Goal: Information Seeking & Learning: Find specific fact

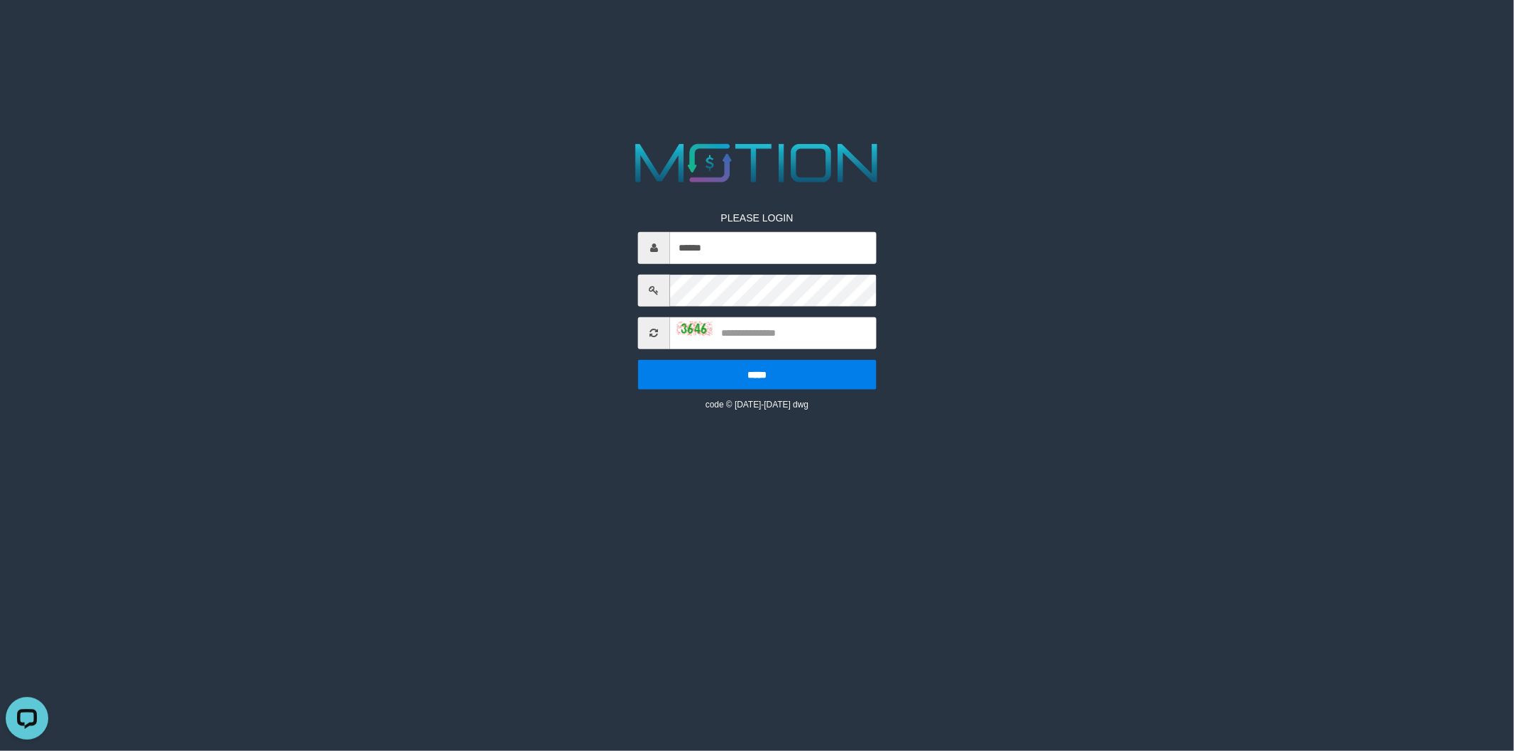
click at [512, 316] on div "PLEASE LOGIN ****** ***** code © 2012-2018 dwg" at bounding box center [757, 274] width 779 height 274
type input "******"
click at [791, 344] on input "text" at bounding box center [773, 333] width 207 height 32
type input "****"
click at [638, 359] on input "*****" at bounding box center [757, 374] width 238 height 30
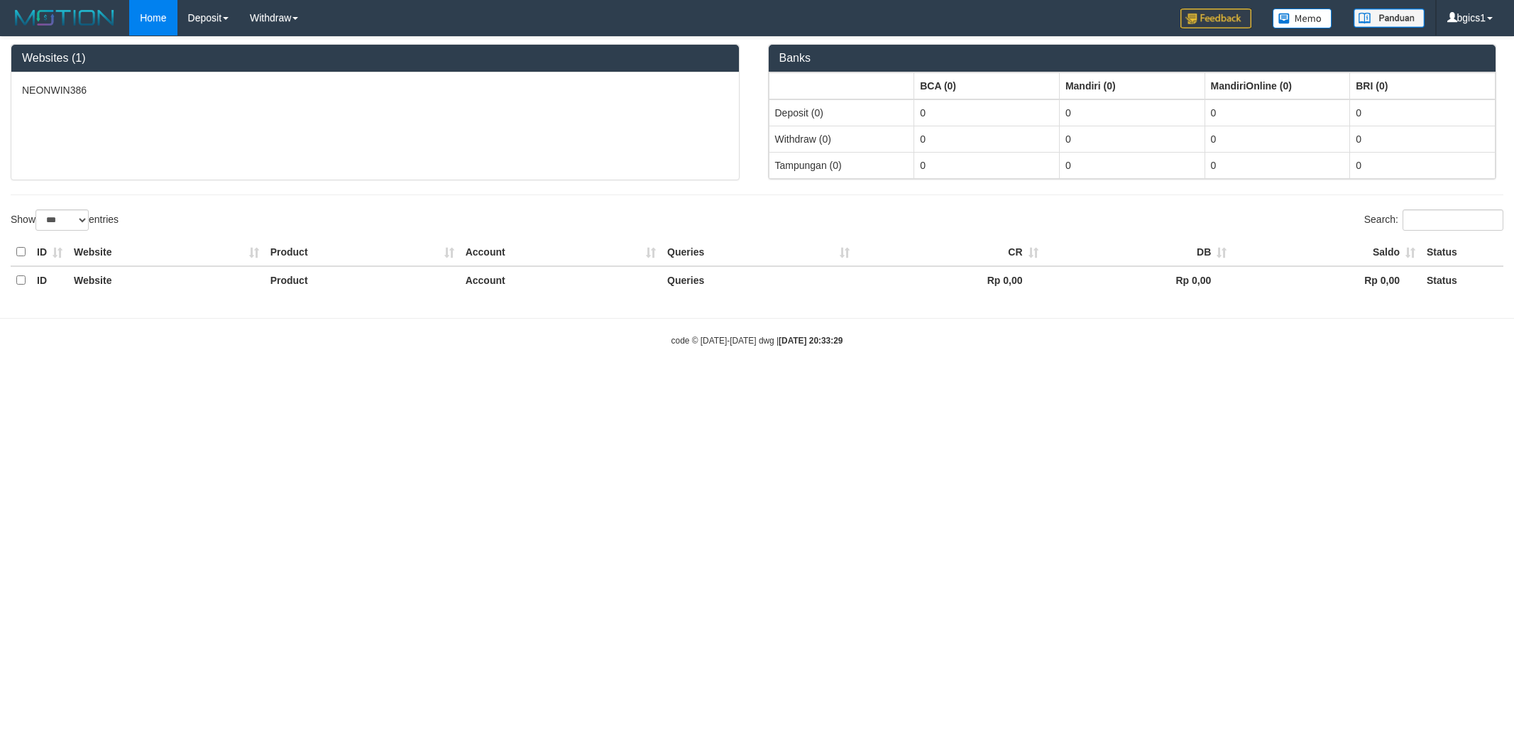
select select "***"
click at [227, 114] on link "PGA History" at bounding box center [234, 118] width 112 height 18
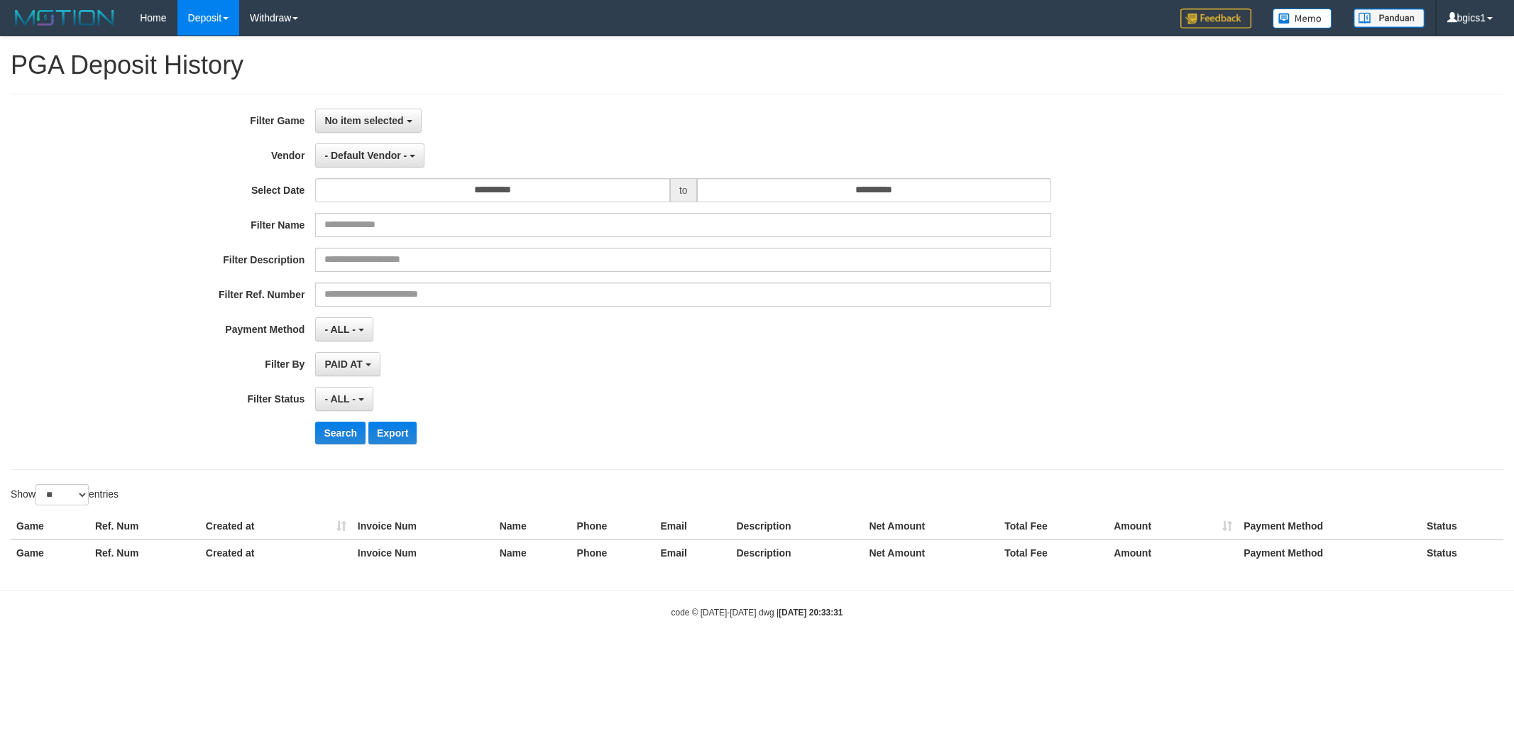
select select
select select "**"
click at [356, 99] on div "**********" at bounding box center [757, 282] width 1492 height 376
click at [357, 115] on span "No item selected" at bounding box center [363, 120] width 79 height 11
click at [392, 190] on label "[ISPORT] NEONWIN386" at bounding box center [406, 193] width 180 height 21
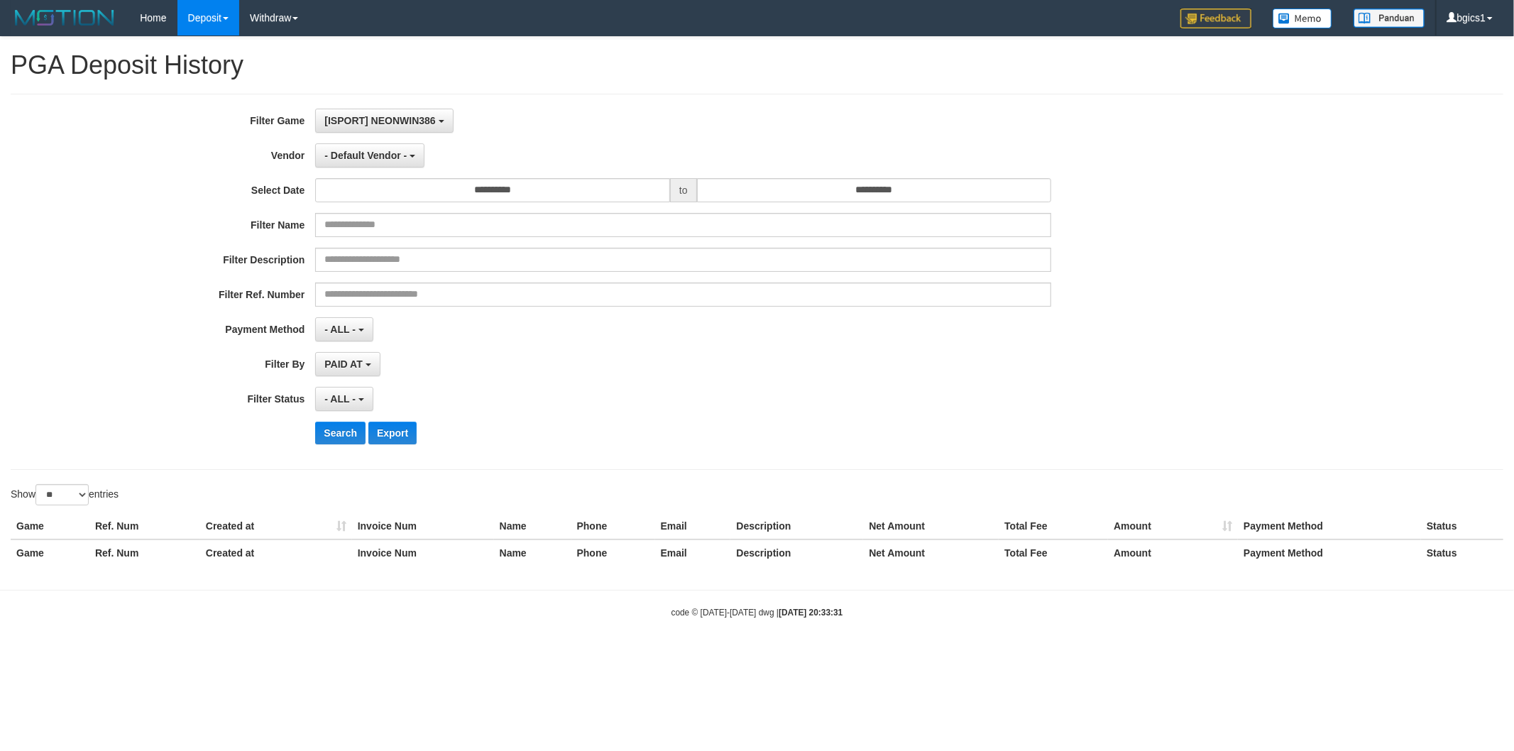
select select "****"
click at [361, 142] on div "**********" at bounding box center [631, 282] width 1262 height 346
click at [361, 145] on button "- Default Vendor -" at bounding box center [369, 155] width 109 height 24
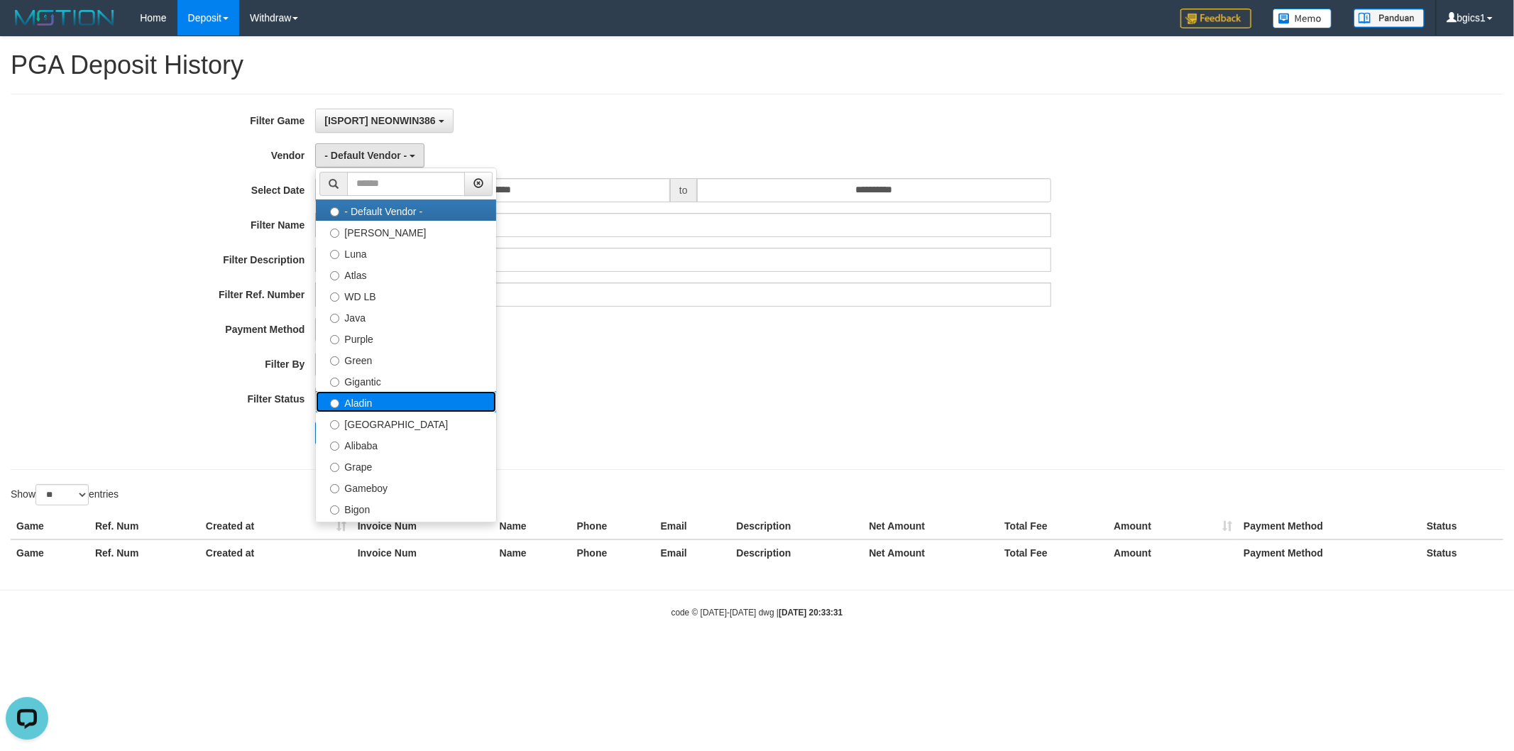
click at [380, 409] on label "Aladin" at bounding box center [406, 401] width 180 height 21
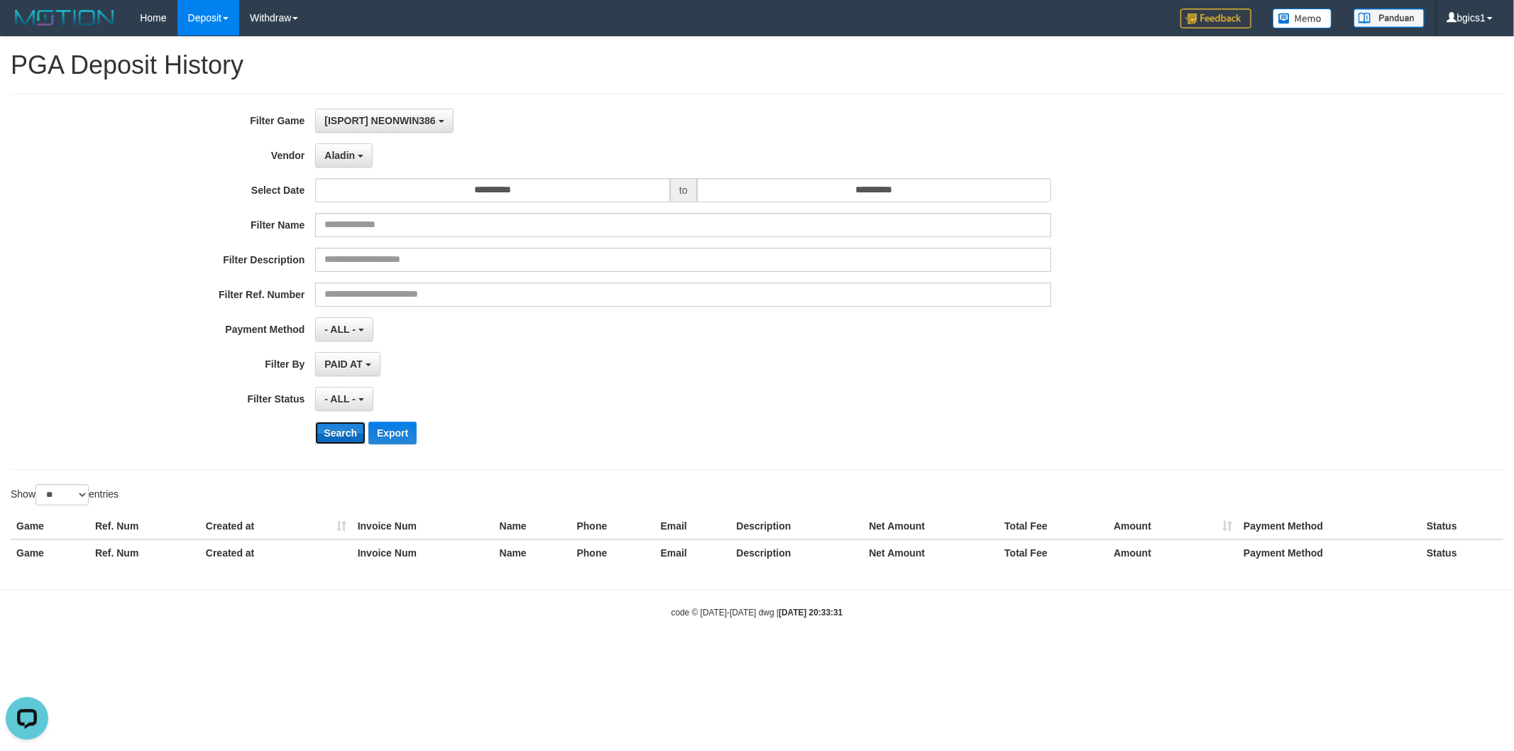
click at [344, 428] on button "Search" at bounding box center [340, 433] width 50 height 23
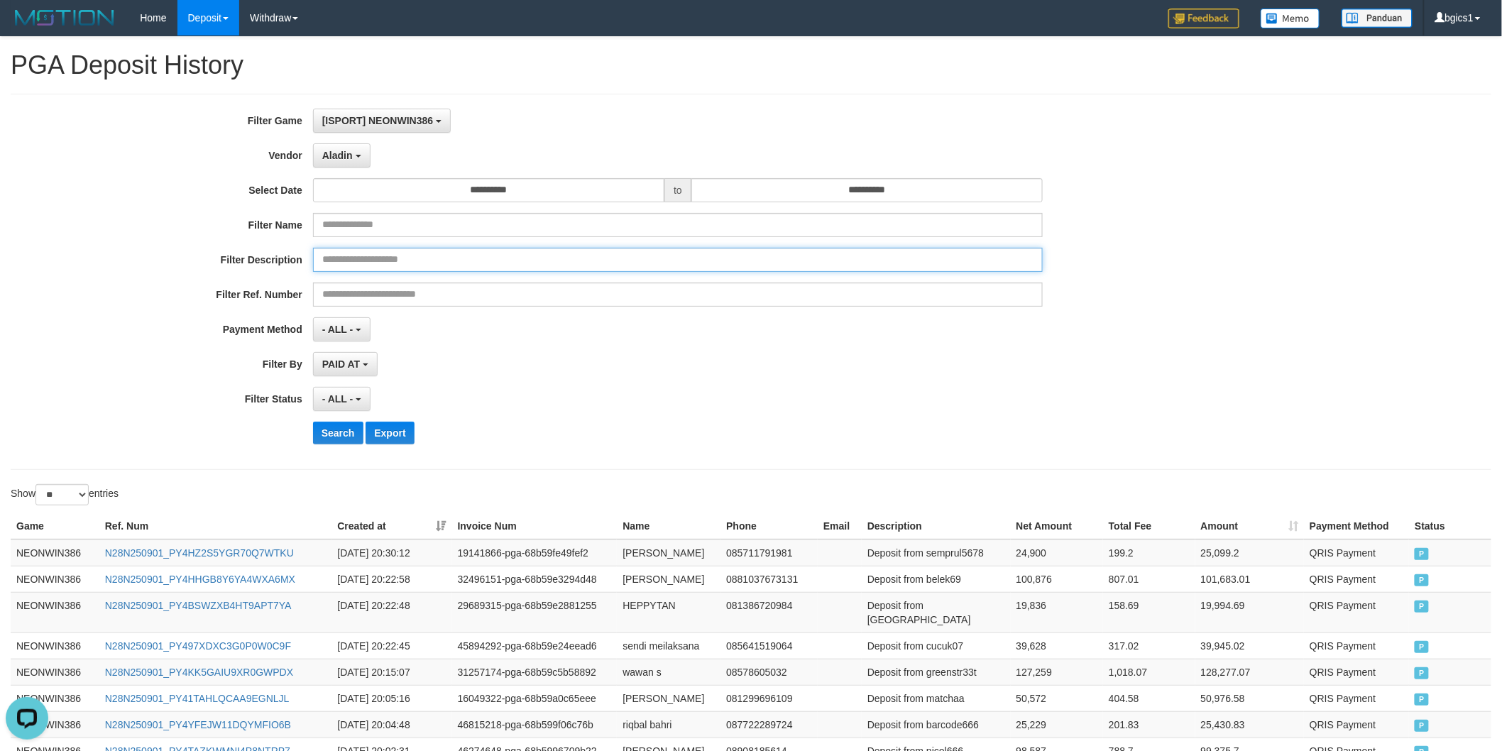
click at [607, 271] on input "text" at bounding box center [678, 260] width 730 height 24
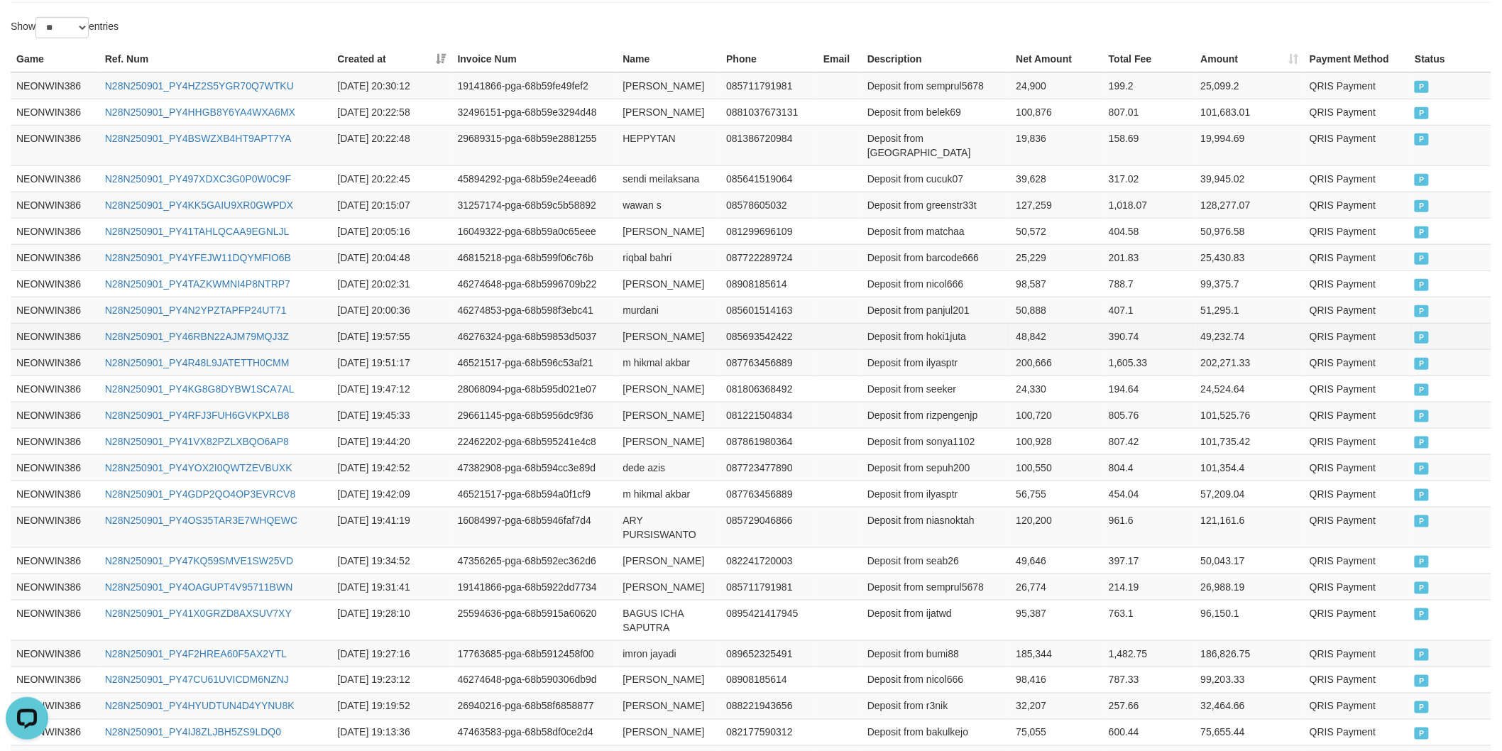
scroll to position [506, 0]
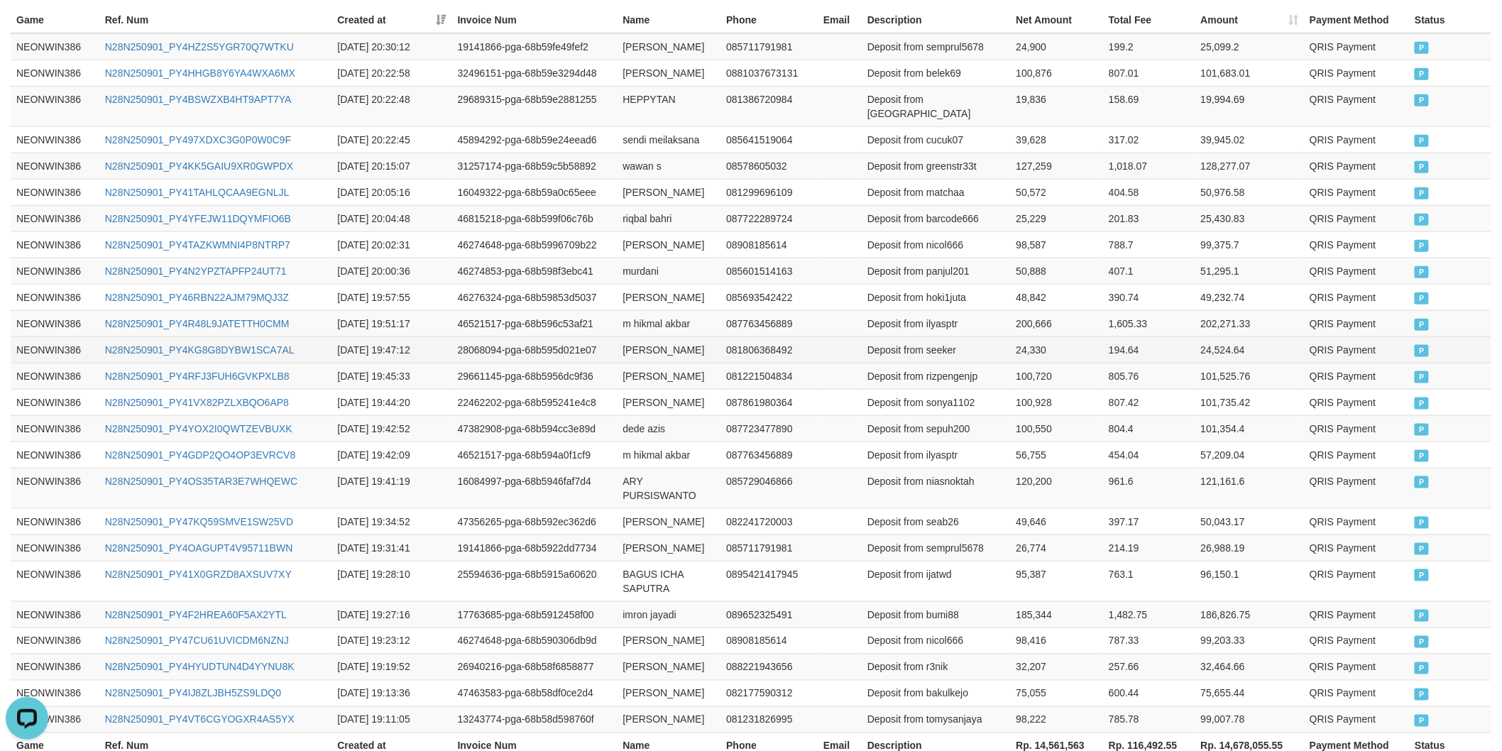
click at [632, 351] on td "rudi muchtar" at bounding box center [669, 349] width 104 height 26
drag, startPoint x: 632, startPoint y: 351, endPoint x: 654, endPoint y: 350, distance: 22.7
click at [636, 351] on td "rudi muchtar" at bounding box center [669, 349] width 104 height 26
click at [657, 350] on td "rudi muchtar" at bounding box center [669, 349] width 104 height 26
copy td "rudi muchtar"
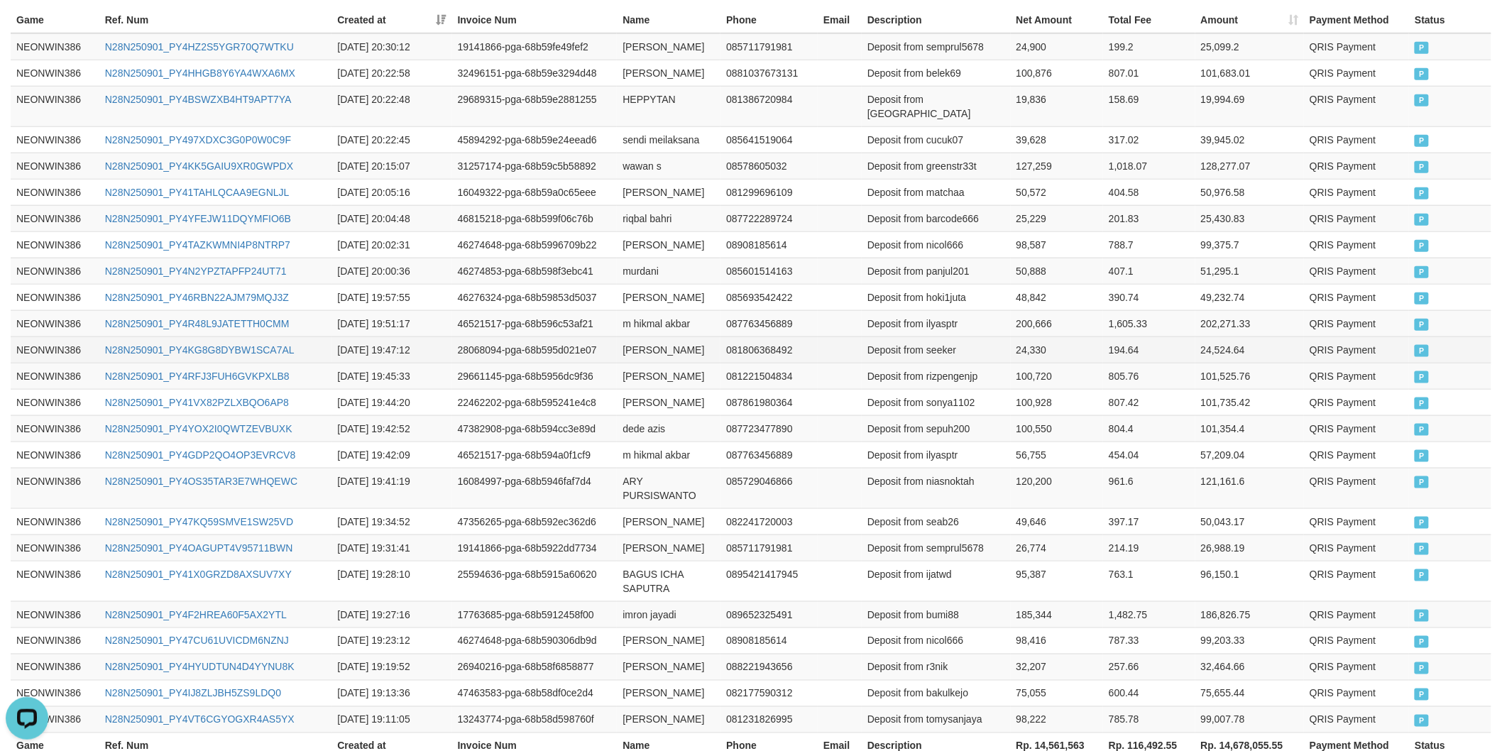
click at [940, 356] on td "Deposit from seeker" at bounding box center [936, 349] width 149 height 26
copy td "seeker"
click at [1013, 358] on td "24,330" at bounding box center [1057, 349] width 93 height 26
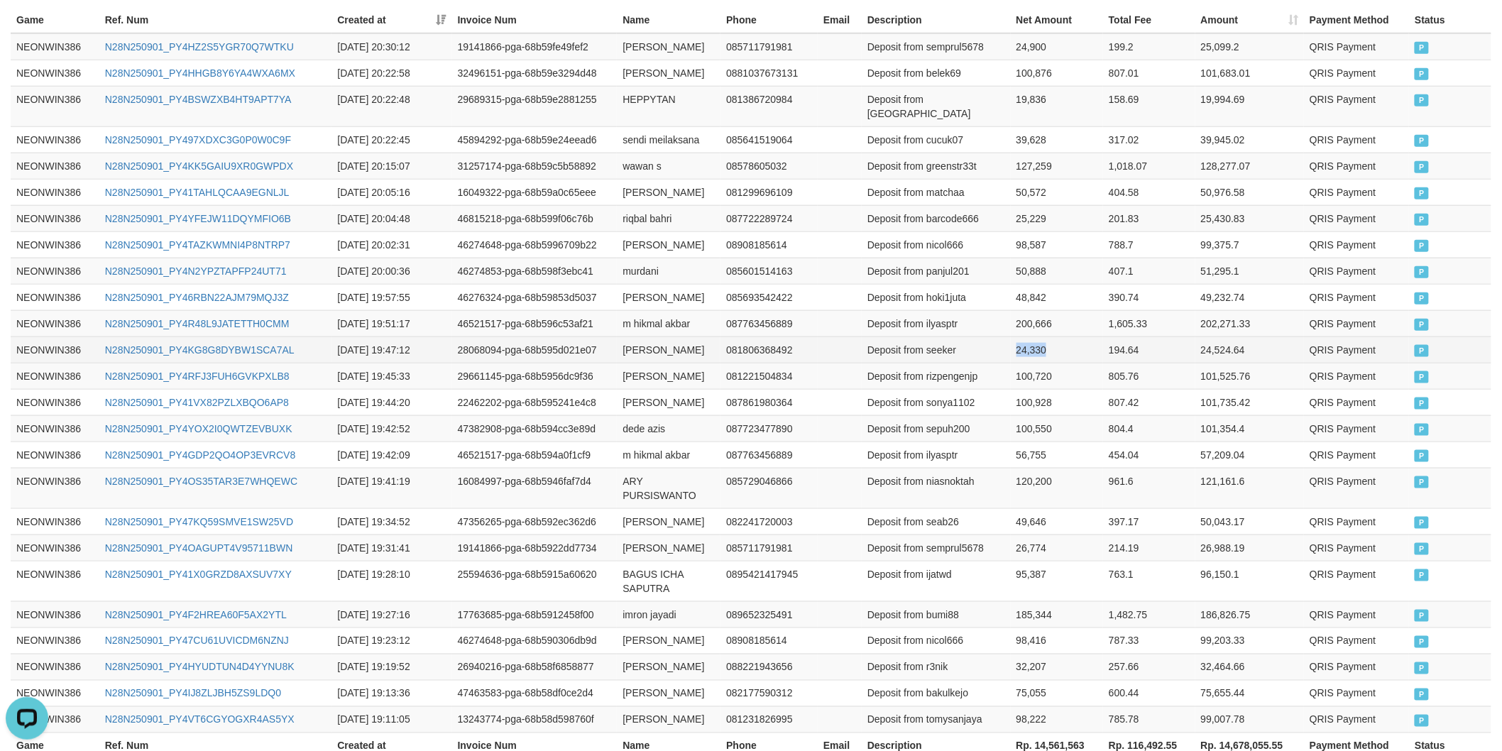
copy td "24,330"
click at [623, 321] on td "m hikmal akbar" at bounding box center [669, 323] width 104 height 26
drag, startPoint x: 623, startPoint y: 321, endPoint x: 686, endPoint y: 321, distance: 62.5
click at [636, 321] on td "m hikmal akbar" at bounding box center [669, 323] width 104 height 26
click at [686, 321] on td "m hikmal akbar" at bounding box center [669, 323] width 104 height 26
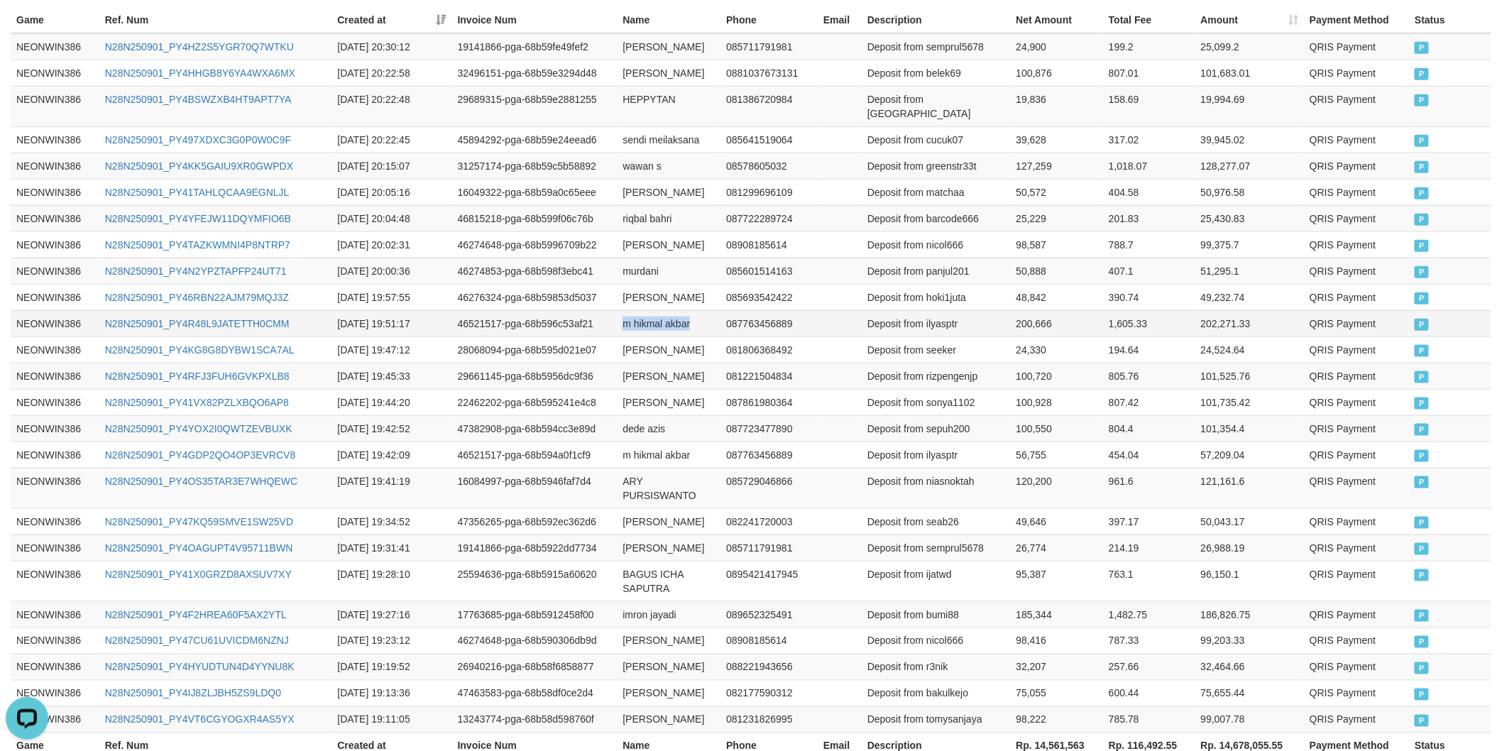
copy td "m hikmal akbar"
click at [941, 331] on td "Deposit from ilyasptr" at bounding box center [936, 323] width 149 height 26
drag, startPoint x: 941, startPoint y: 331, endPoint x: 1025, endPoint y: 329, distance: 83.8
click at [941, 331] on td "Deposit from ilyasptr" at bounding box center [936, 323] width 149 height 26
copy td "ilyasptr"
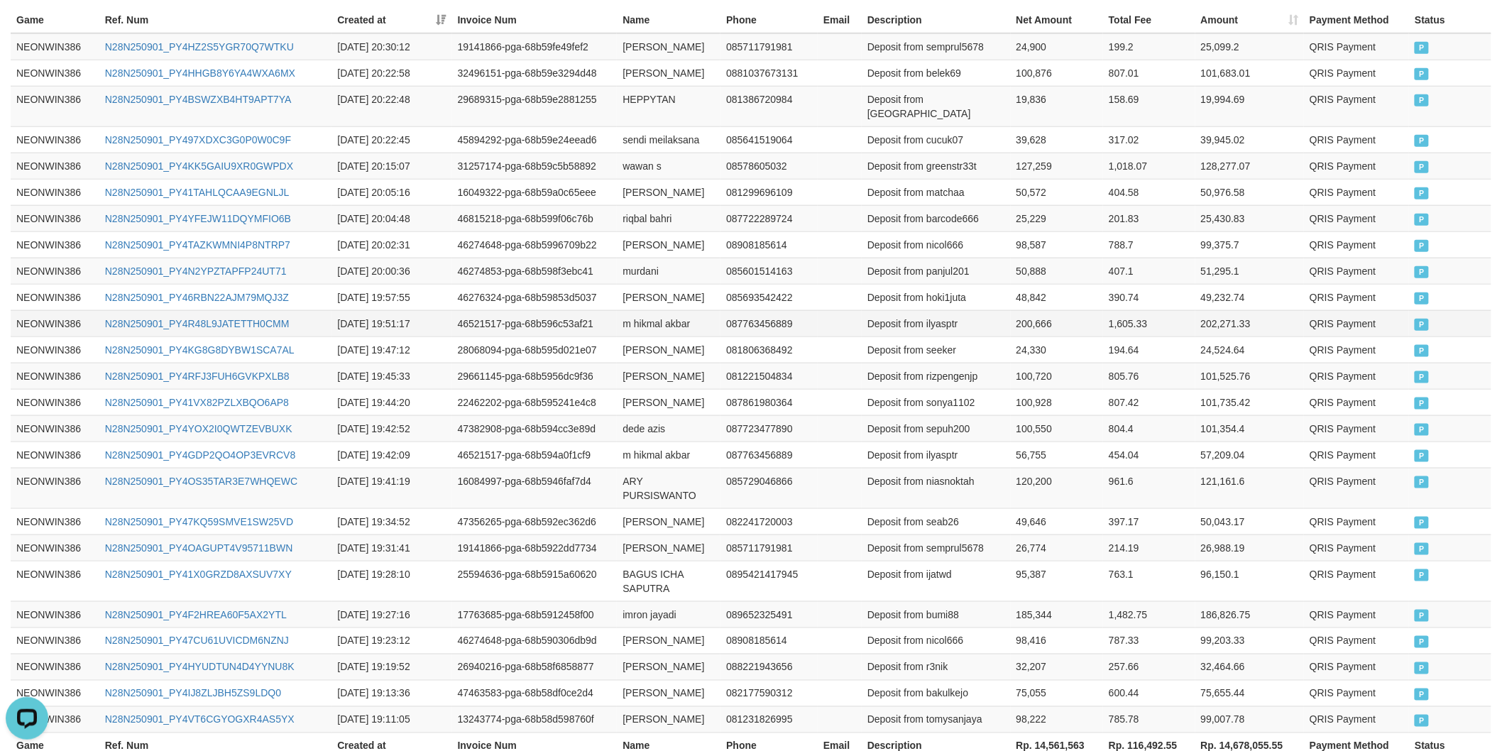
click at [1030, 326] on td "200,666" at bounding box center [1057, 323] width 93 height 26
copy td "200,666"
click at [634, 284] on td "muhamad darusalam" at bounding box center [669, 297] width 104 height 26
click at [635, 284] on td "muhamad darusalam" at bounding box center [669, 297] width 104 height 26
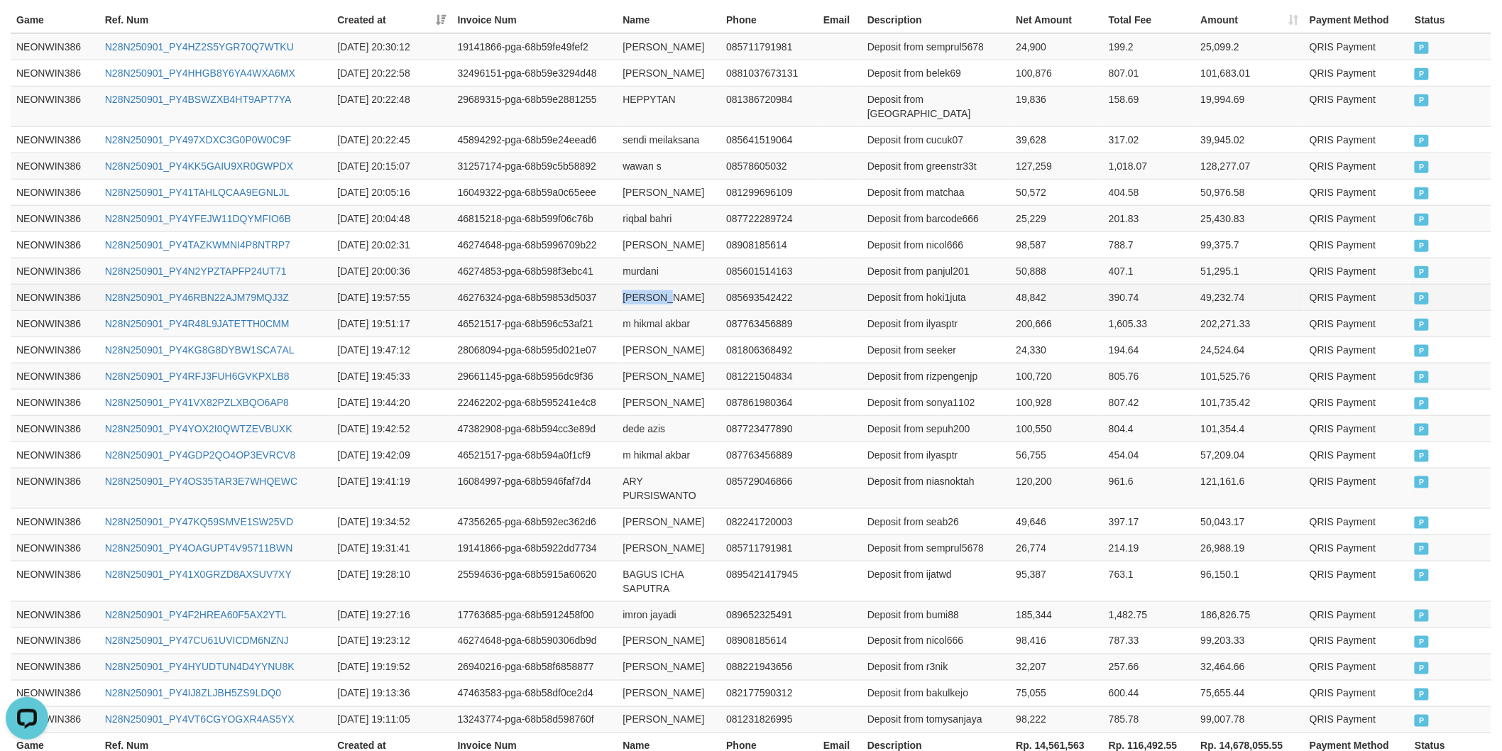
drag, startPoint x: 635, startPoint y: 275, endPoint x: 670, endPoint y: 287, distance: 36.8
click at [640, 284] on td "muhamad darusalam" at bounding box center [669, 297] width 104 height 26
click at [678, 293] on td "muhamad darusalam" at bounding box center [669, 297] width 104 height 26
copy td "muhamad darusalam"
click at [960, 284] on td "Deposit from hoki1juta" at bounding box center [936, 297] width 149 height 26
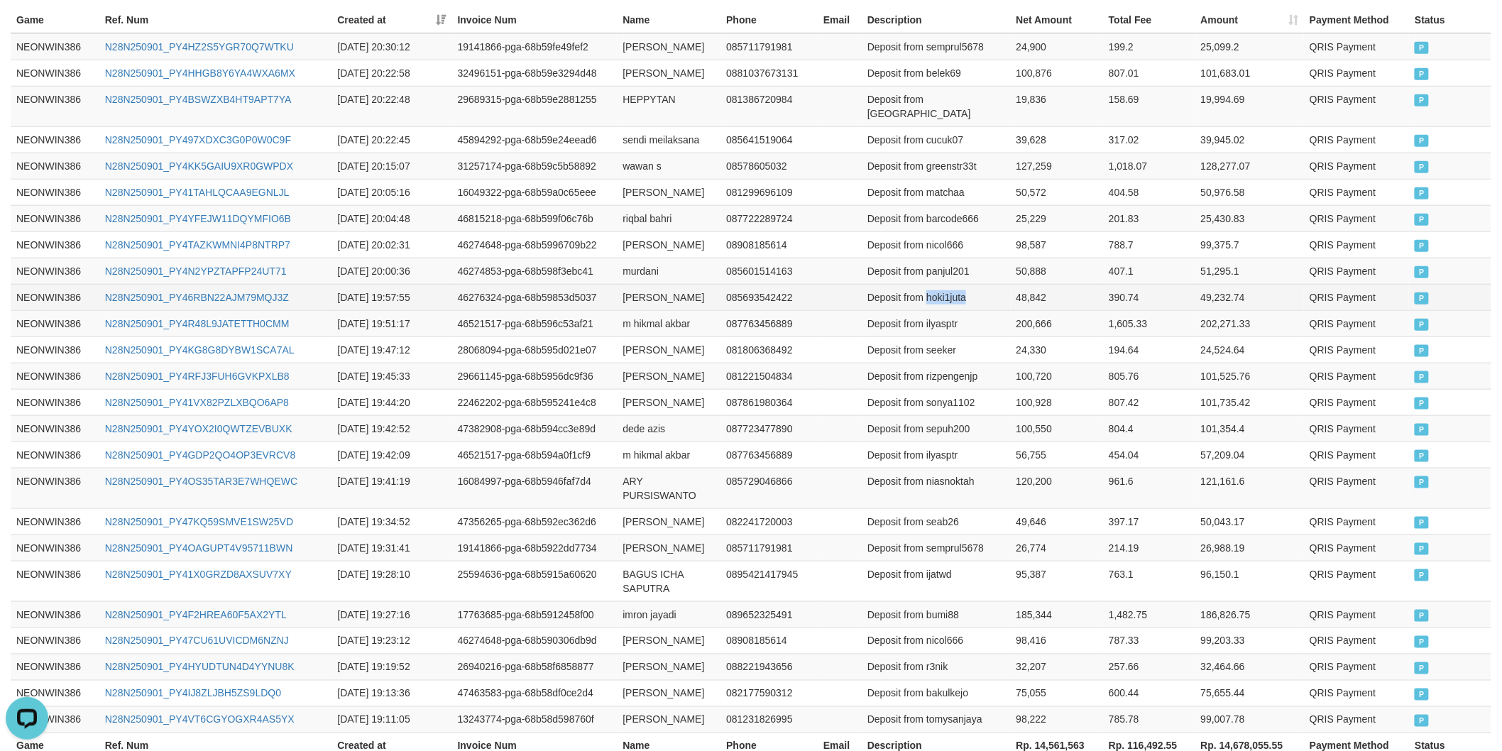
click at [960, 284] on td "Deposit from hoki1juta" at bounding box center [936, 297] width 149 height 26
copy td "hoki1juta"
click at [1032, 284] on td "48,842" at bounding box center [1057, 297] width 93 height 26
copy td "48,842"
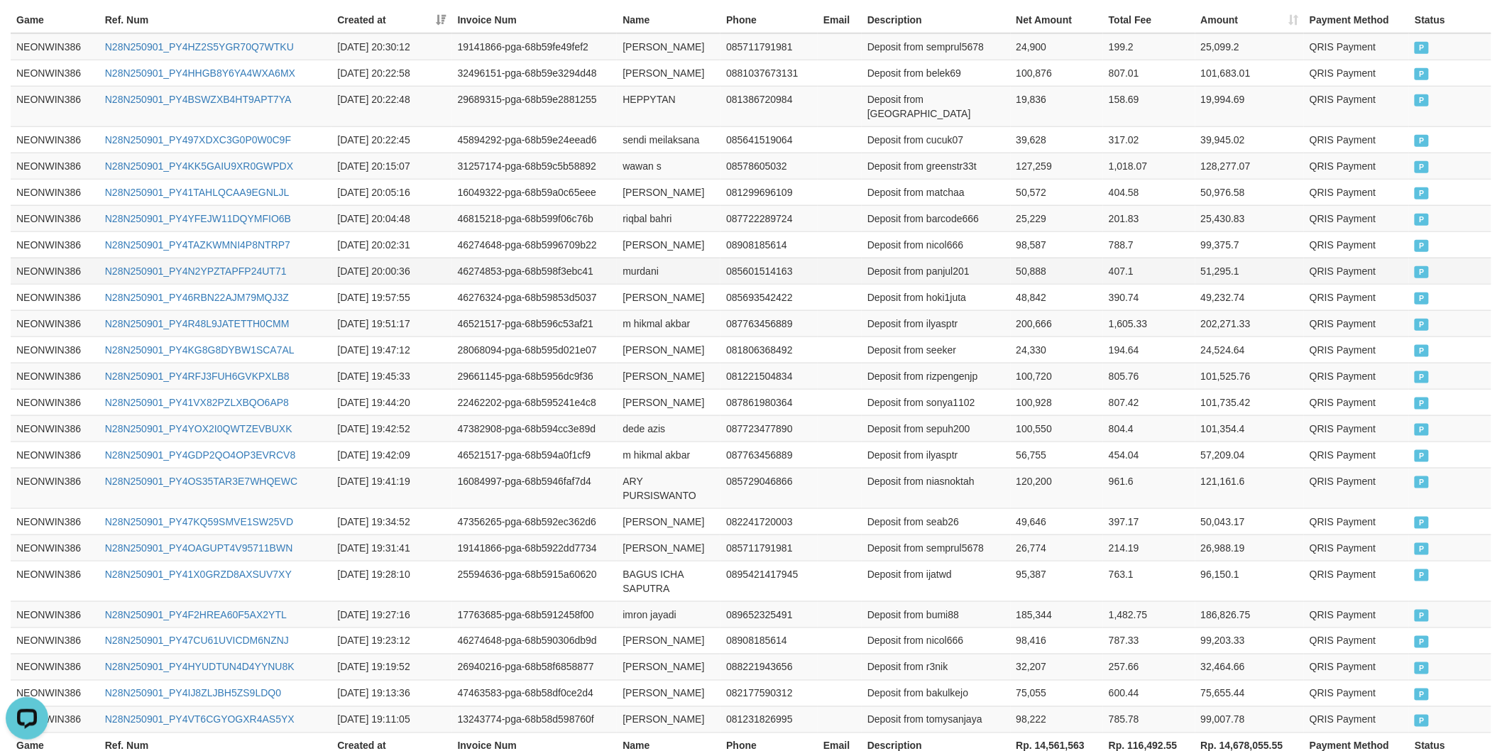
click at [642, 263] on td "murdani" at bounding box center [669, 271] width 104 height 26
copy td "murdani"
click at [947, 258] on td "Deposit from panjul201" at bounding box center [936, 271] width 149 height 26
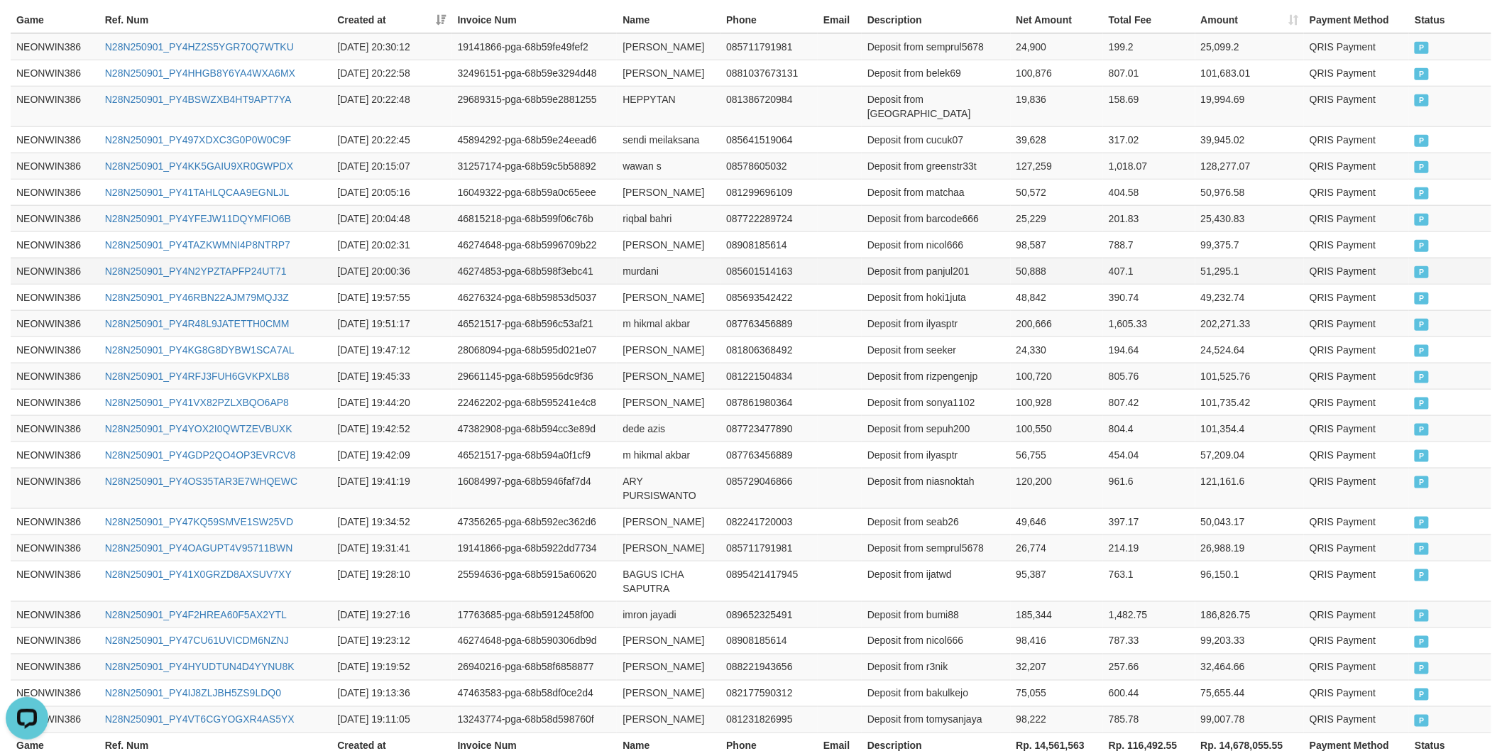
click at [1038, 259] on td "50,888" at bounding box center [1057, 271] width 93 height 26
click at [642, 231] on td "nicholas elkana" at bounding box center [669, 244] width 104 height 26
click at [673, 234] on td "nicholas elkana" at bounding box center [669, 244] width 104 height 26
click at [711, 234] on td "nicholas elkana" at bounding box center [669, 244] width 104 height 26
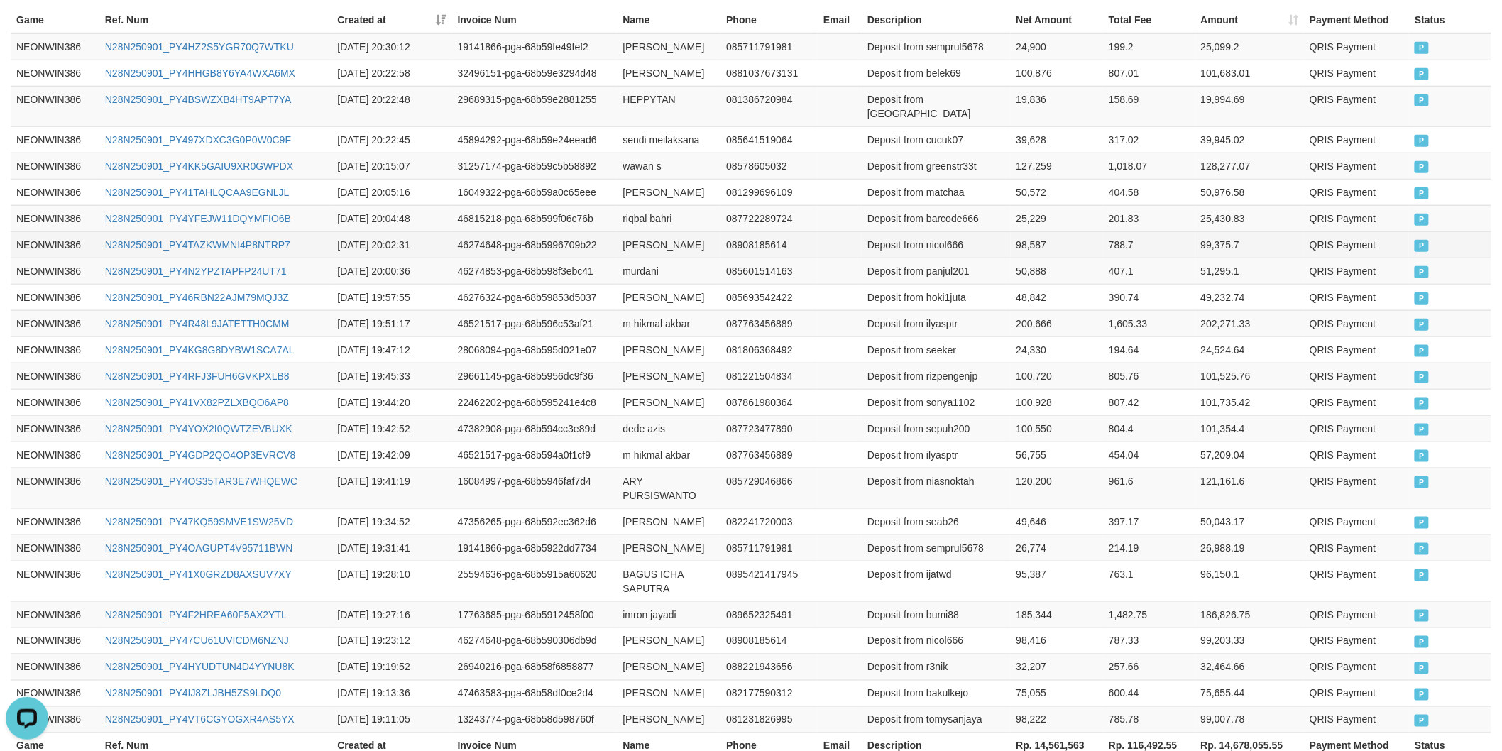
click at [944, 231] on td "Deposit from nicol666" at bounding box center [936, 244] width 149 height 26
click at [1021, 231] on td "98,587" at bounding box center [1057, 244] width 93 height 26
click at [1030, 238] on td "98,587" at bounding box center [1057, 244] width 93 height 26
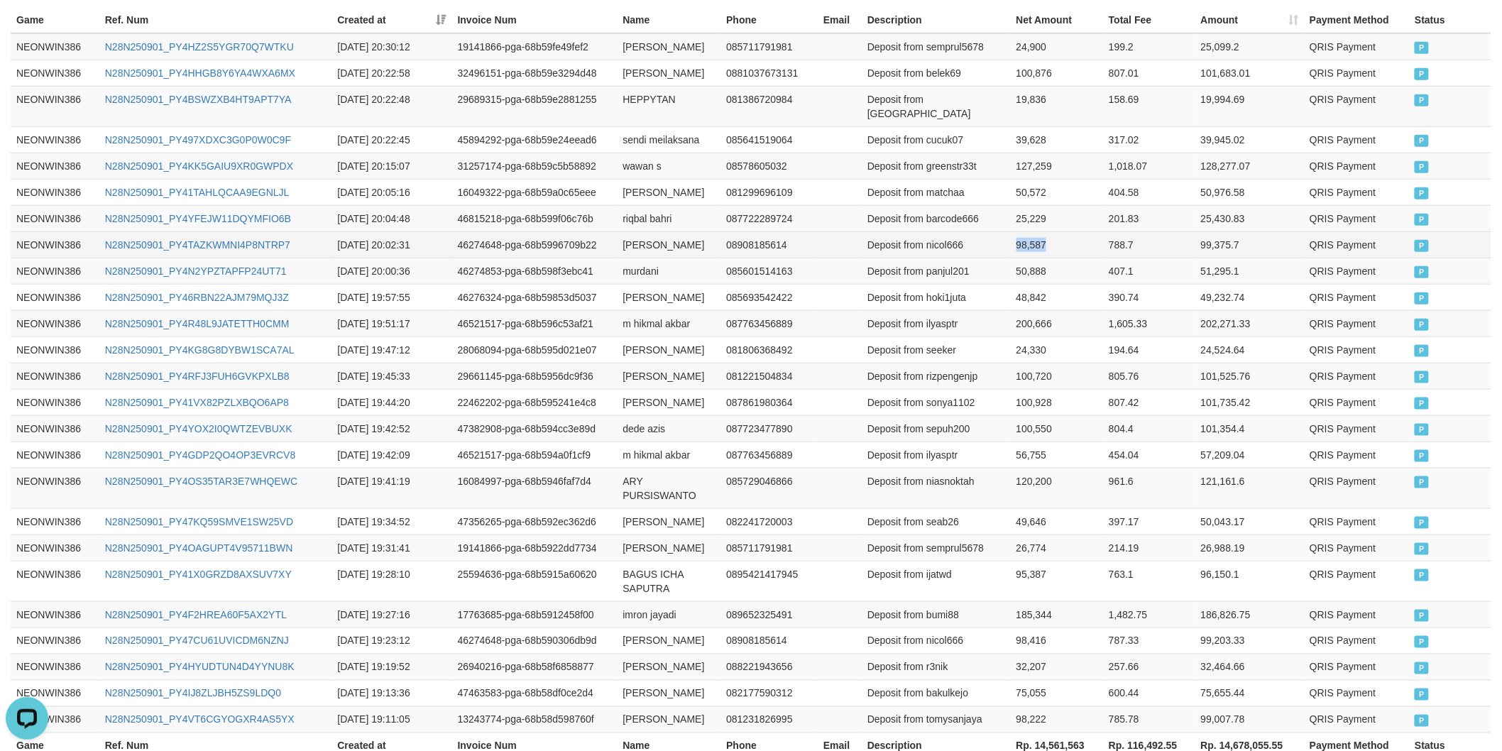
click at [1030, 238] on td "98,587" at bounding box center [1057, 244] width 93 height 26
click at [625, 213] on td "riqbal bahri" at bounding box center [669, 218] width 104 height 26
drag, startPoint x: 625, startPoint y: 213, endPoint x: 668, endPoint y: 211, distance: 43.3
click at [636, 211] on td "riqbal bahri" at bounding box center [669, 218] width 104 height 26
click at [668, 211] on td "riqbal bahri" at bounding box center [669, 218] width 104 height 26
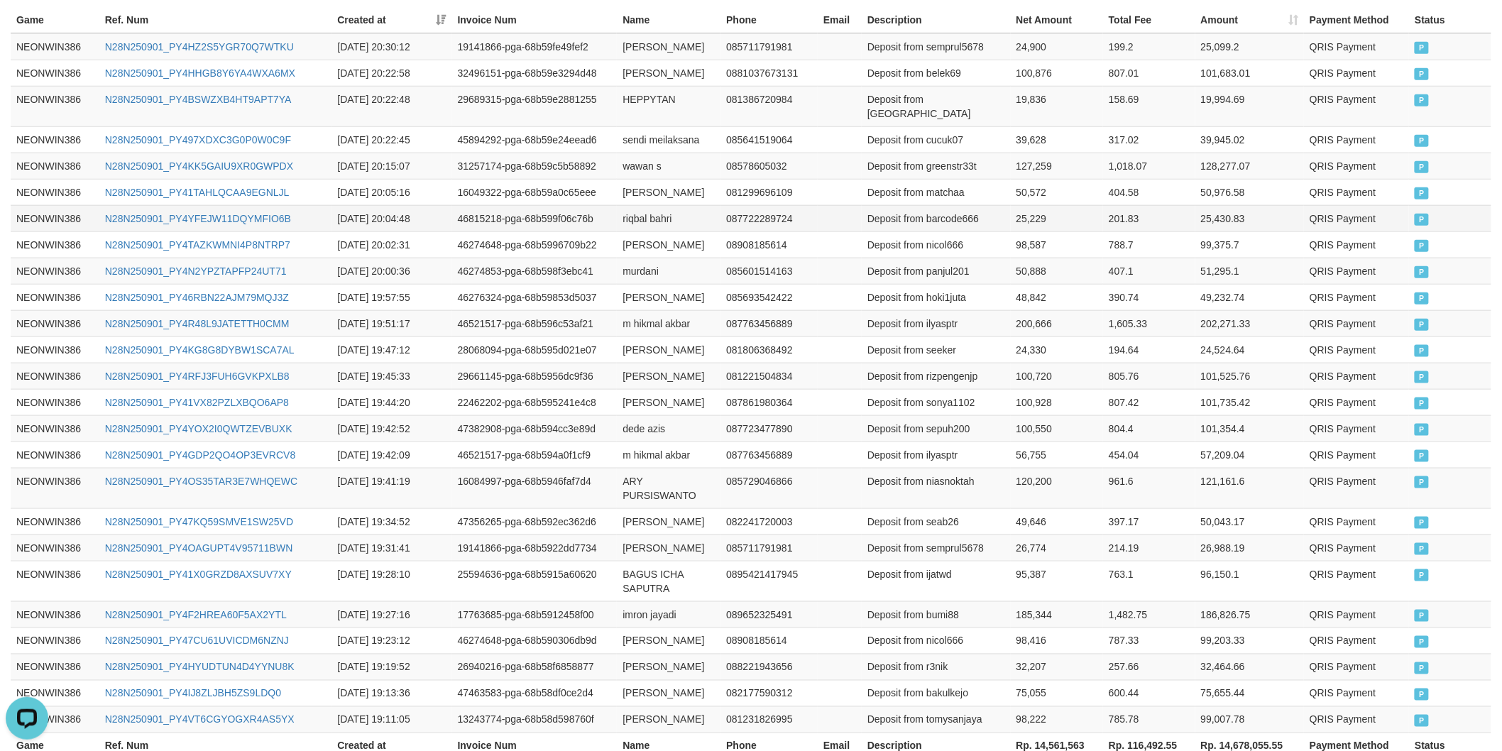
click at [962, 205] on td "Deposit from barcode666" at bounding box center [936, 218] width 149 height 26
click at [1040, 205] on td "25,229" at bounding box center [1057, 218] width 93 height 26
click at [1039, 205] on td "25,229" at bounding box center [1057, 218] width 93 height 26
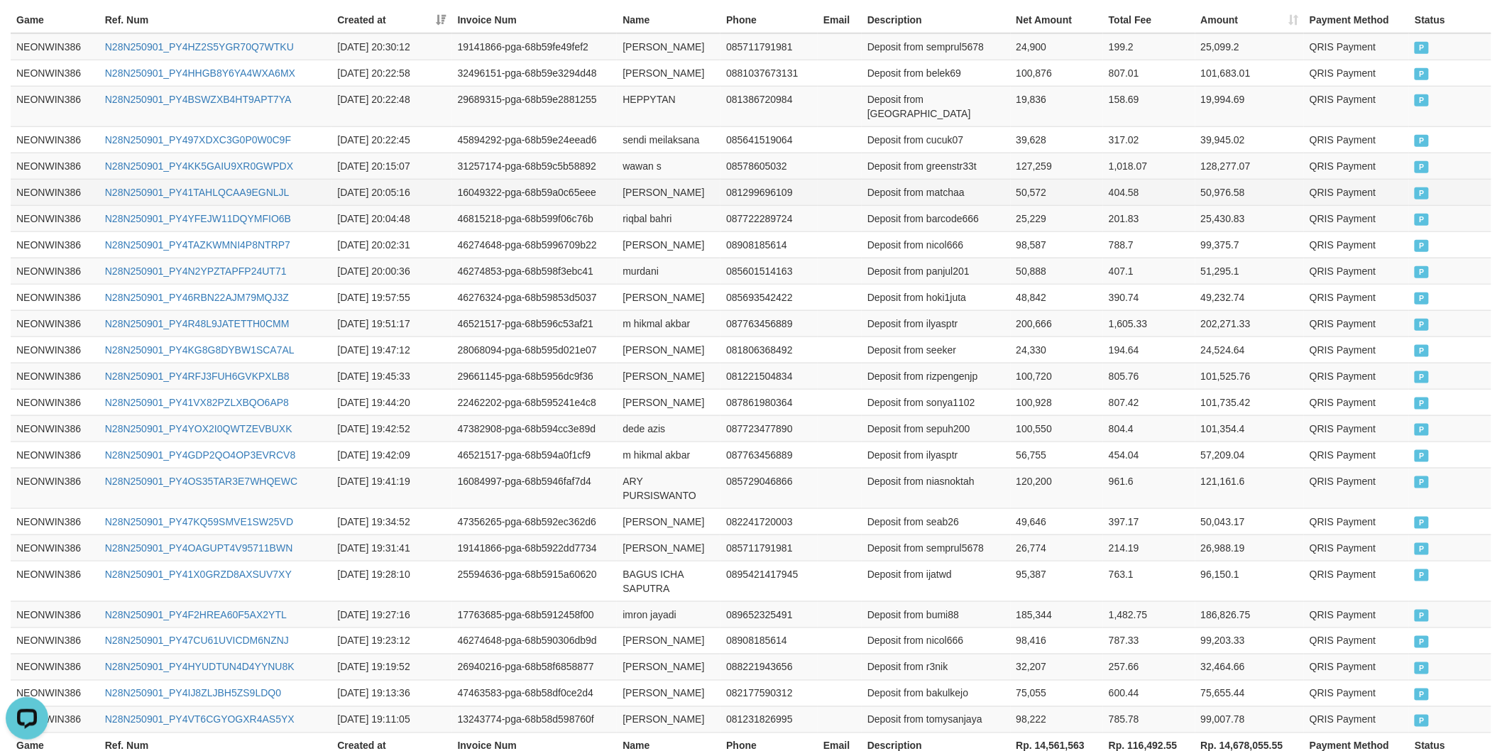
click at [647, 179] on td "IQSAN FAISAL" at bounding box center [669, 192] width 104 height 26
click at [677, 180] on td "IQSAN FAISAL" at bounding box center [669, 192] width 104 height 26
click at [950, 179] on td "Deposit from matchaa" at bounding box center [936, 192] width 149 height 26
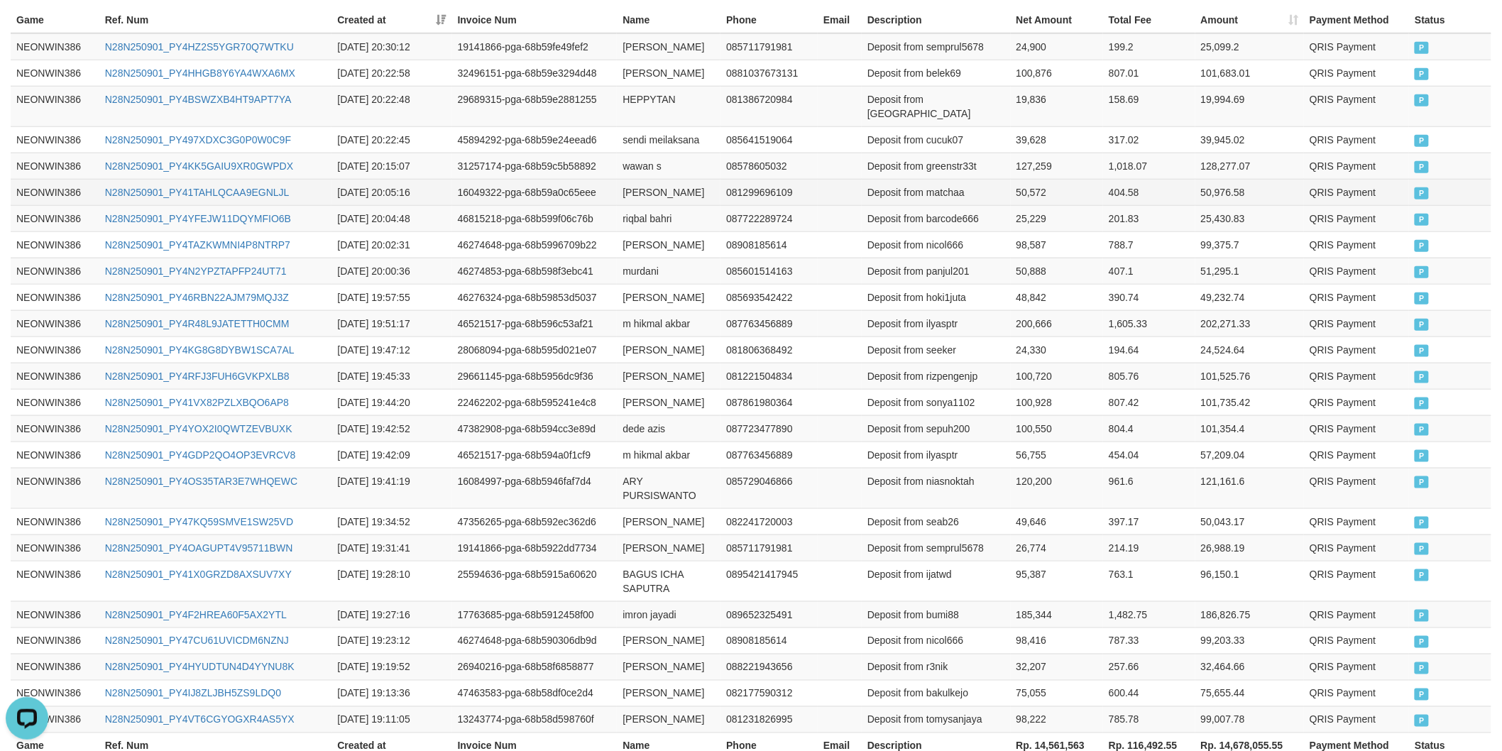
click at [1025, 179] on td "50,572" at bounding box center [1057, 192] width 93 height 26
click at [644, 153] on td "wawan s" at bounding box center [669, 166] width 104 height 26
click at [671, 159] on td "wawan s" at bounding box center [669, 166] width 104 height 26
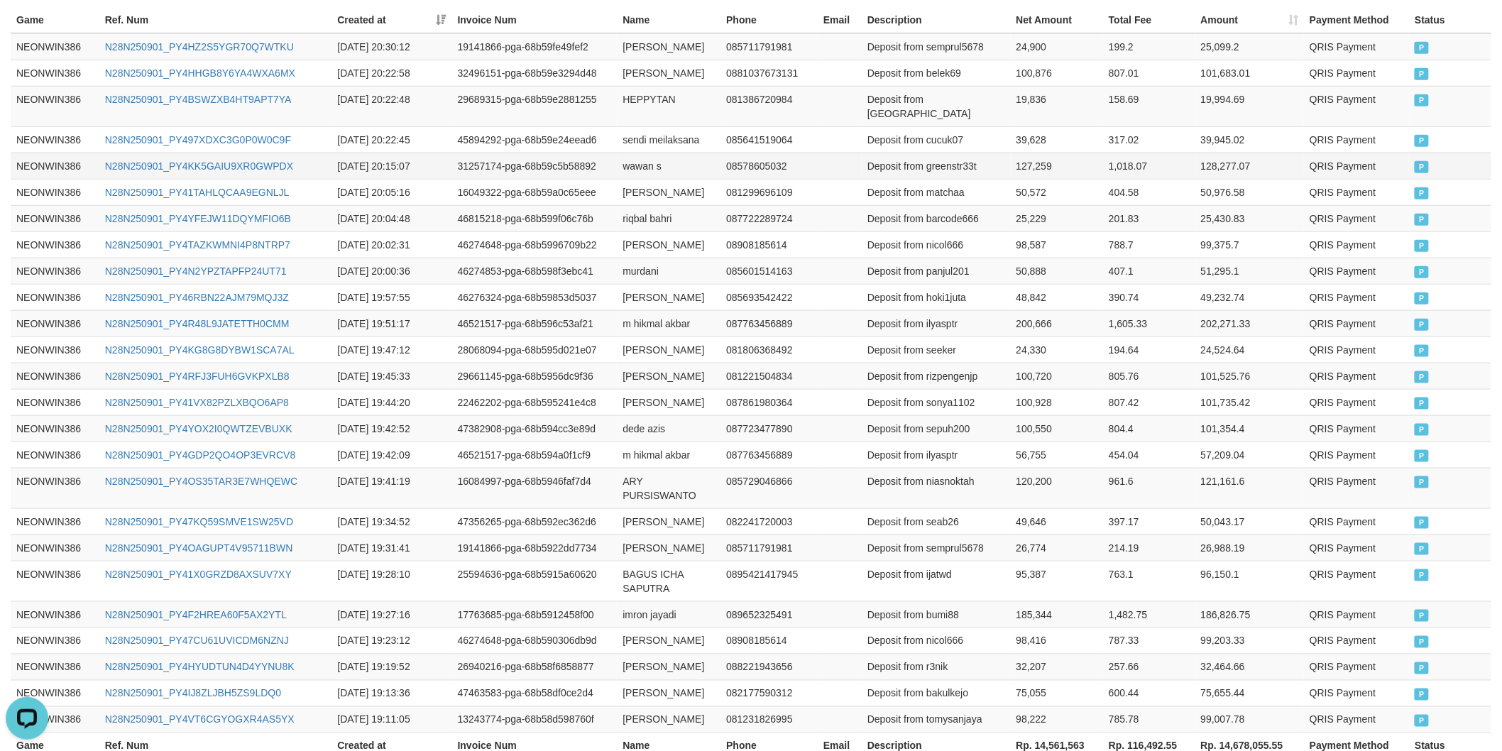
click at [956, 153] on td "Deposit from greenstr33t" at bounding box center [936, 166] width 149 height 26
drag, startPoint x: 956, startPoint y: 149, endPoint x: 970, endPoint y: 149, distance: 14.2
click at [956, 153] on td "Deposit from greenstr33t" at bounding box center [936, 166] width 149 height 26
click at [1016, 153] on td "127,259" at bounding box center [1057, 166] width 93 height 26
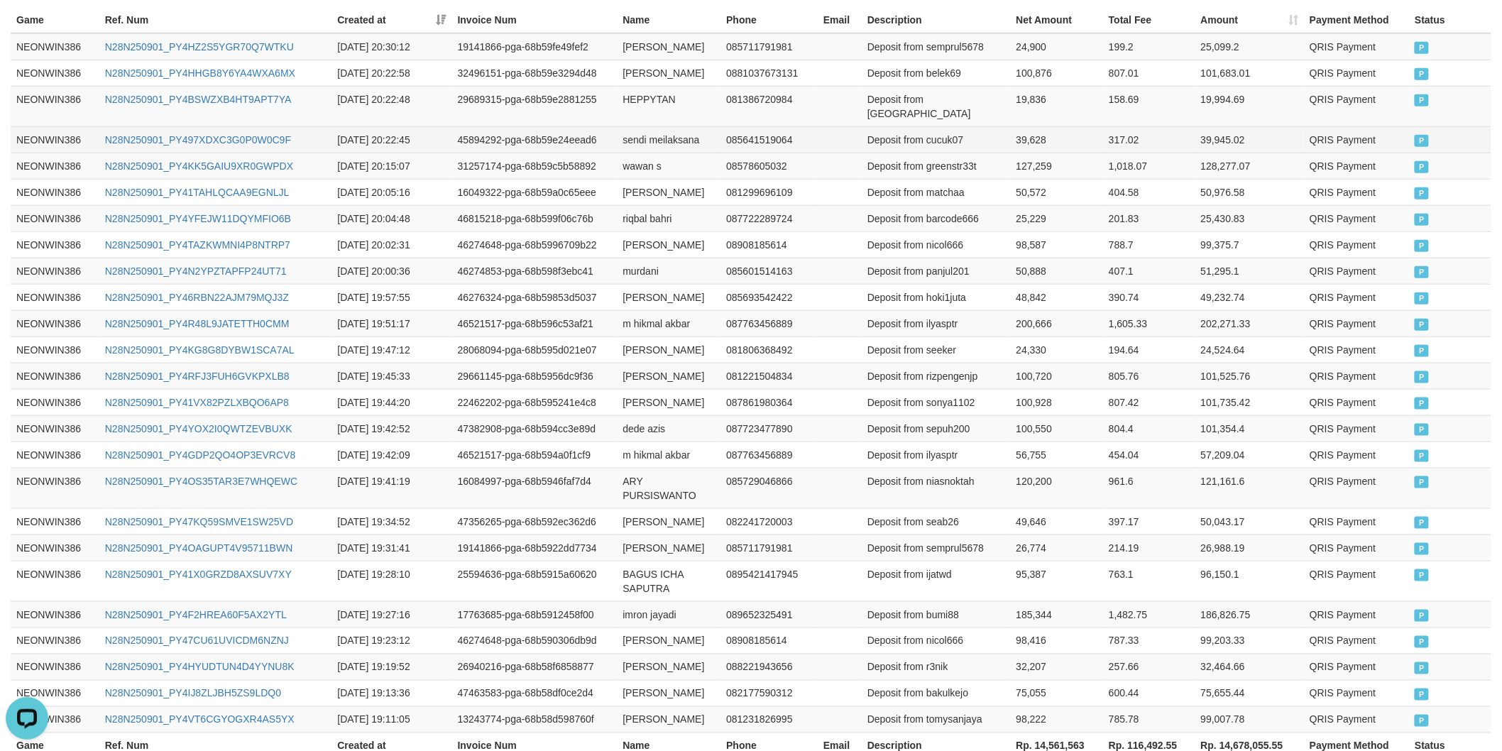
click at [634, 126] on td "sendi meilaksana" at bounding box center [669, 139] width 104 height 26
drag, startPoint x: 634, startPoint y: 124, endPoint x: 684, endPoint y: 129, distance: 49.9
click at [662, 128] on td "sendi meilaksana" at bounding box center [669, 139] width 104 height 26
click at [684, 129] on td "sendi meilaksana" at bounding box center [669, 139] width 104 height 26
click at [957, 126] on td "Deposit from cucuk07" at bounding box center [936, 139] width 149 height 26
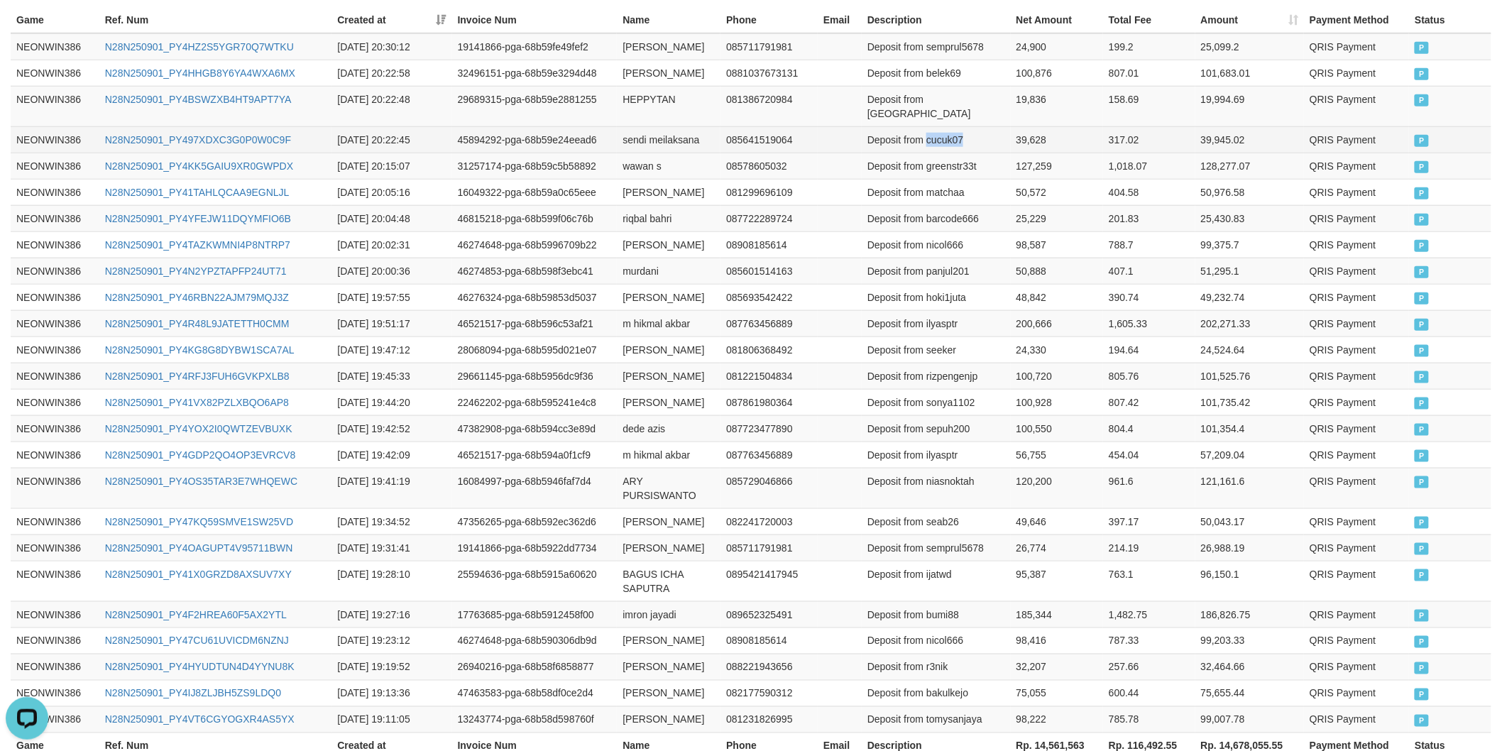
click at [957, 126] on td "Deposit from cucuk07" at bounding box center [936, 139] width 149 height 26
click at [1030, 126] on td "39,628" at bounding box center [1057, 139] width 93 height 26
click at [1034, 126] on td "39,628" at bounding box center [1057, 139] width 93 height 26
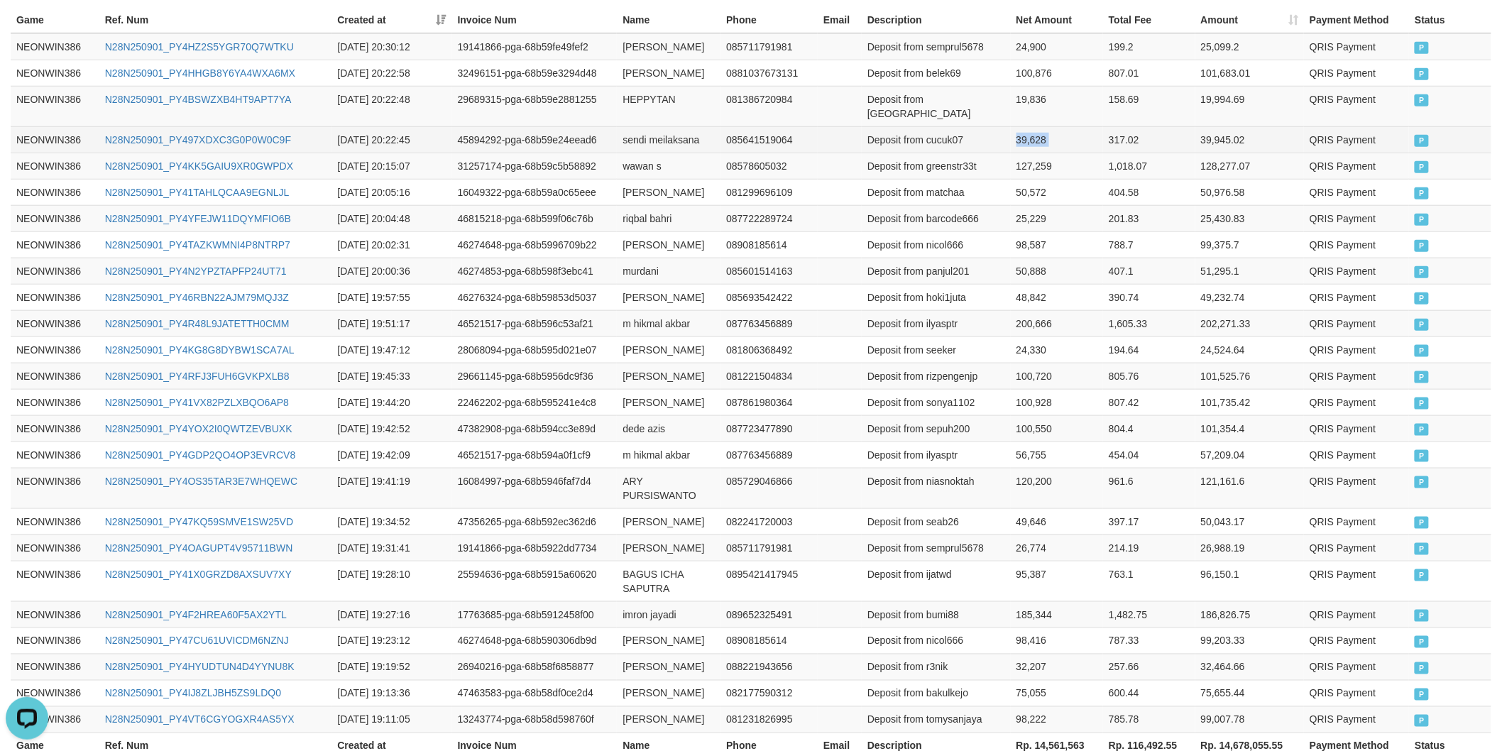
click at [1034, 126] on td "39,628" at bounding box center [1057, 139] width 93 height 26
click at [743, 104] on td "081386720984" at bounding box center [768, 106] width 97 height 40
click at [620, 96] on td "HEPPYTAN" at bounding box center [669, 106] width 104 height 40
drag, startPoint x: 620, startPoint y: 96, endPoint x: 628, endPoint y: 99, distance: 8.6
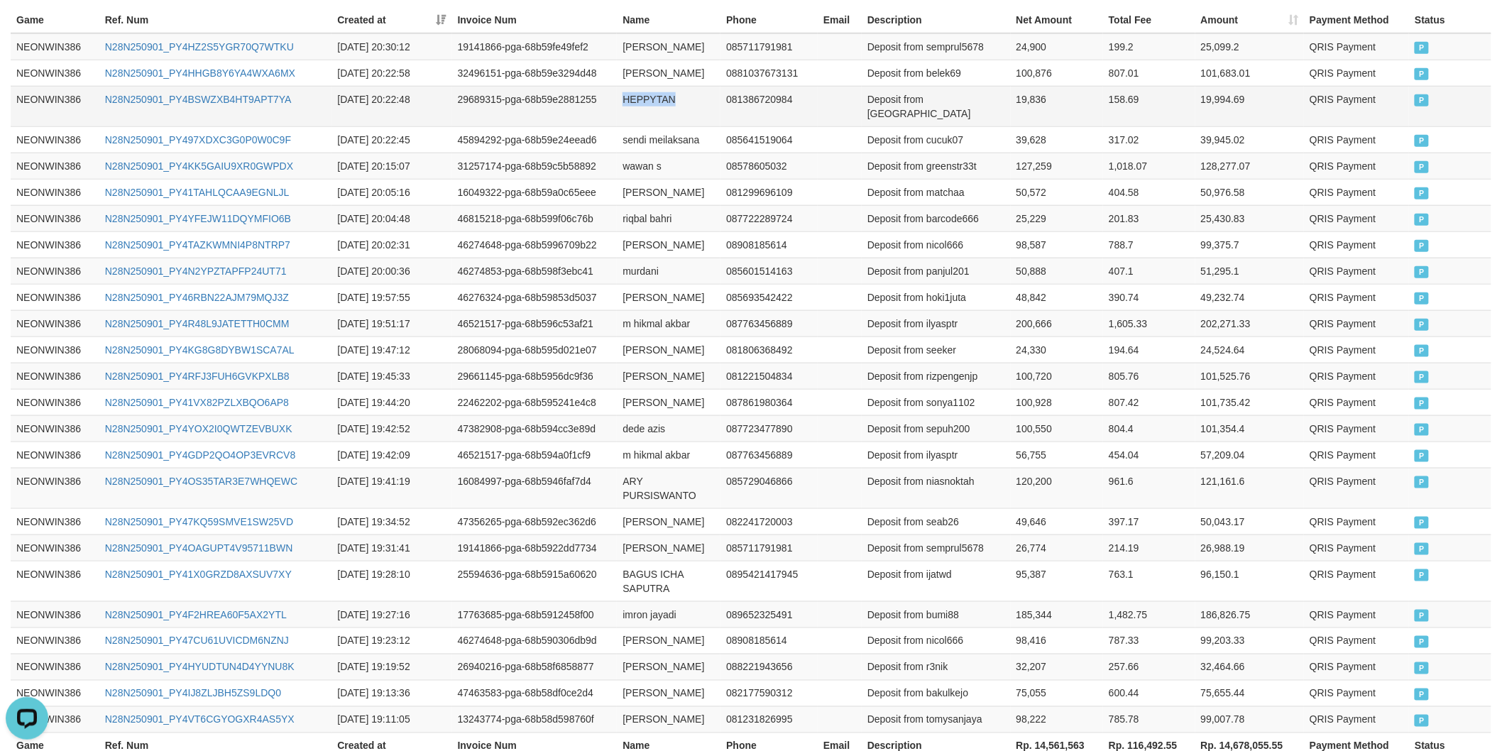
click at [622, 97] on td "HEPPYTAN" at bounding box center [669, 106] width 104 height 40
click at [669, 101] on td "HEPPYTAN" at bounding box center [669, 106] width 104 height 40
click at [940, 97] on td "Deposit from viethan" at bounding box center [936, 106] width 149 height 40
drag, startPoint x: 940, startPoint y: 97, endPoint x: 1463, endPoint y: 211, distance: 536.1
click at [942, 97] on td "Deposit from viethan" at bounding box center [936, 106] width 149 height 40
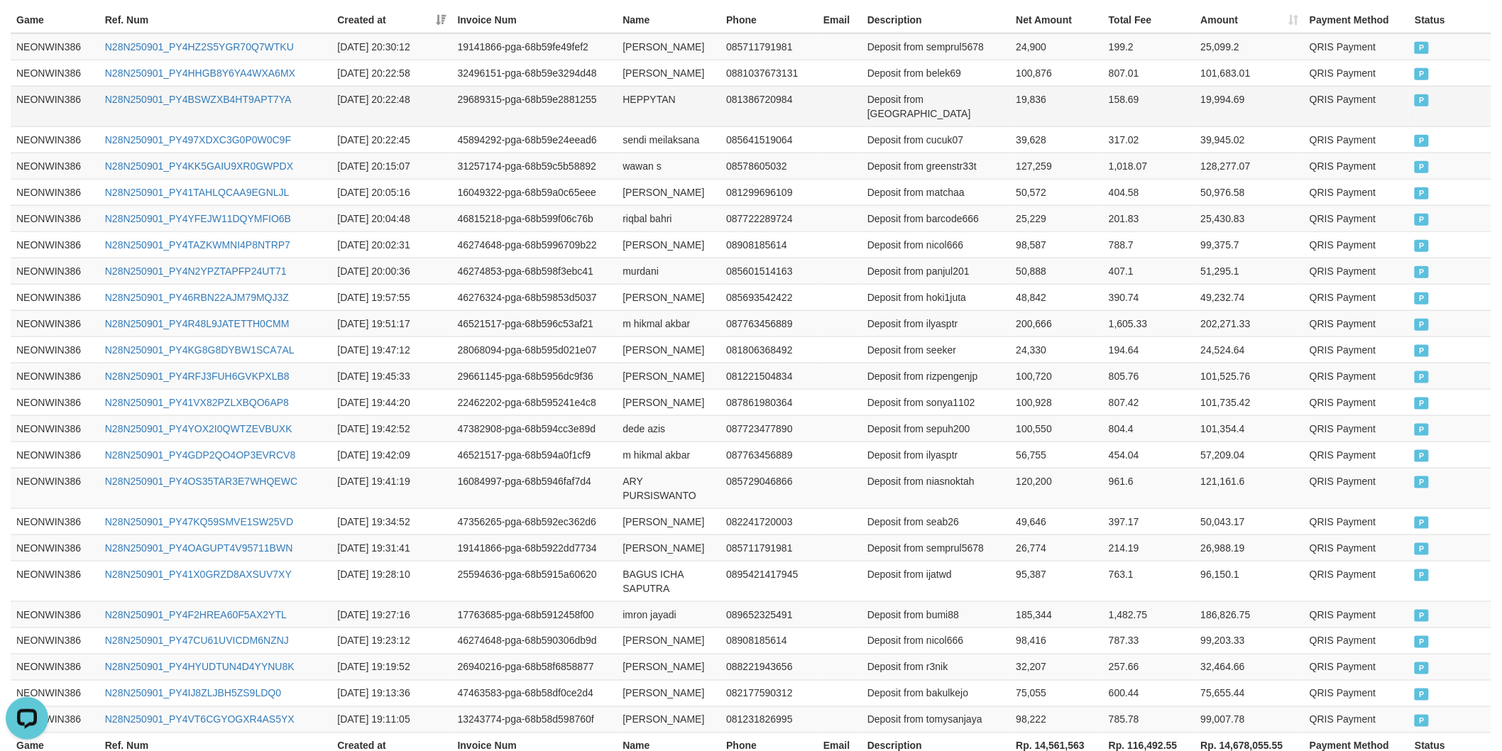
click at [1025, 87] on td "19,836" at bounding box center [1057, 106] width 93 height 40
click at [642, 67] on td "ahmad kurniawan" at bounding box center [669, 73] width 104 height 26
drag, startPoint x: 642, startPoint y: 67, endPoint x: 683, endPoint y: 71, distance: 40.6
click at [651, 69] on td "ahmad kurniawan" at bounding box center [669, 73] width 104 height 26
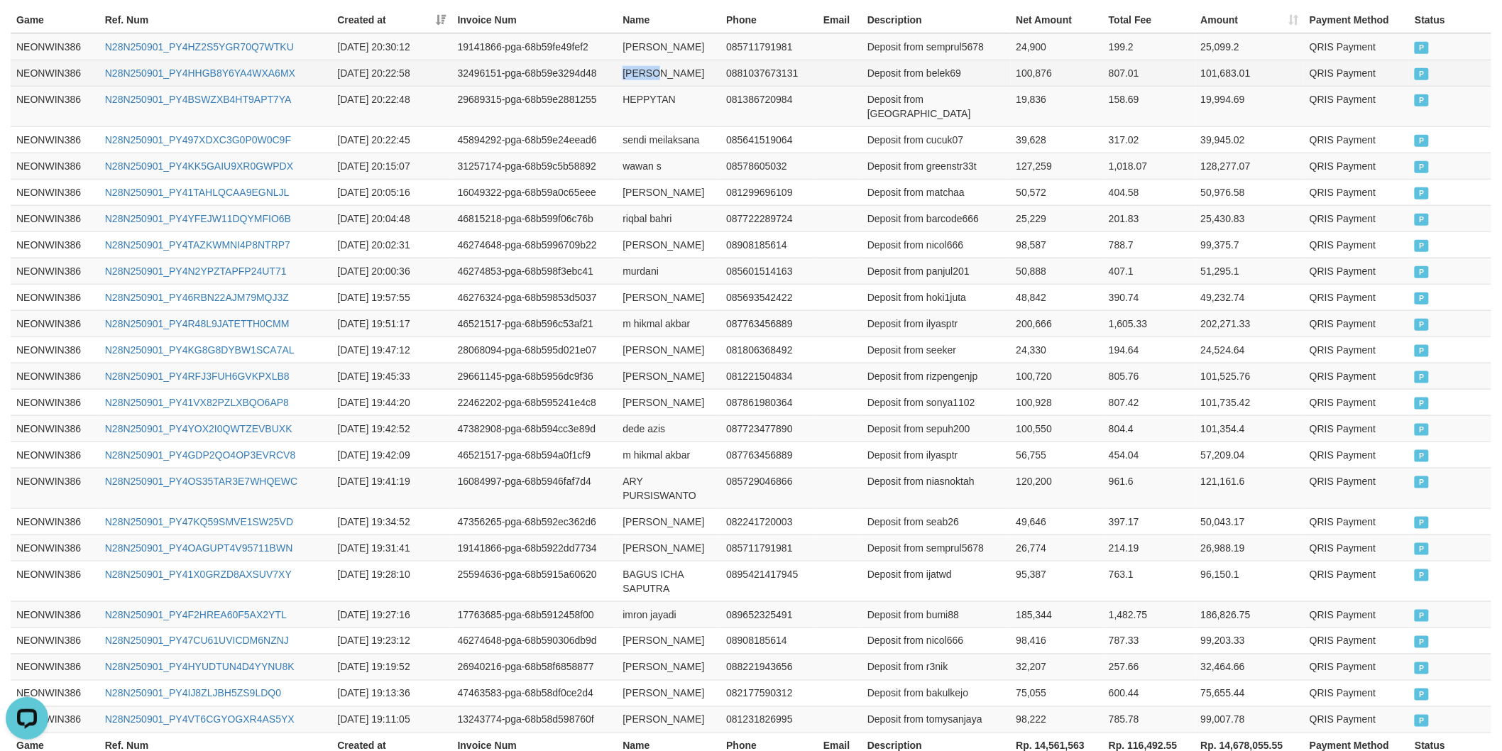
click at [685, 71] on td "ahmad kurniawan" at bounding box center [669, 73] width 104 height 26
click at [957, 85] on td "Deposit from belek69" at bounding box center [936, 73] width 149 height 26
click at [1022, 75] on td "100,876" at bounding box center [1057, 73] width 93 height 26
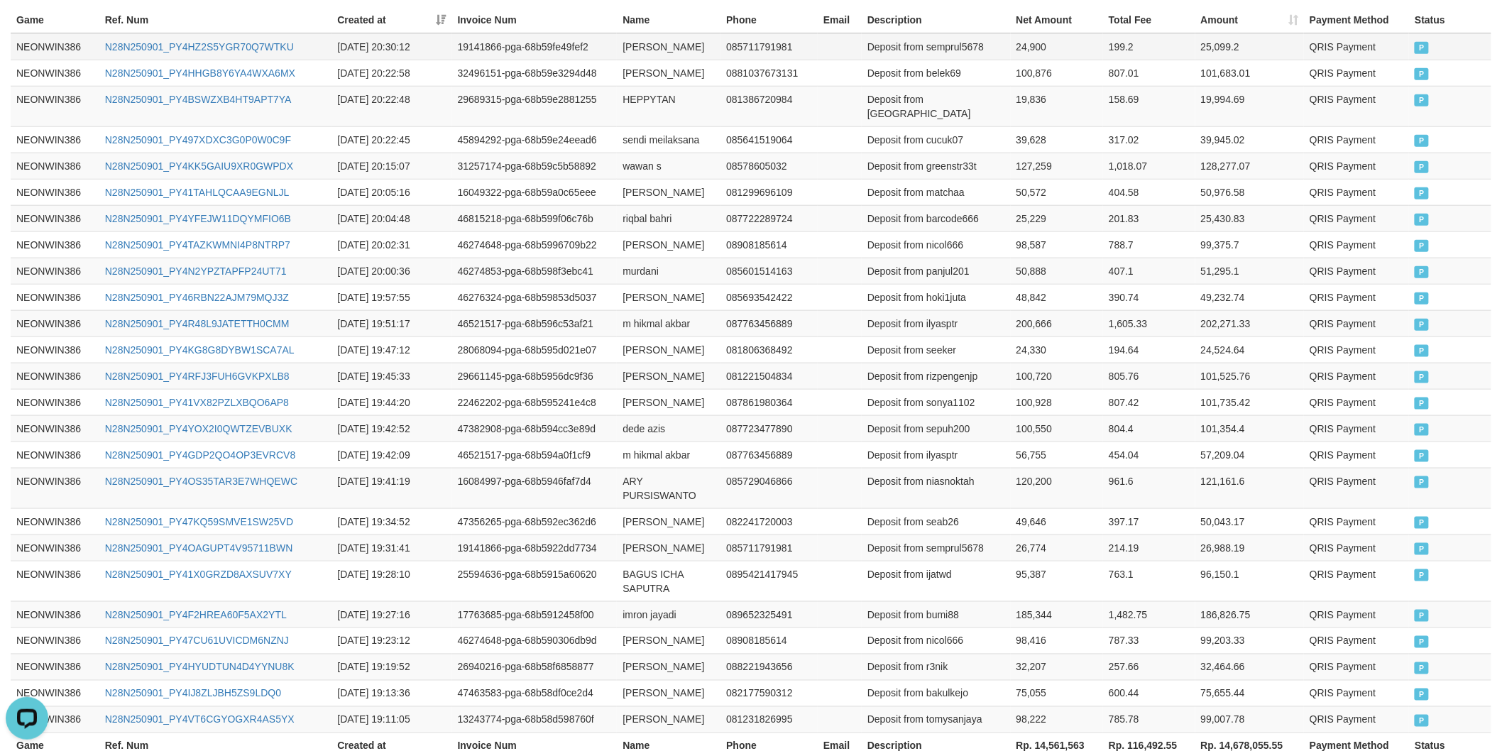
click at [649, 45] on td "yudha prmana" at bounding box center [669, 46] width 104 height 27
drag, startPoint x: 649, startPoint y: 45, endPoint x: 679, endPoint y: 45, distance: 30.5
click at [650, 45] on td "yudha prmana" at bounding box center [669, 46] width 104 height 27
click at [679, 45] on td "yudha prmana" at bounding box center [669, 46] width 104 height 27
click at [633, 45] on td "yudha prmana" at bounding box center [669, 46] width 104 height 27
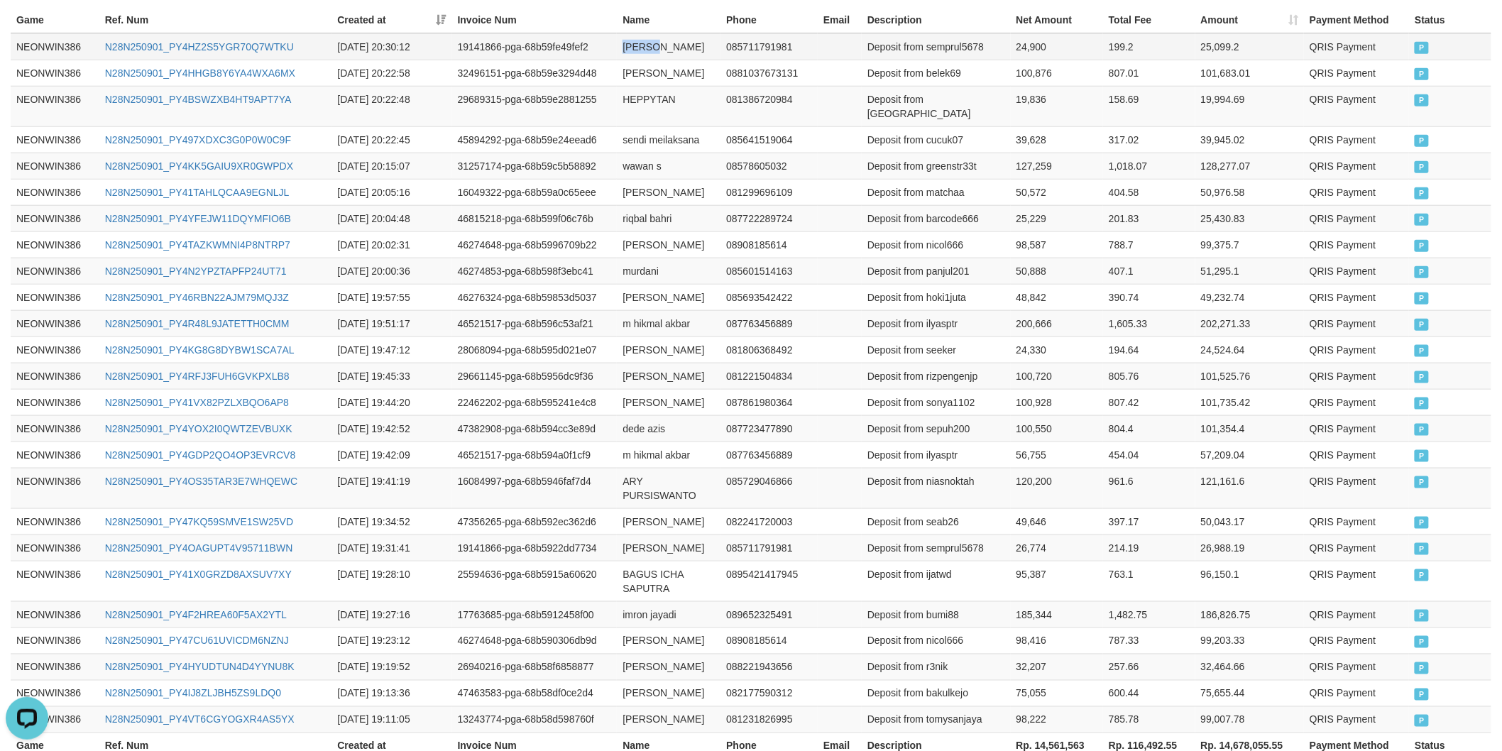
drag, startPoint x: 633, startPoint y: 45, endPoint x: 668, endPoint y: 46, distance: 34.8
click at [654, 46] on td "yudha prmana" at bounding box center [669, 46] width 104 height 27
click at [668, 46] on td "yudha prmana" at bounding box center [669, 46] width 104 height 27
click at [944, 47] on td "Deposit from semprul5678" at bounding box center [936, 46] width 149 height 27
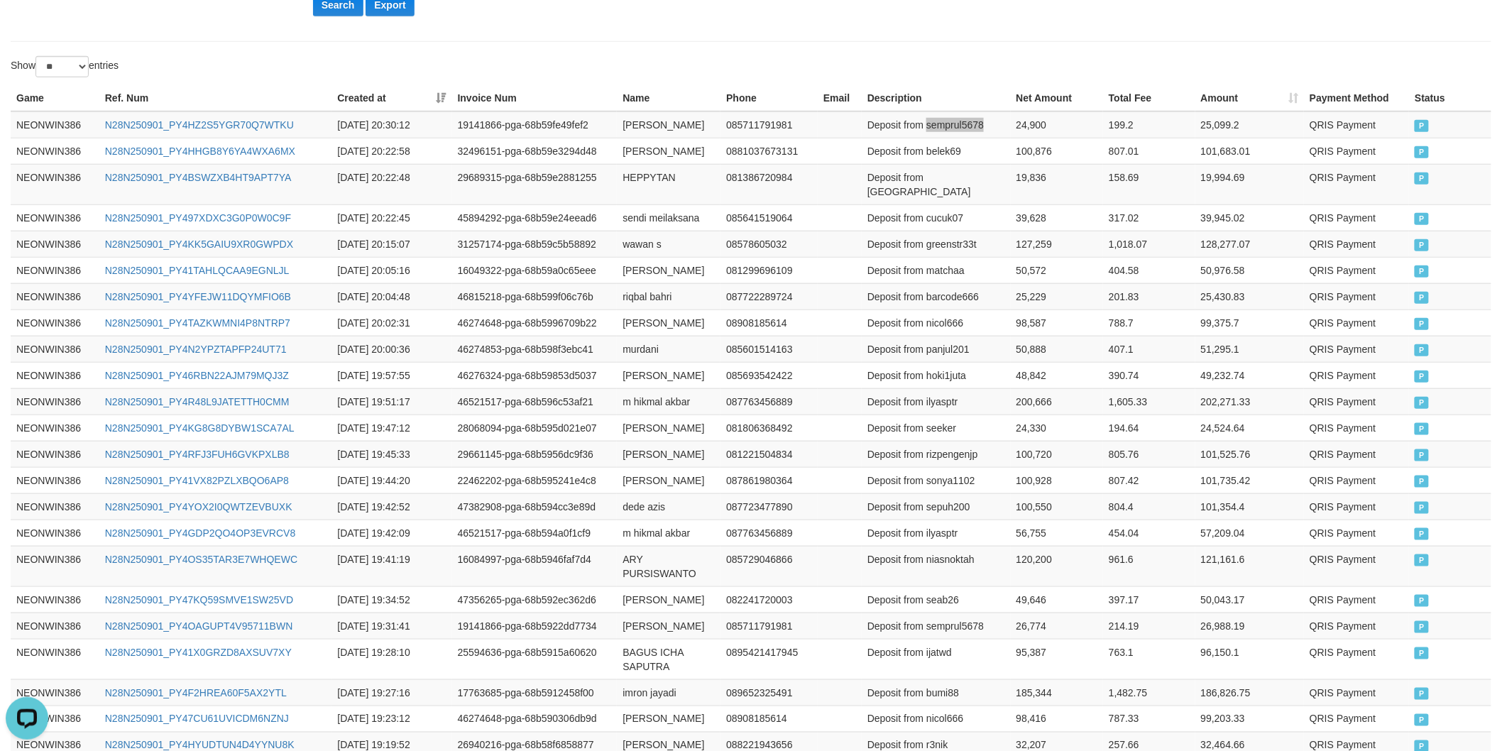
scroll to position [374, 0]
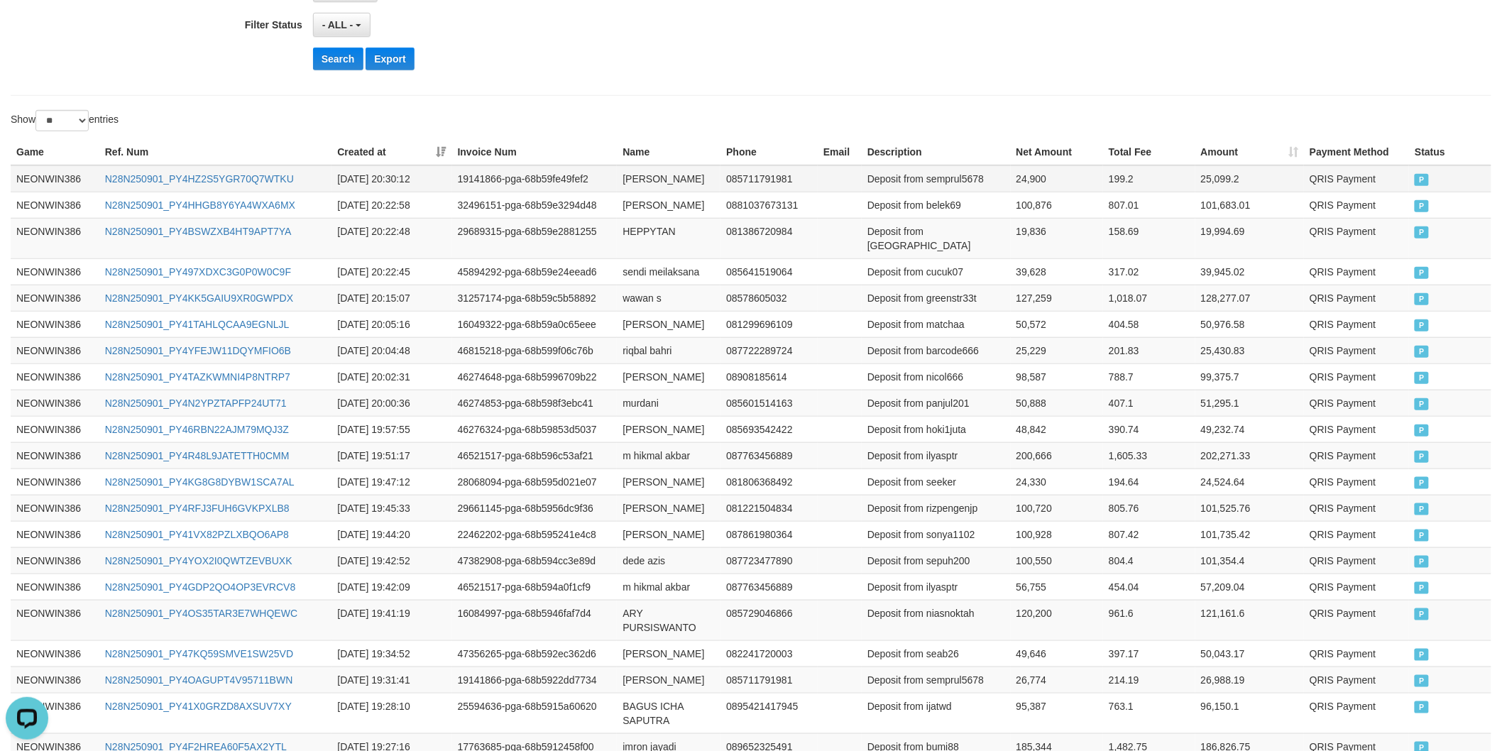
click at [1023, 175] on td "24,900" at bounding box center [1057, 178] width 93 height 27
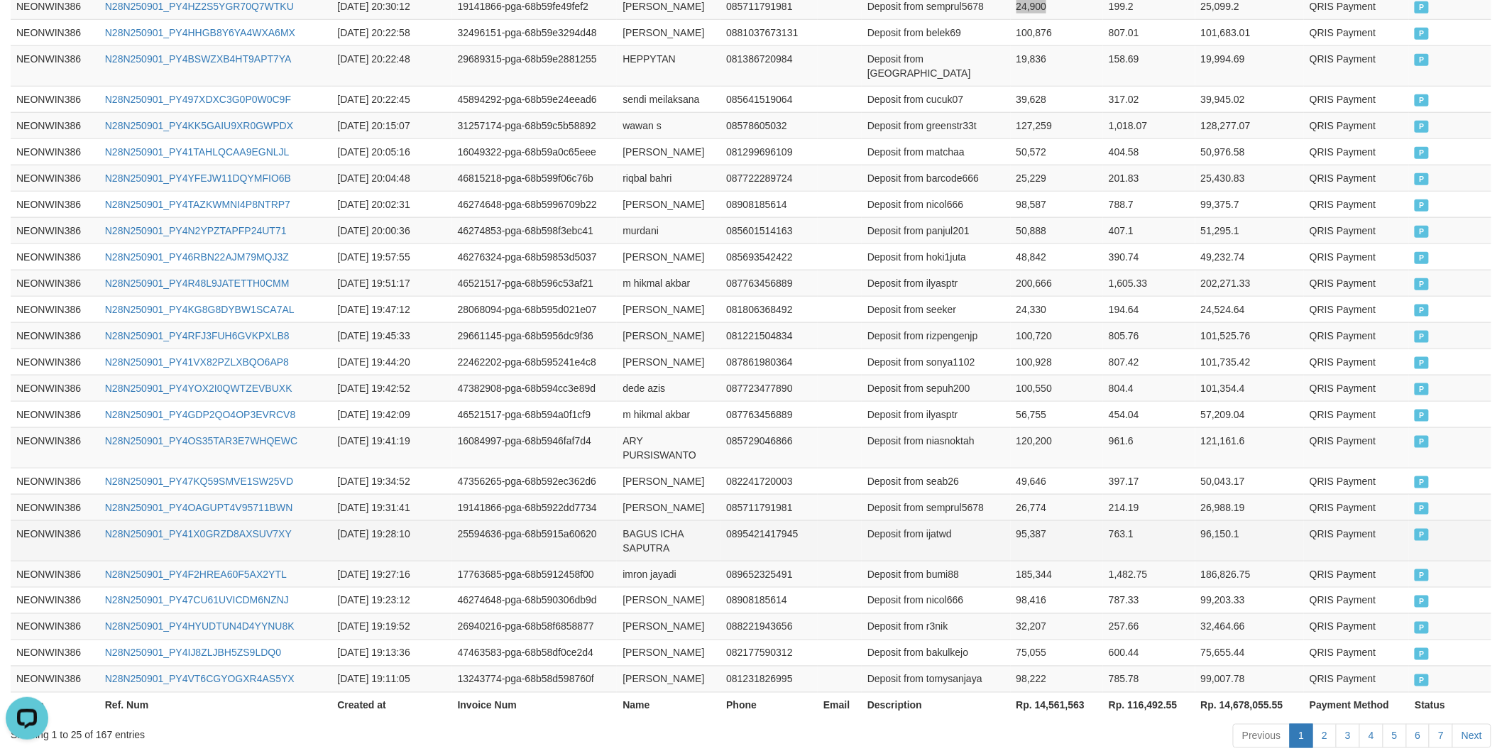
scroll to position [629, 0]
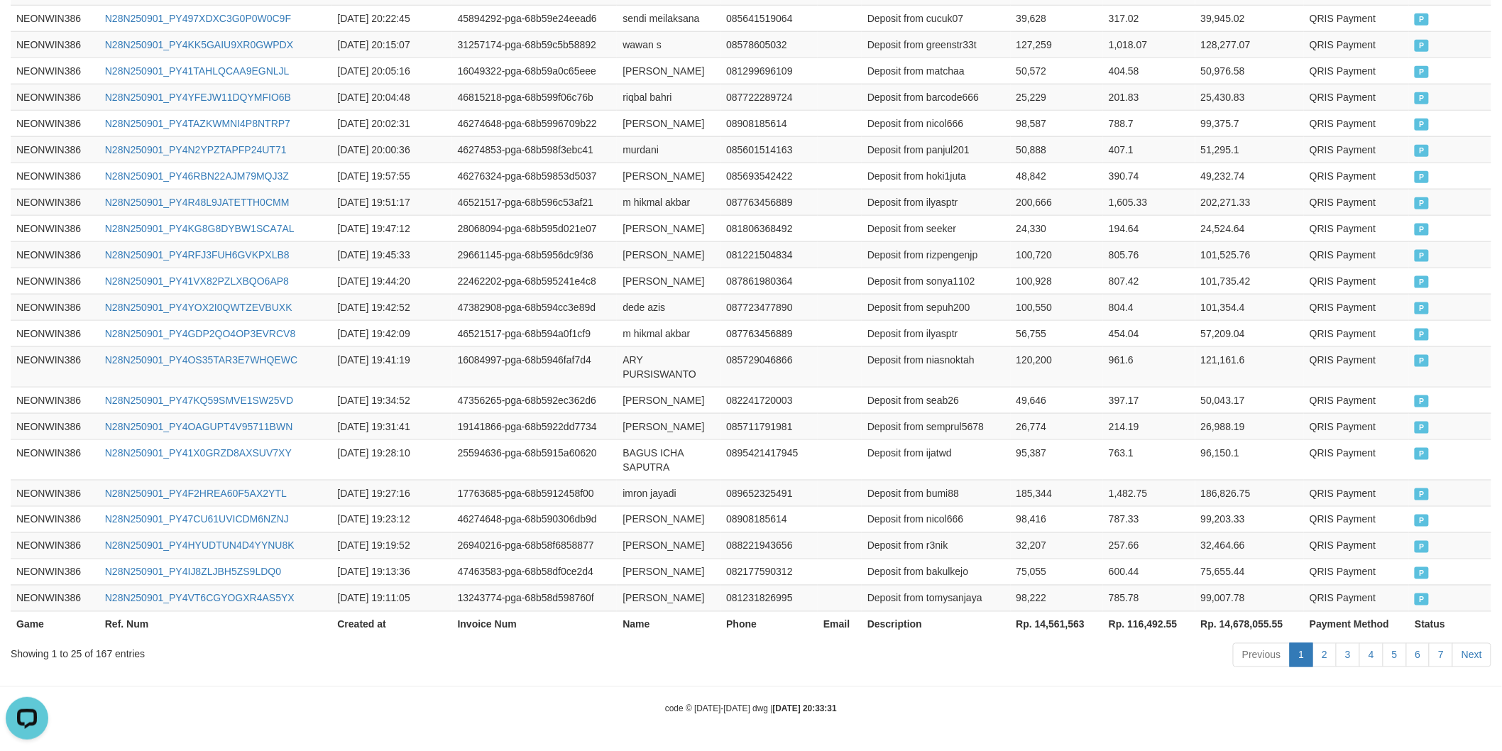
click at [1041, 612] on th "Rp. 14,561,563" at bounding box center [1057, 624] width 93 height 26
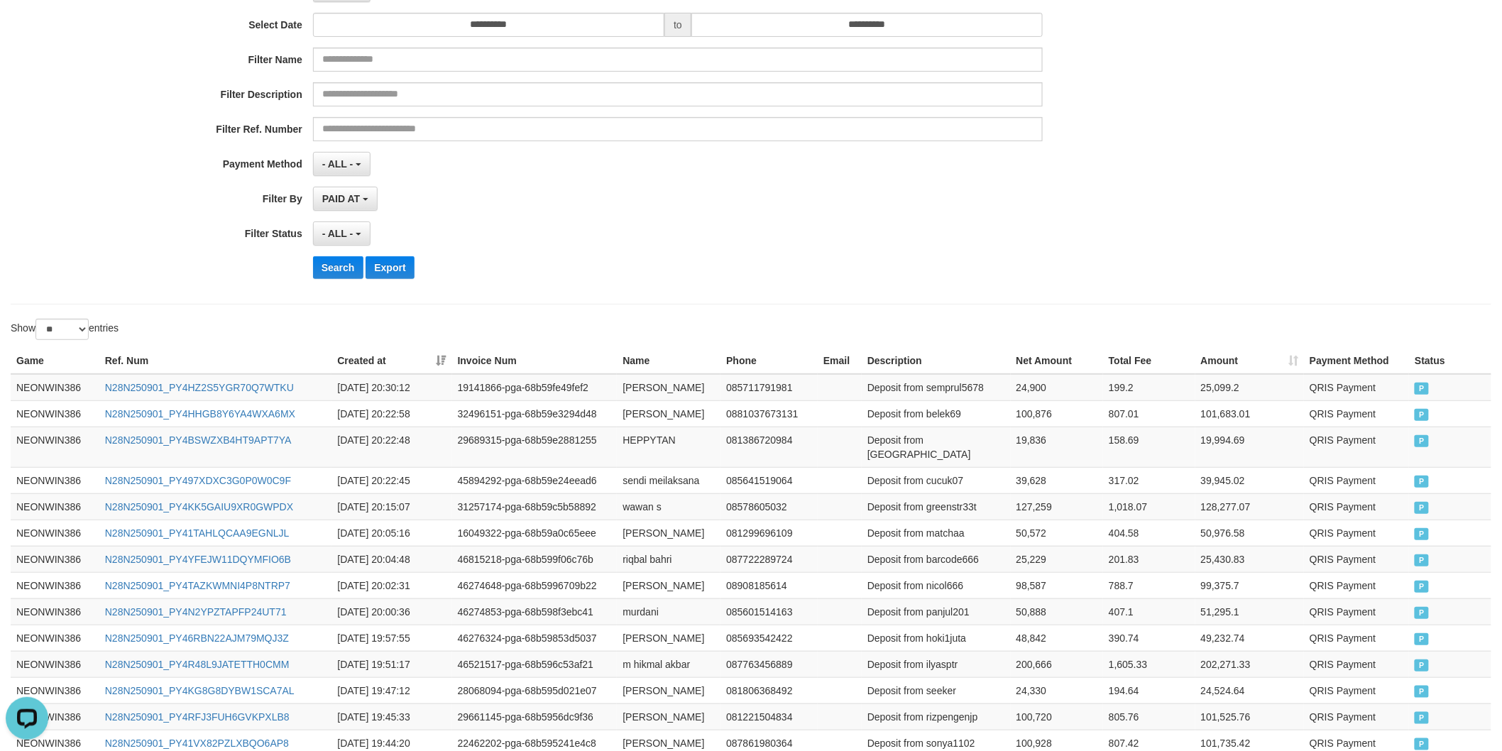
scroll to position [0, 0]
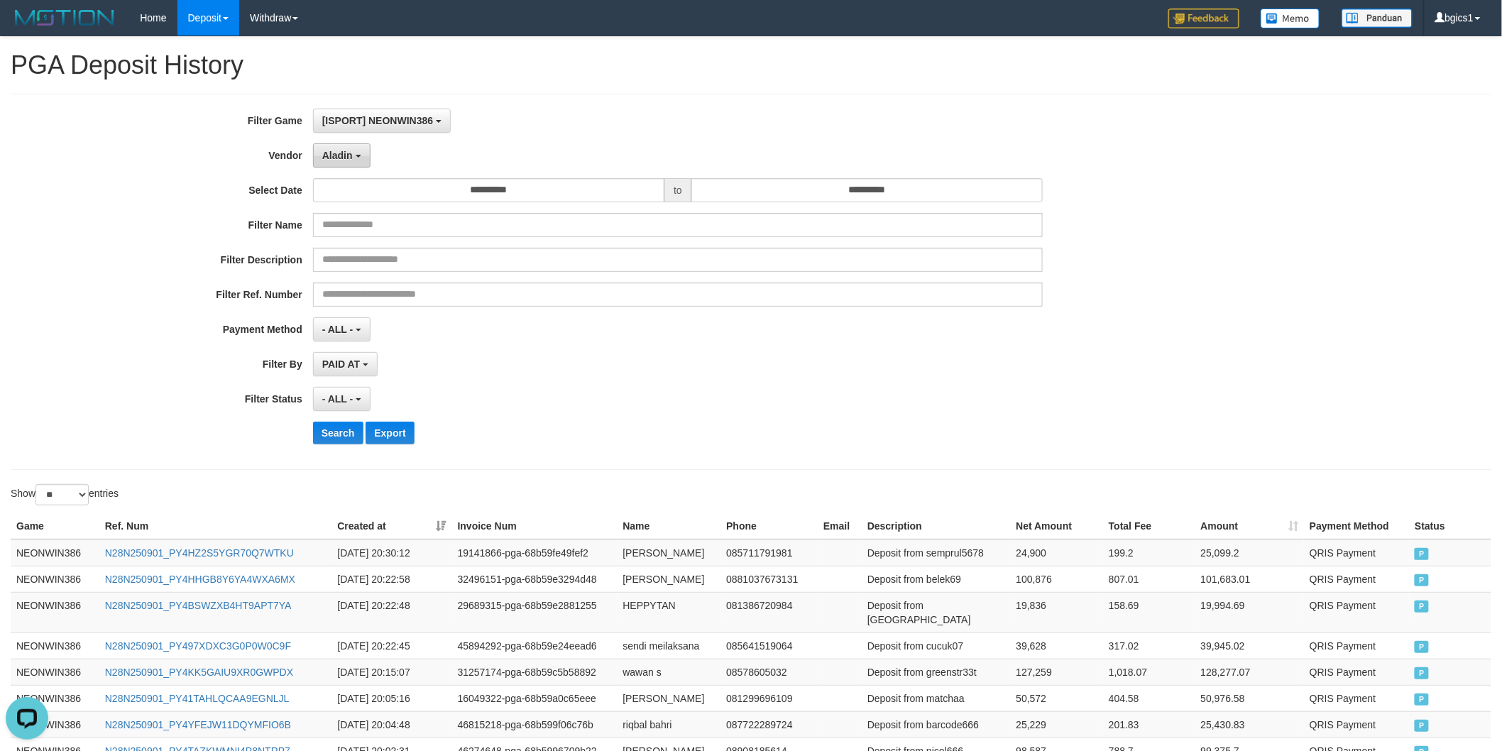
click at [337, 154] on span "Aladin" at bounding box center [337, 155] width 31 height 11
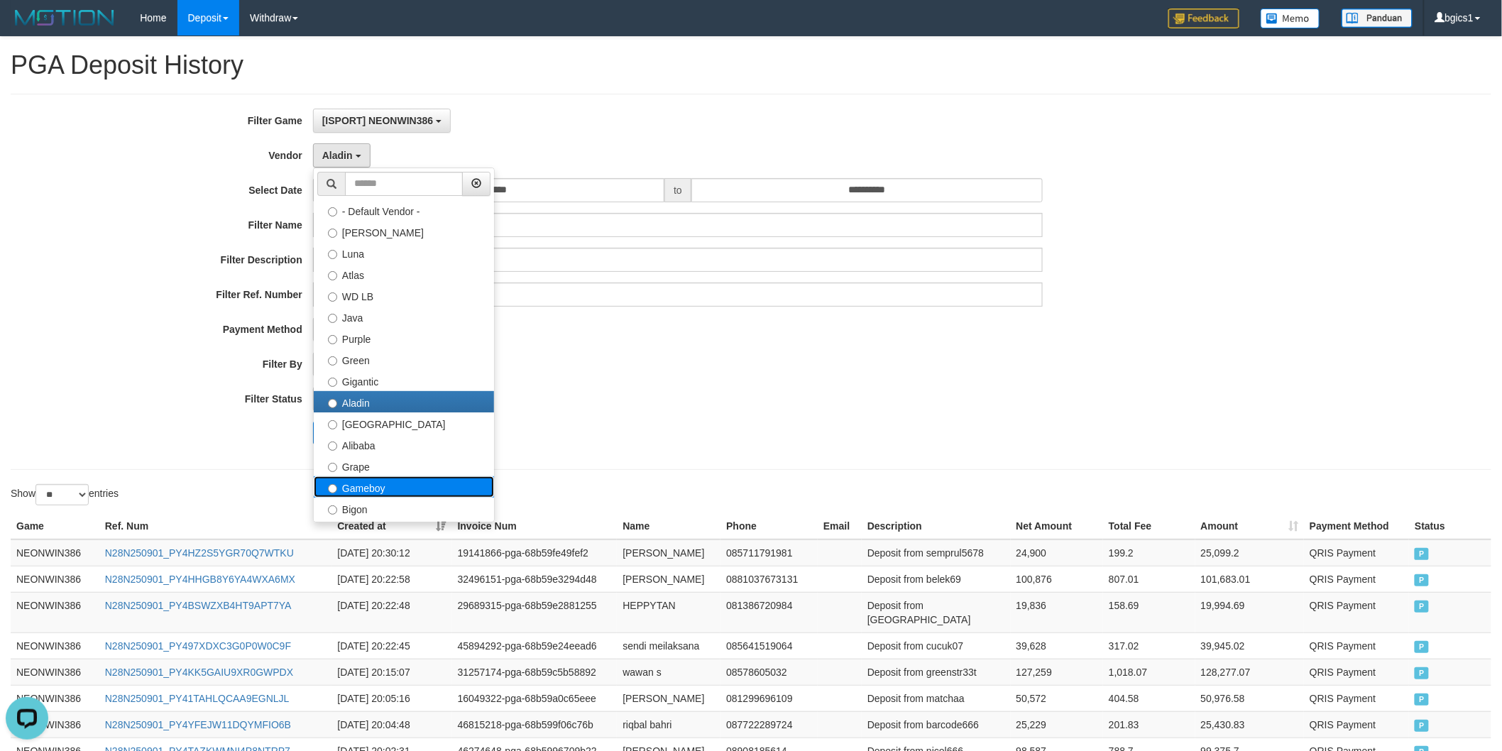
click at [415, 494] on label "Gameboy" at bounding box center [404, 486] width 180 height 21
select select "**********"
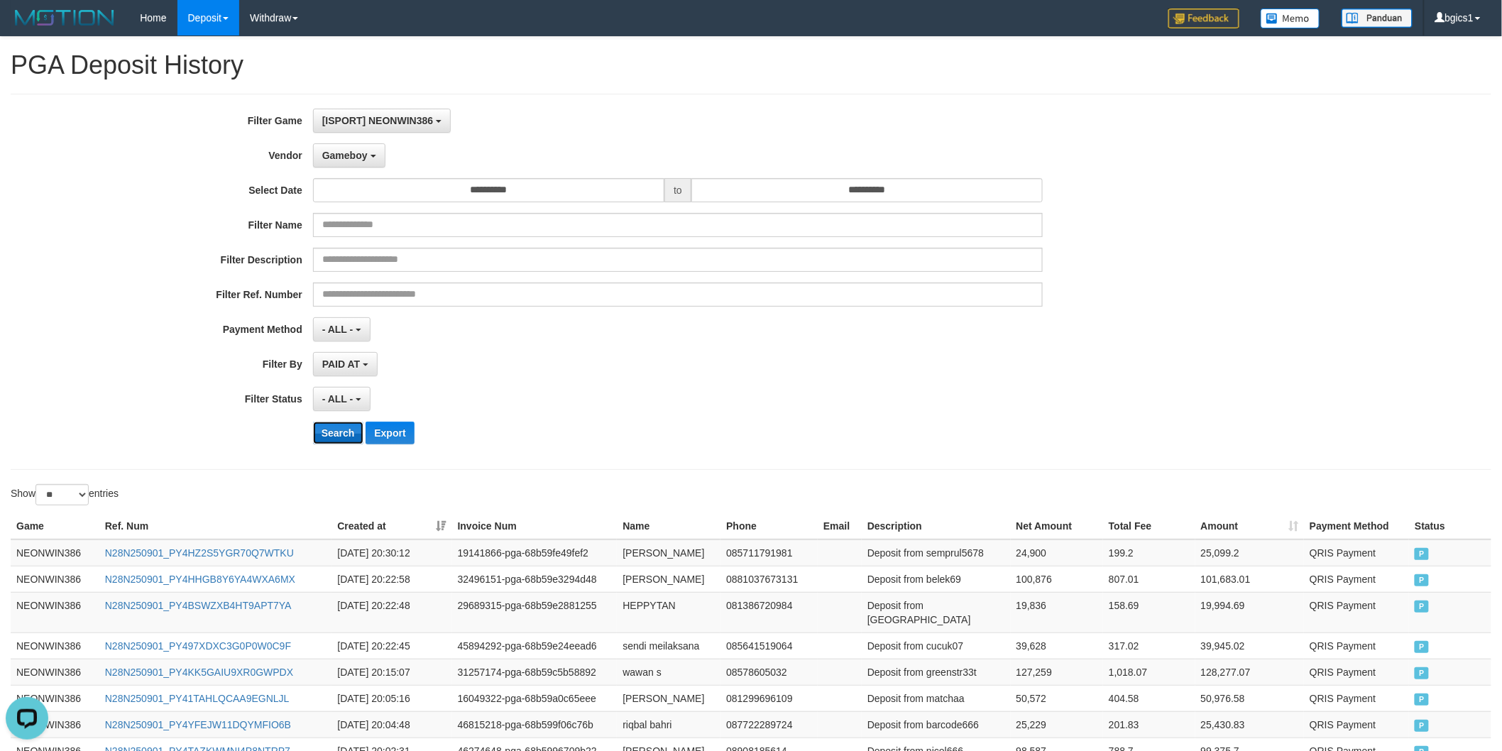
click at [341, 422] on button "Search" at bounding box center [338, 433] width 50 height 23
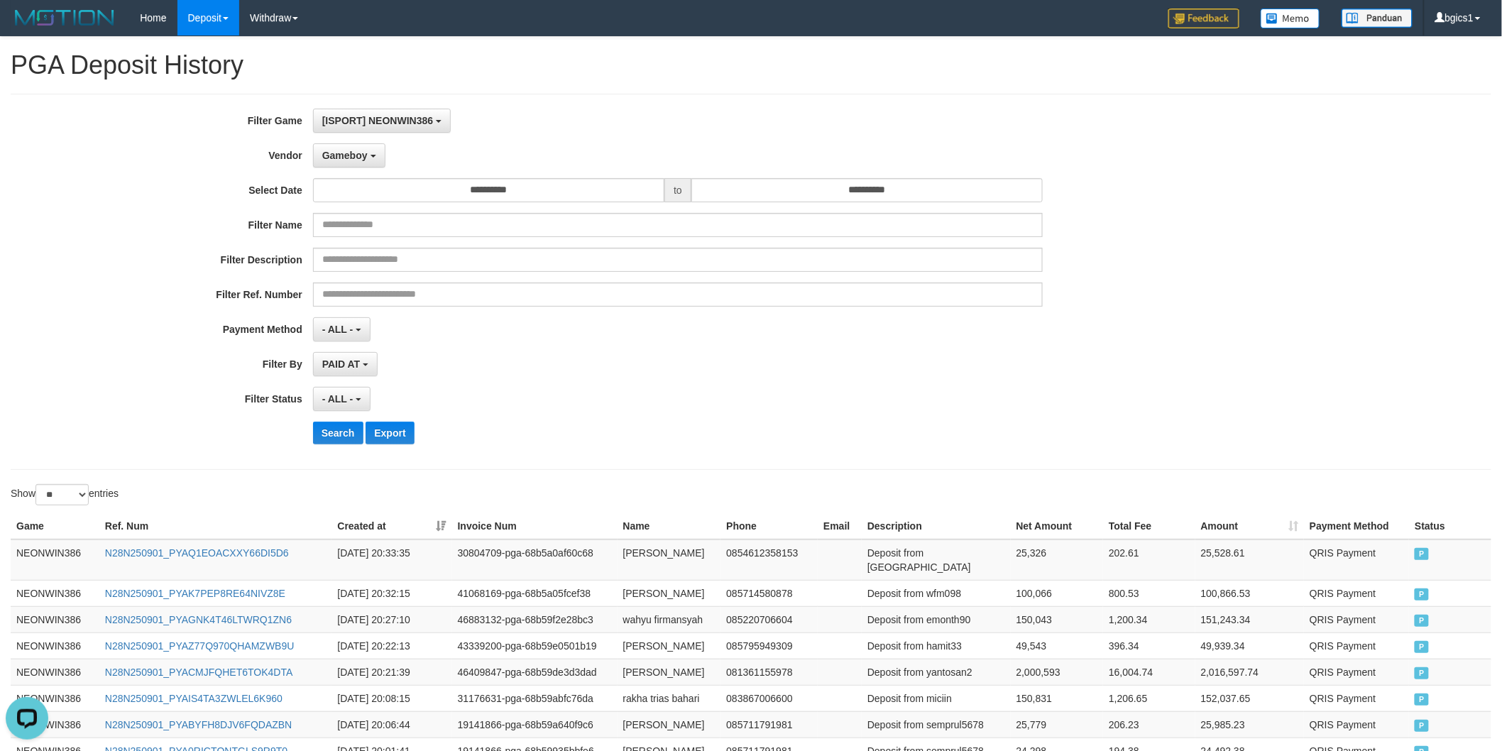
click at [784, 395] on div "- ALL - SELECT ALL - ALL - SELECT STATUS PENDING/UNPAID PAID CANCELED EXPIRED" at bounding box center [678, 399] width 730 height 24
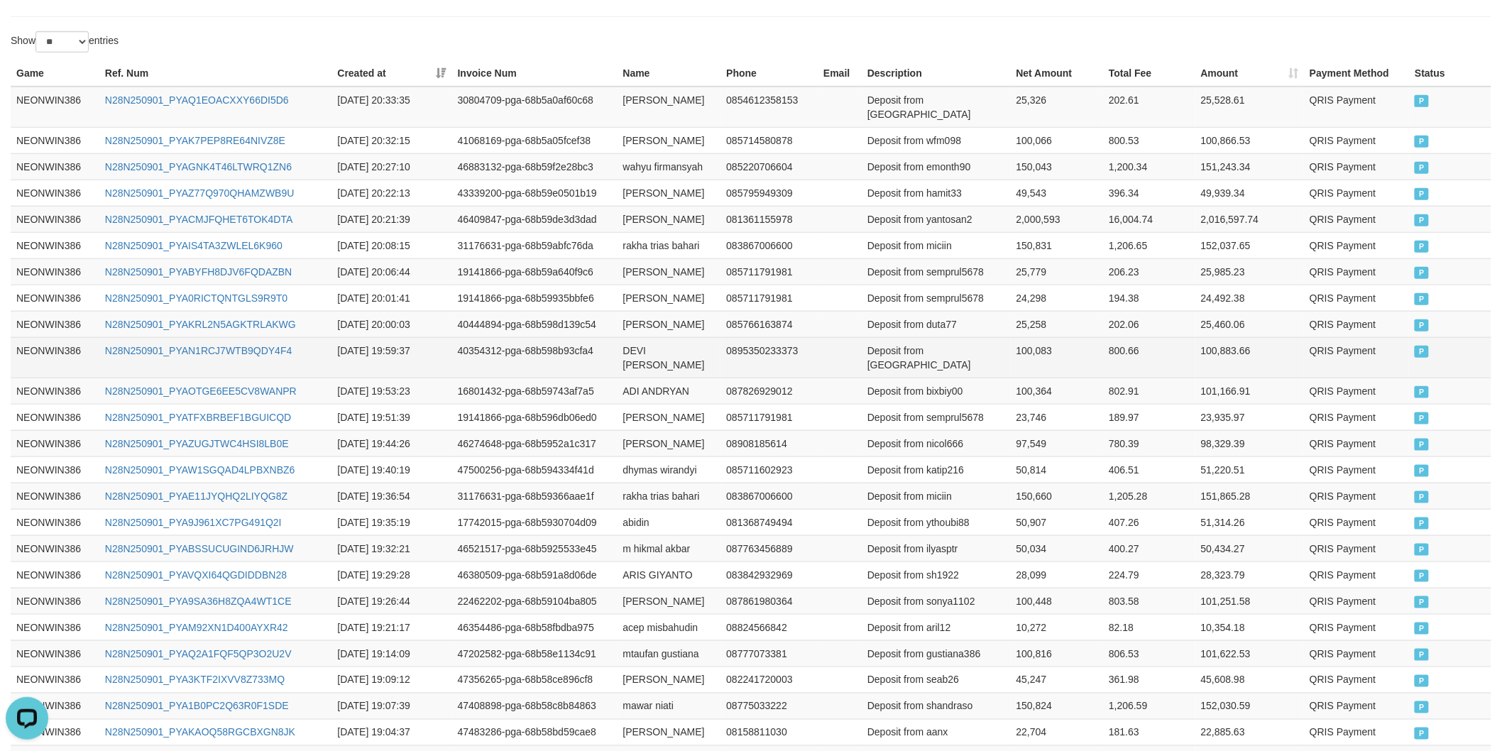
click at [630, 346] on td "DEVI APRIL RIANI" at bounding box center [669, 357] width 104 height 40
drag, startPoint x: 630, startPoint y: 346, endPoint x: 677, endPoint y: 351, distance: 47.1
click at [661, 351] on td "DEVI APRIL RIANI" at bounding box center [669, 357] width 104 height 40
click at [677, 351] on td "DEVI APRIL RIANI" at bounding box center [669, 357] width 104 height 40
click at [697, 344] on td "DEVI APRIL RIANI" at bounding box center [669, 357] width 104 height 40
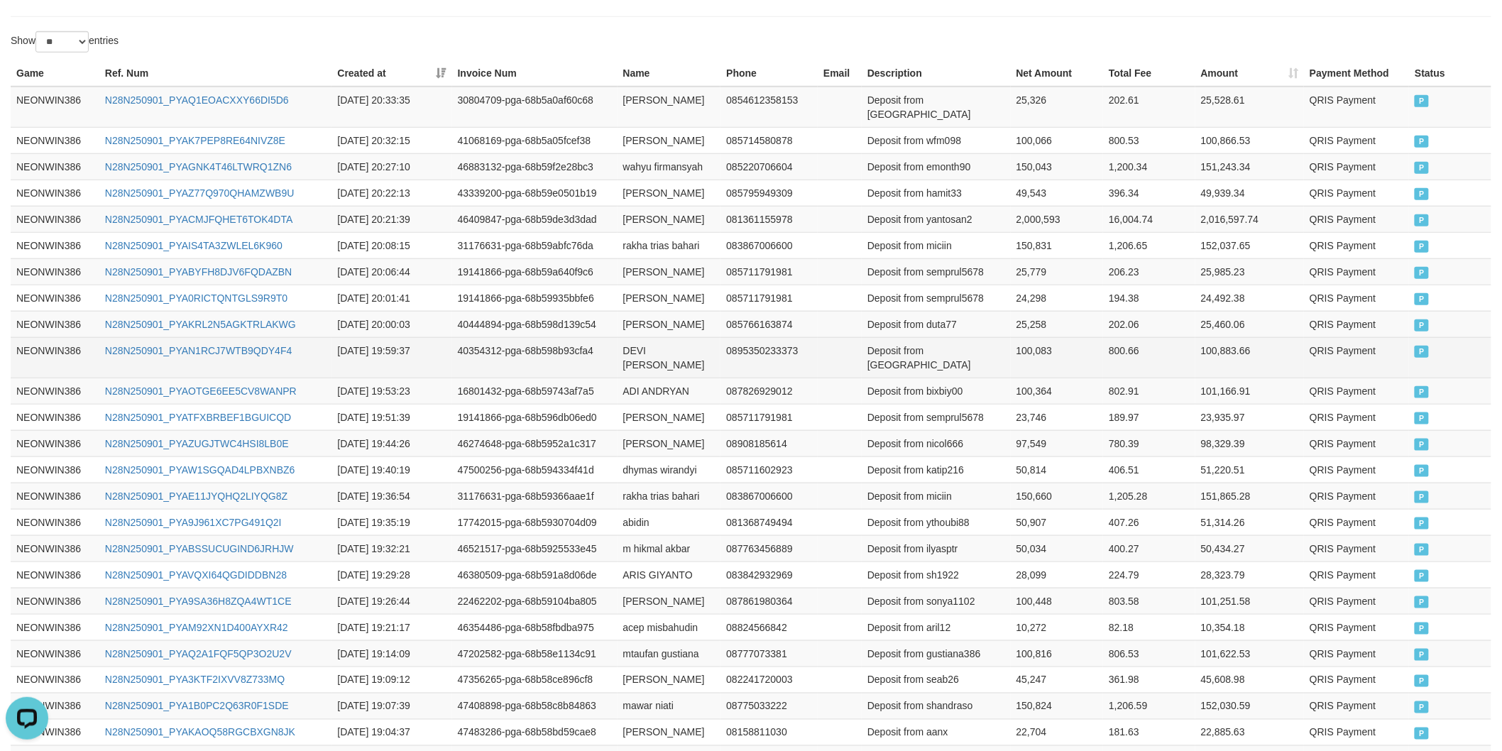
click at [967, 351] on td "Deposit from deviaselole" at bounding box center [936, 357] width 149 height 40
click at [1021, 346] on td "100,083" at bounding box center [1057, 357] width 93 height 40
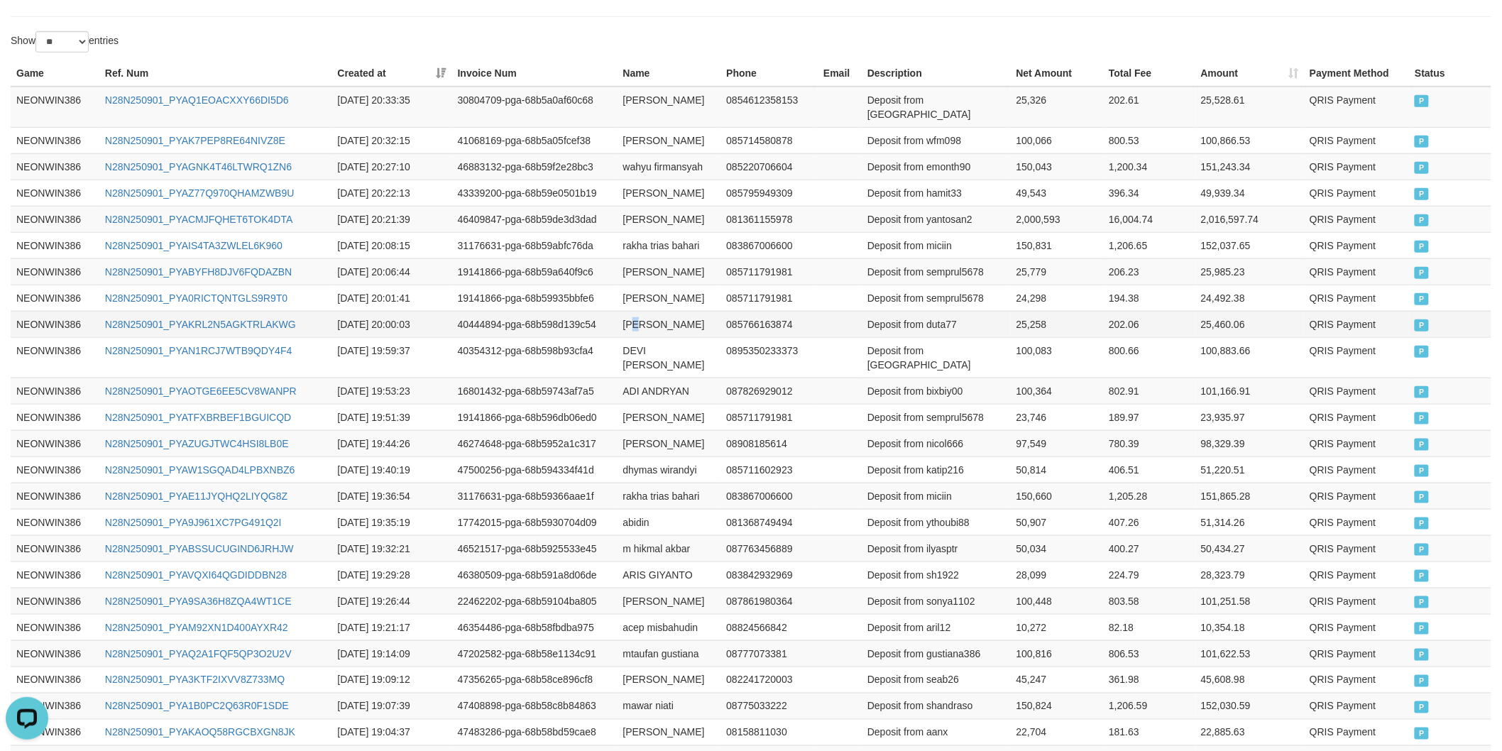
click at [632, 319] on td "tofik hidayatuloh" at bounding box center [669, 324] width 104 height 26
drag, startPoint x: 632, startPoint y: 319, endPoint x: 683, endPoint y: 319, distance: 51.1
click at [642, 319] on td "tofik hidayatuloh" at bounding box center [669, 324] width 104 height 26
click at [683, 319] on td "tofik hidayatuloh" at bounding box center [669, 324] width 104 height 26
click at [637, 326] on td "tofik hidayatuloh" at bounding box center [669, 324] width 104 height 26
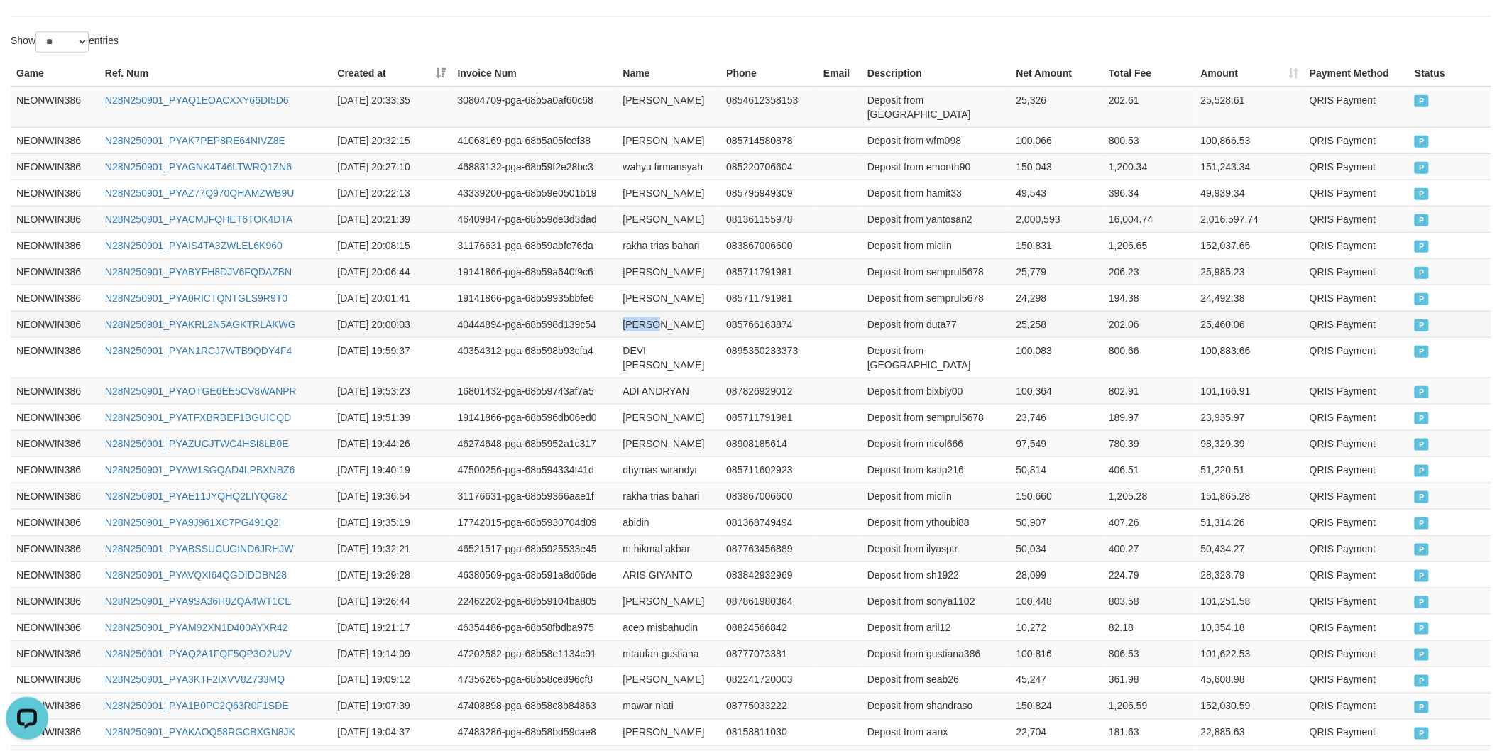
click at [636, 325] on td "tofik hidayatuloh" at bounding box center [669, 324] width 104 height 26
click at [678, 324] on td "tofik hidayatuloh" at bounding box center [669, 324] width 104 height 26
click at [933, 321] on td "Deposit from duta77" at bounding box center [936, 324] width 149 height 26
click at [1033, 319] on td "25,258" at bounding box center [1057, 324] width 93 height 26
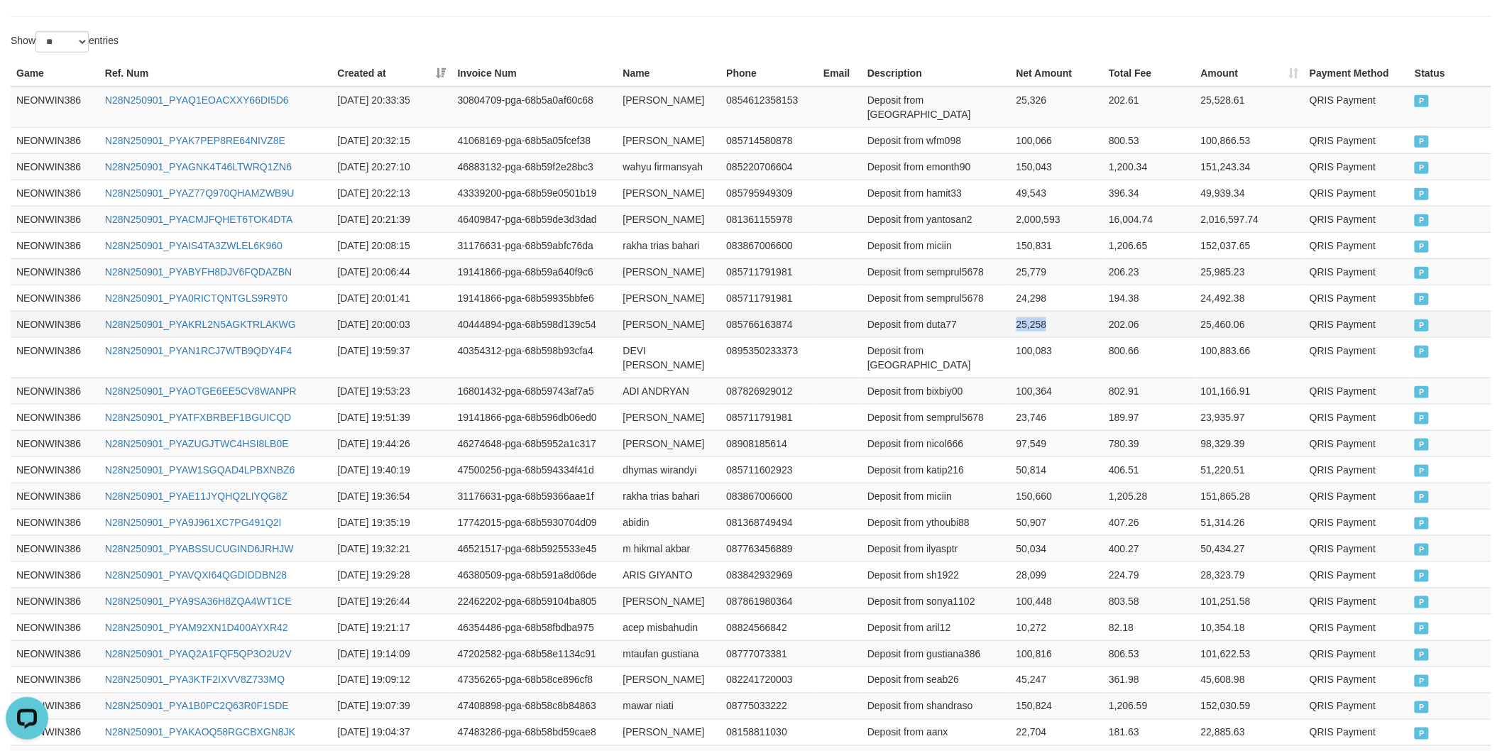
click at [1033, 319] on td "25,258" at bounding box center [1057, 324] width 93 height 26
click at [630, 295] on td "yudha prmana" at bounding box center [669, 298] width 104 height 26
drag, startPoint x: 630, startPoint y: 295, endPoint x: 661, endPoint y: 295, distance: 30.5
click at [632, 295] on td "yudha prmana" at bounding box center [669, 298] width 104 height 26
click at [673, 295] on td "yudha prmana" at bounding box center [669, 298] width 104 height 26
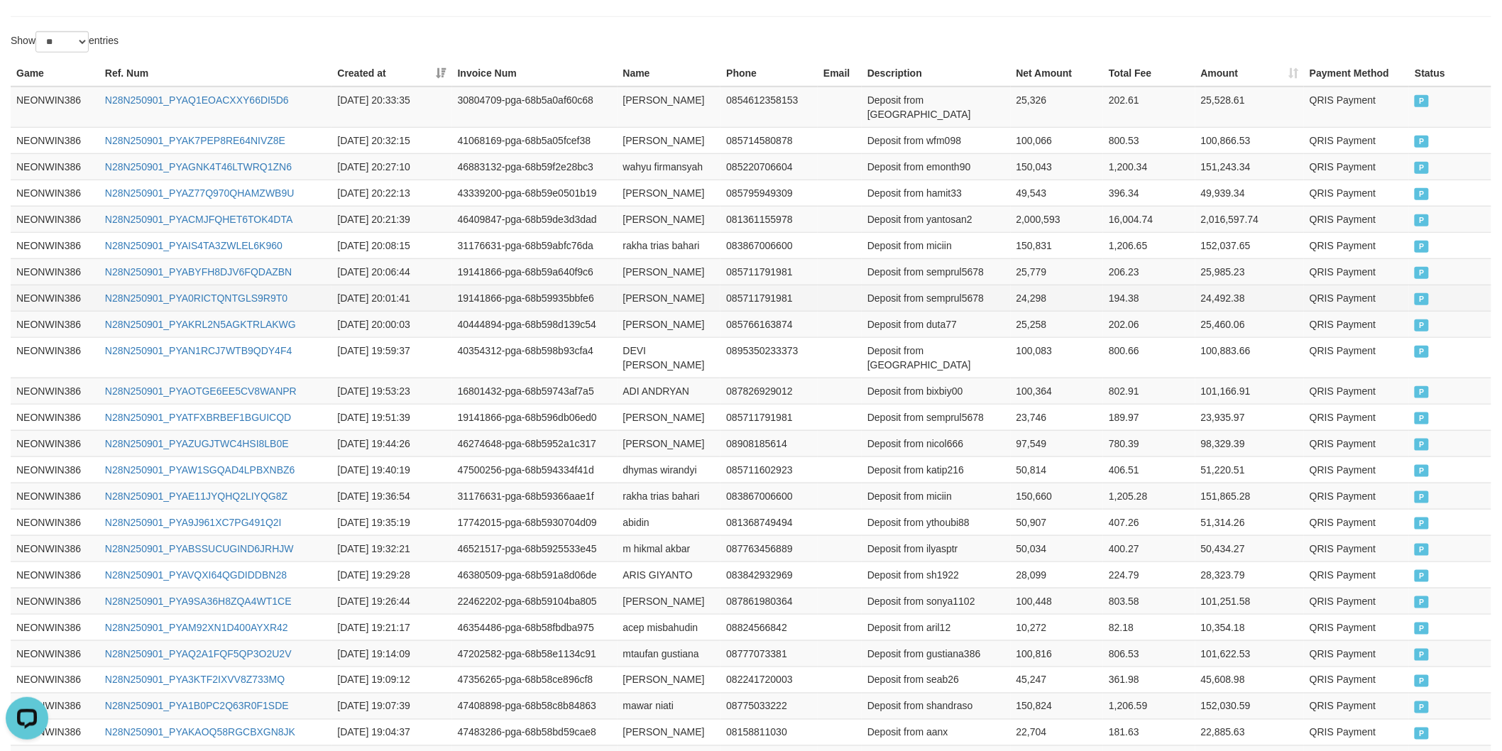
click at [955, 302] on td "Deposit from semprul5678" at bounding box center [936, 298] width 149 height 26
click at [1024, 295] on td "24,298" at bounding box center [1057, 298] width 93 height 26
click at [1023, 268] on td "25,779" at bounding box center [1057, 271] width 93 height 26
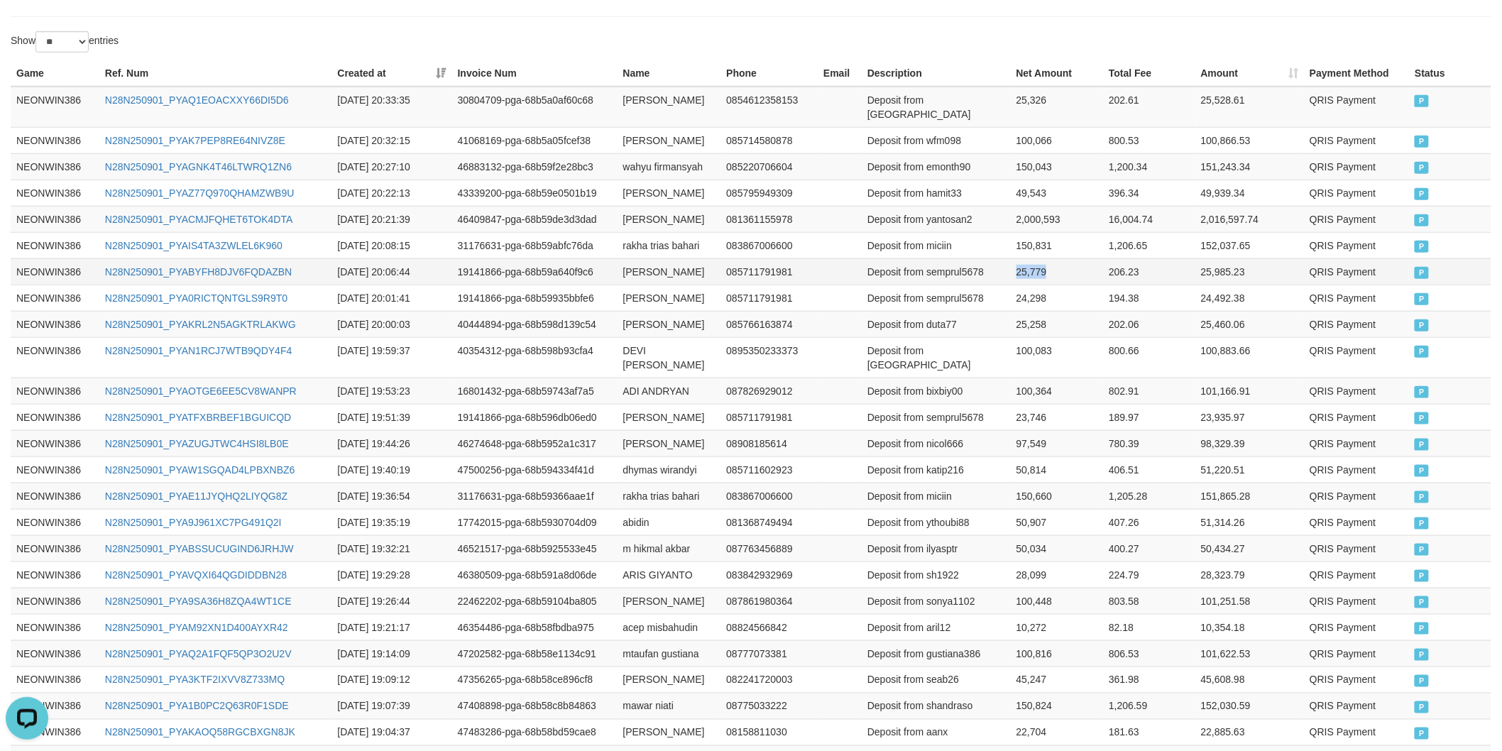
click at [1023, 268] on td "25,779" at bounding box center [1057, 271] width 93 height 26
click at [626, 243] on td "rakha trias bahari" at bounding box center [669, 245] width 104 height 26
drag, startPoint x: 626, startPoint y: 243, endPoint x: 639, endPoint y: 243, distance: 12.8
click at [632, 243] on td "rakha trias bahari" at bounding box center [669, 245] width 104 height 26
click at [676, 244] on td "rakha trias bahari" at bounding box center [669, 245] width 104 height 26
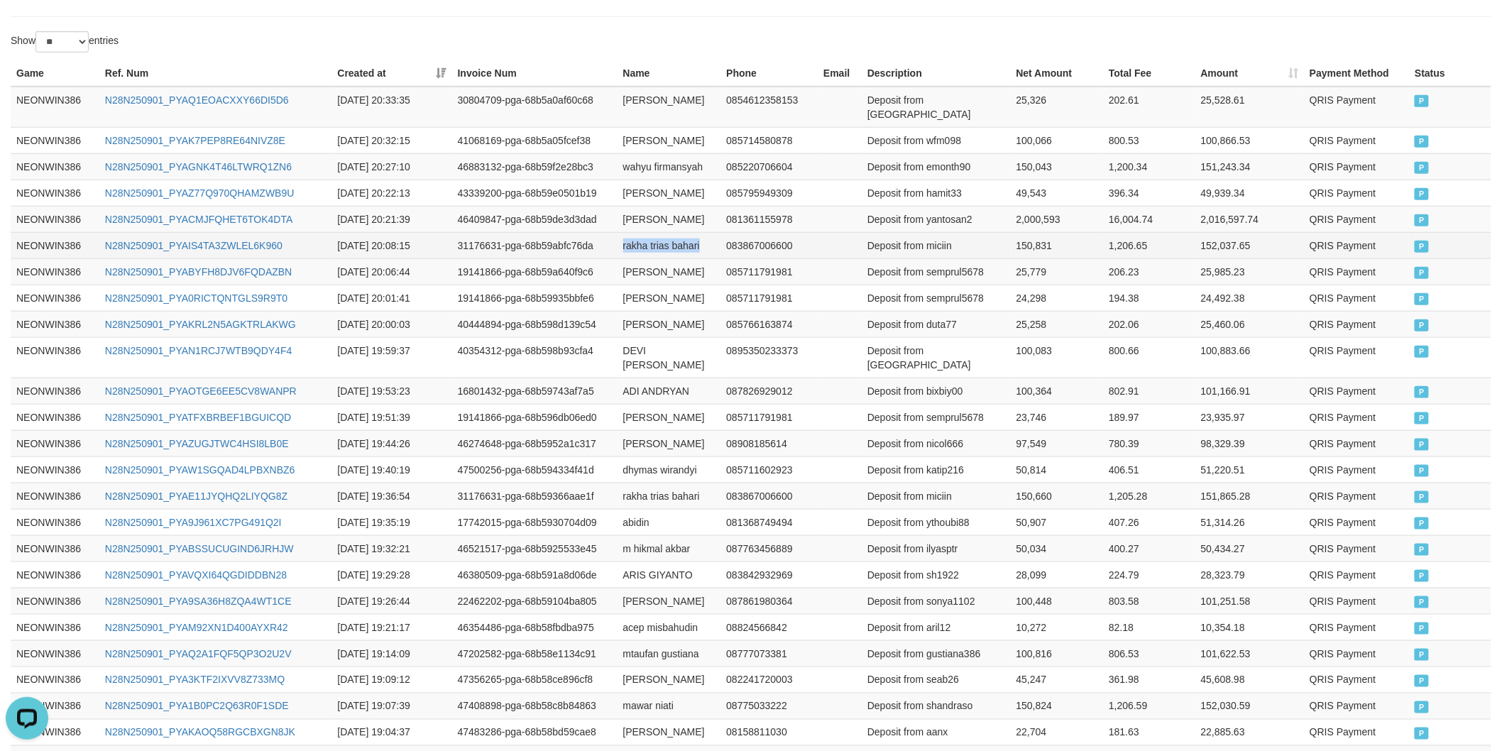
click at [947, 236] on td "Deposit from miciin" at bounding box center [936, 245] width 149 height 26
click at [942, 241] on td "Deposit from miciin" at bounding box center [936, 245] width 149 height 26
click at [1037, 248] on td "150,831" at bounding box center [1057, 245] width 93 height 26
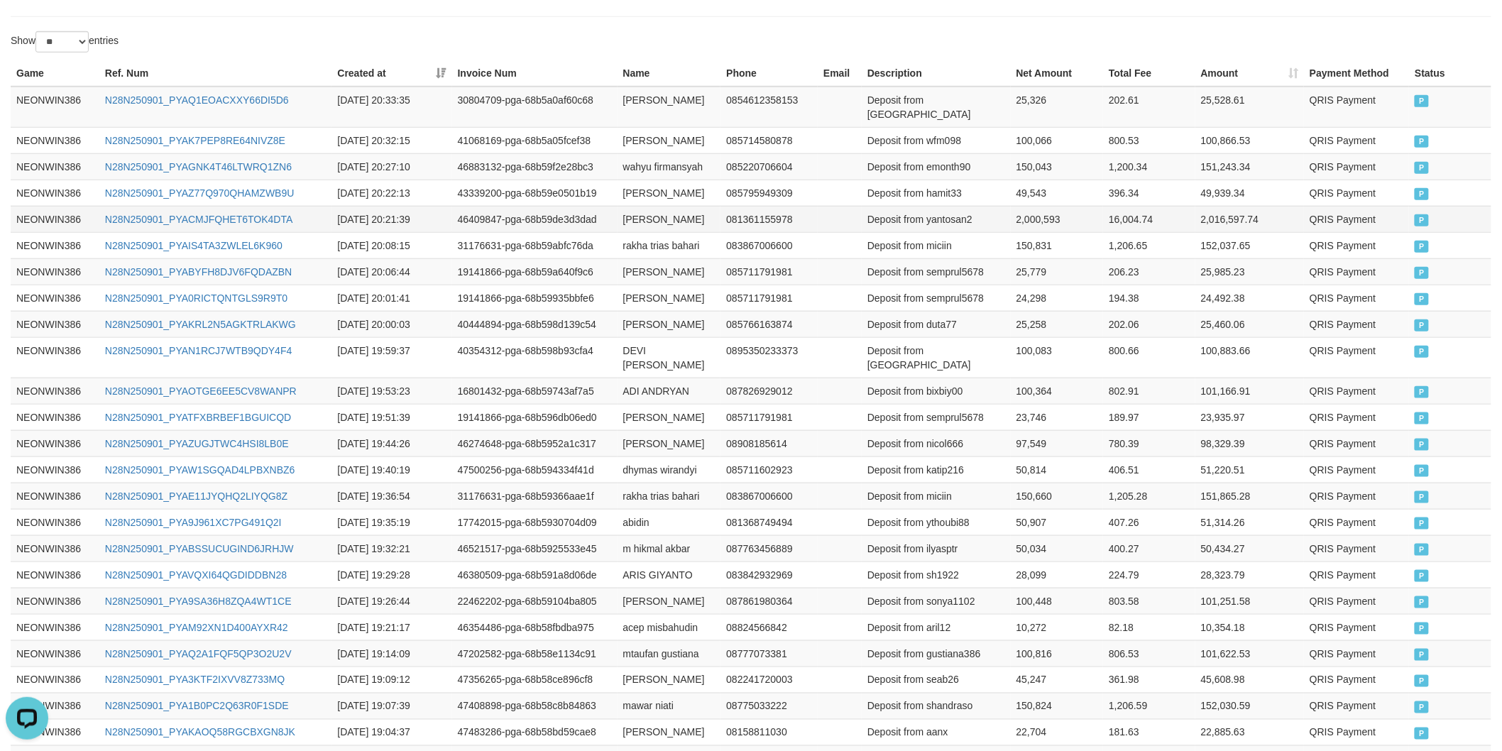
click at [634, 221] on td "yanto sanjaya" at bounding box center [669, 219] width 104 height 26
drag, startPoint x: 634, startPoint y: 221, endPoint x: 686, endPoint y: 223, distance: 51.9
click at [644, 221] on td "yanto sanjaya" at bounding box center [669, 219] width 104 height 26
click at [686, 223] on td "yanto sanjaya" at bounding box center [669, 219] width 104 height 26
click at [958, 221] on td "Deposit from yantosan2" at bounding box center [936, 219] width 149 height 26
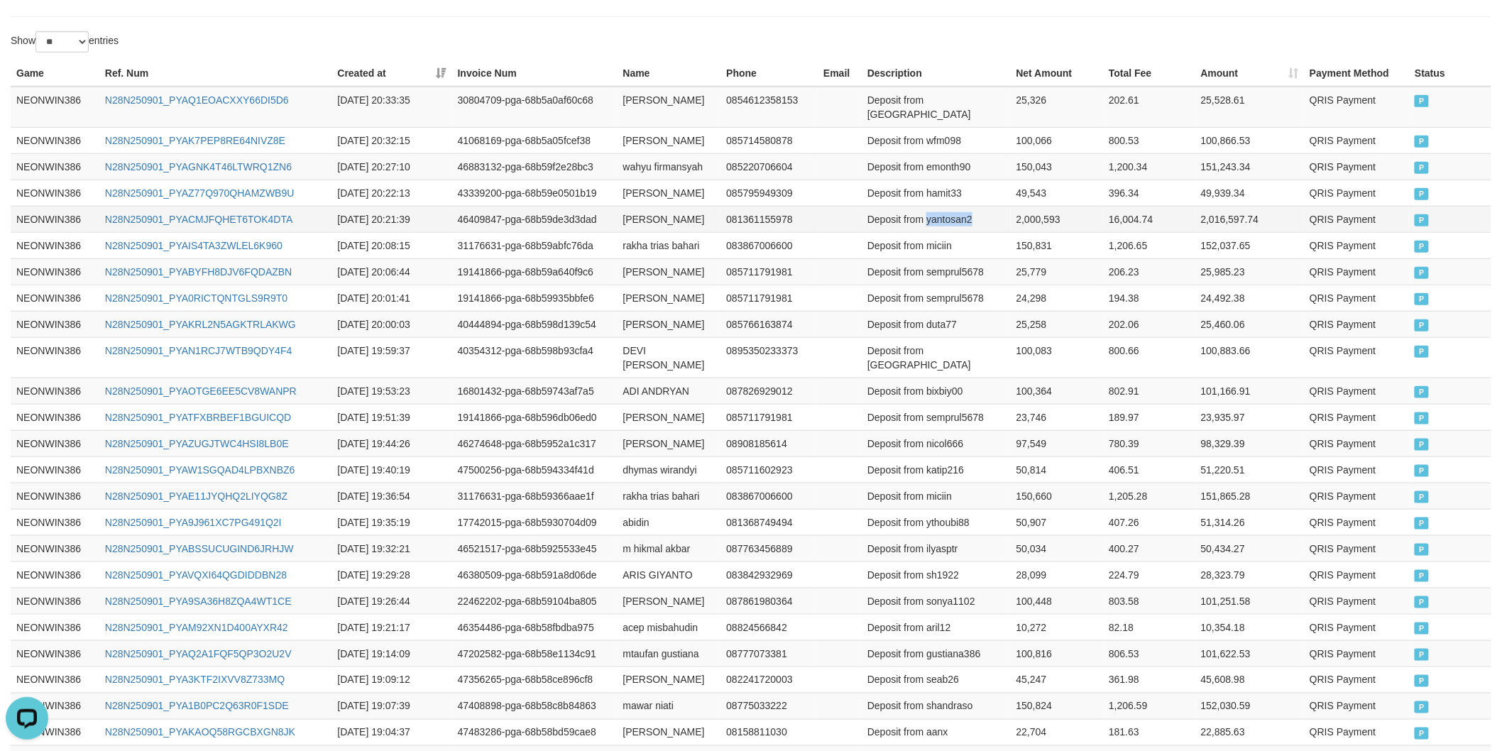
click at [958, 221] on td "Deposit from yantosan2" at bounding box center [936, 219] width 149 height 26
click at [1033, 220] on td "2,000,593" at bounding box center [1057, 219] width 93 height 26
click at [615, 187] on td "43339200-pga-68b59e0501b19" at bounding box center [534, 193] width 165 height 26
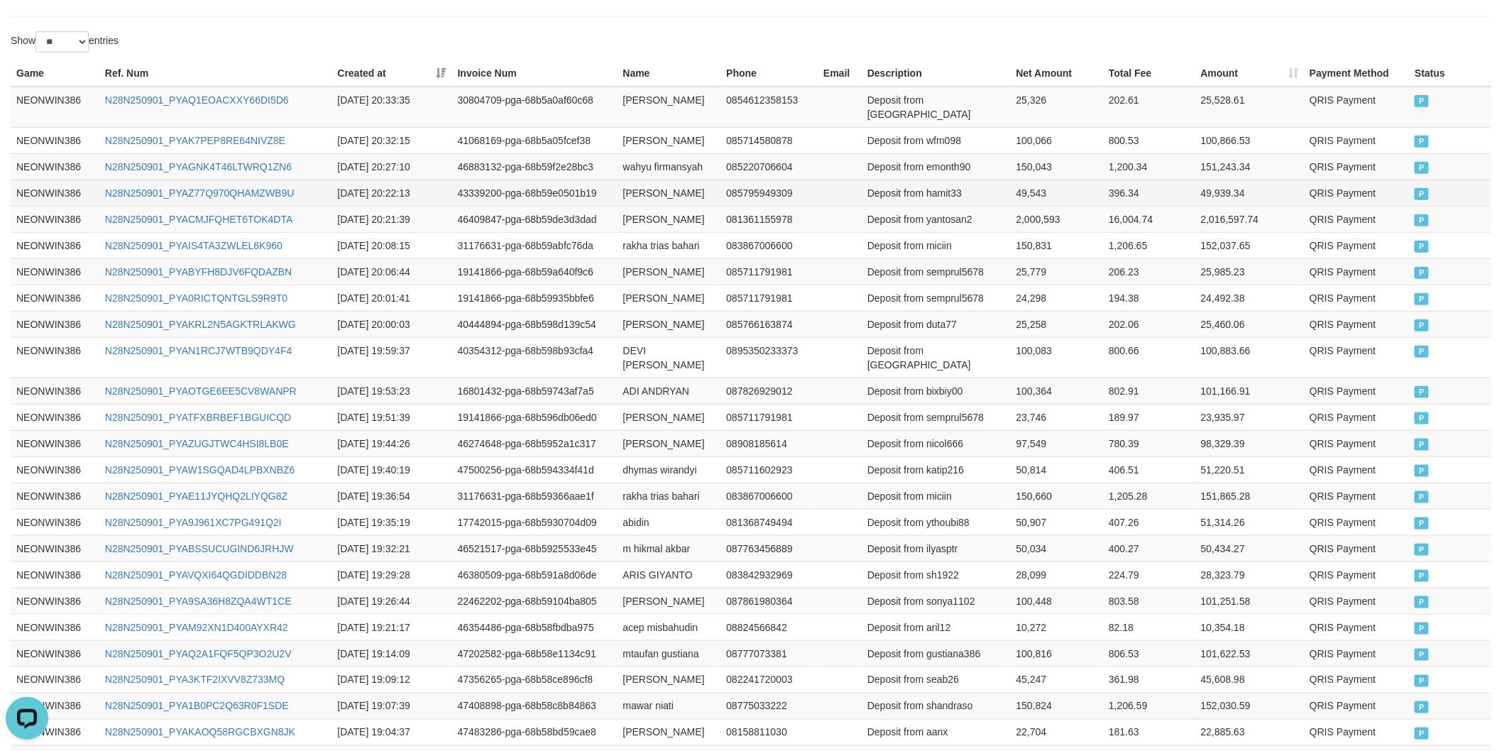
click at [622, 192] on td "abdul hamid" at bounding box center [669, 193] width 104 height 26
click at [634, 193] on td "abdul hamid" at bounding box center [669, 193] width 104 height 26
click at [685, 196] on td "abdul hamid" at bounding box center [669, 193] width 104 height 26
click at [948, 194] on td "Deposit from hamit33" at bounding box center [936, 193] width 149 height 26
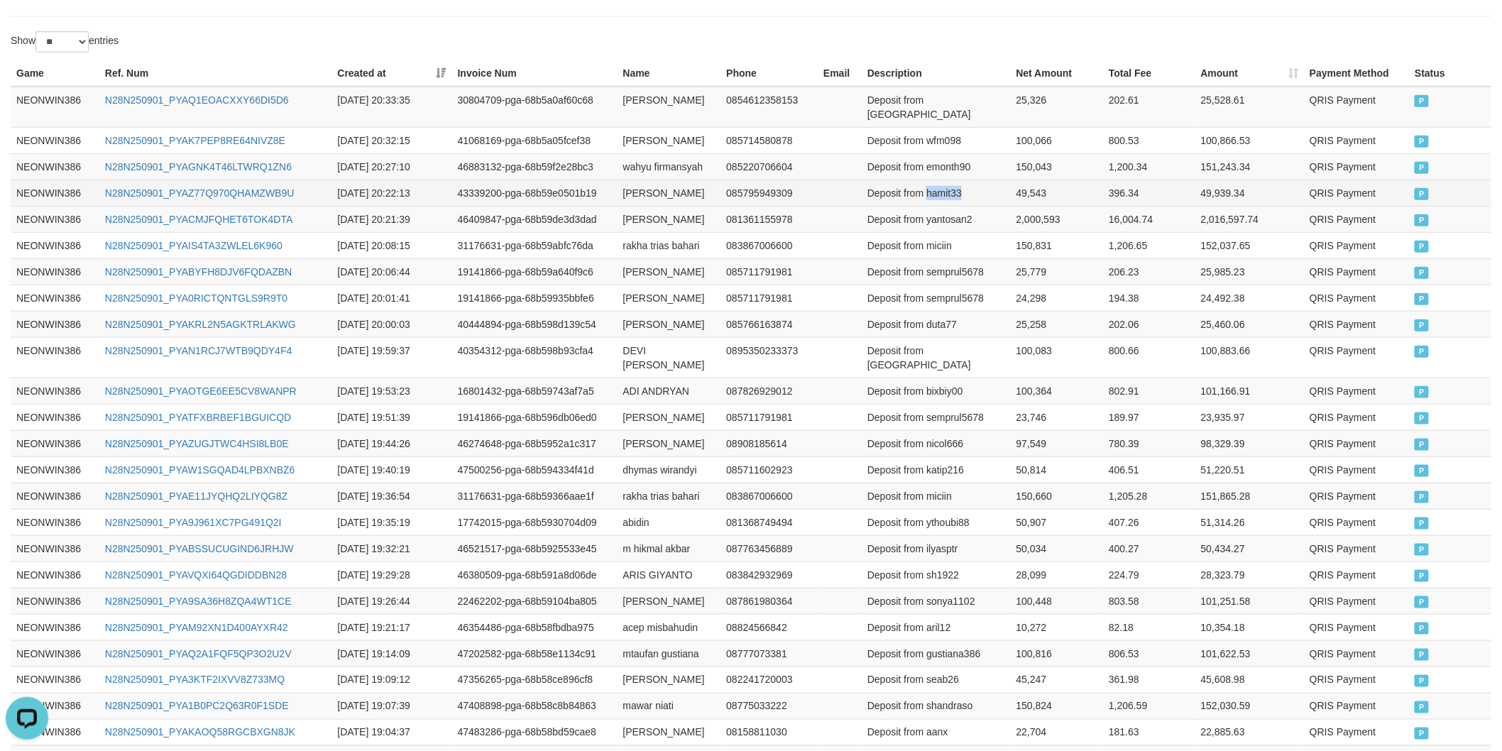
click at [948, 194] on td "Deposit from hamit33" at bounding box center [936, 193] width 149 height 26
click at [1027, 192] on td "49,543" at bounding box center [1057, 193] width 93 height 26
click at [622, 165] on td "wahyu firmansyah" at bounding box center [669, 166] width 104 height 26
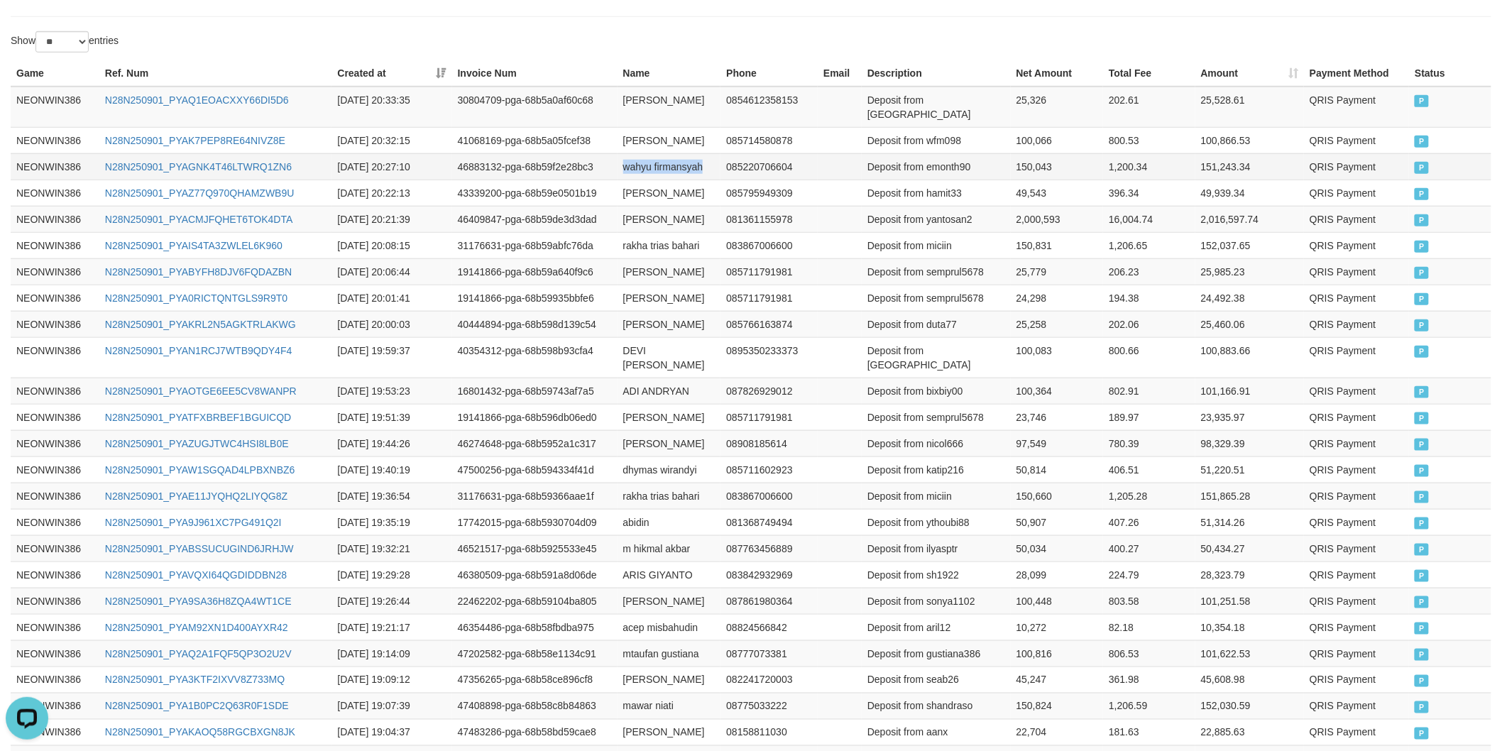
click at [683, 166] on td "wahyu firmansyah" at bounding box center [669, 166] width 104 height 26
click at [933, 173] on td "Deposit from emonth90" at bounding box center [936, 166] width 149 height 26
click at [1029, 165] on td "150,043" at bounding box center [1057, 166] width 93 height 26
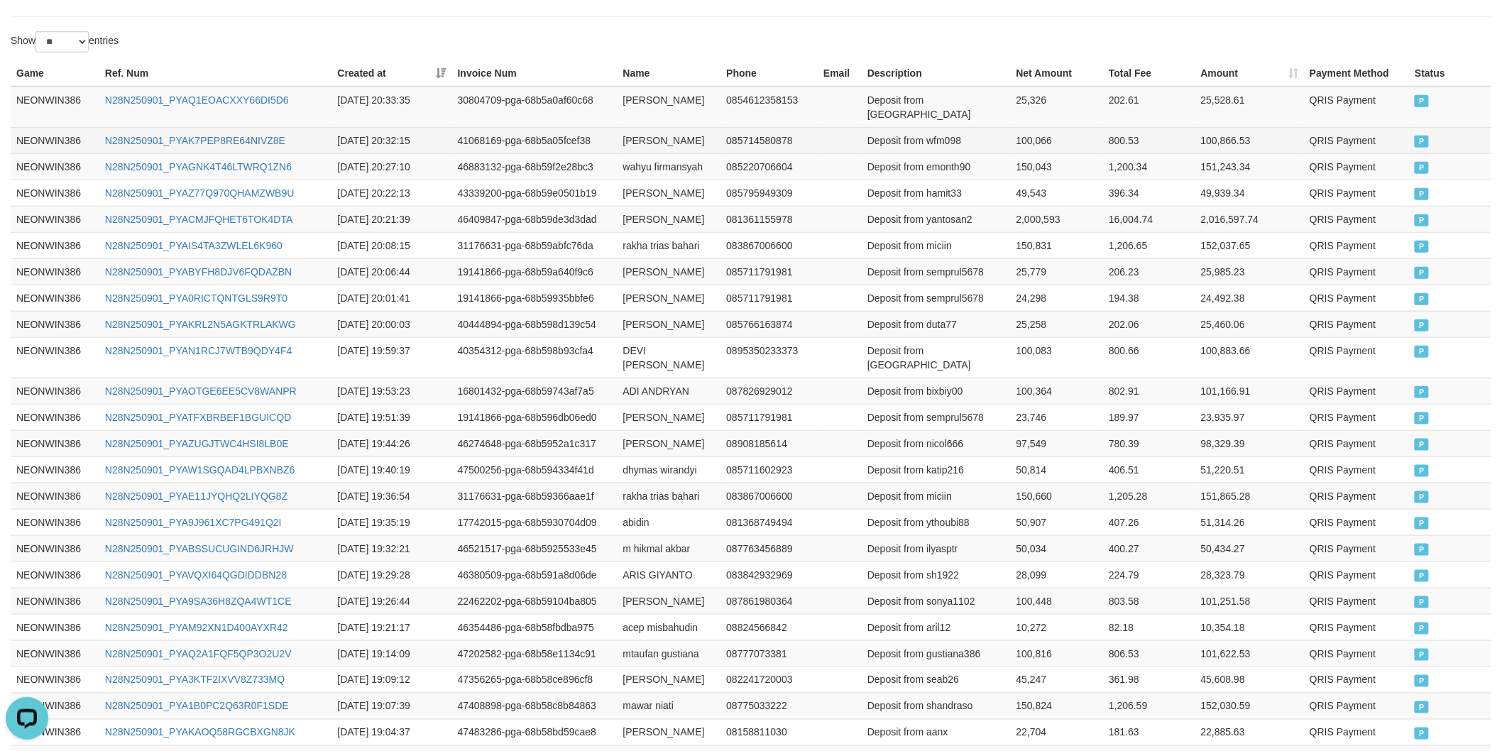
click at [639, 137] on td "wildan fahmi" at bounding box center [669, 140] width 104 height 26
click at [671, 137] on td "wildan fahmi" at bounding box center [669, 140] width 104 height 26
click at [946, 140] on td "Deposit from wfm098" at bounding box center [936, 140] width 149 height 26
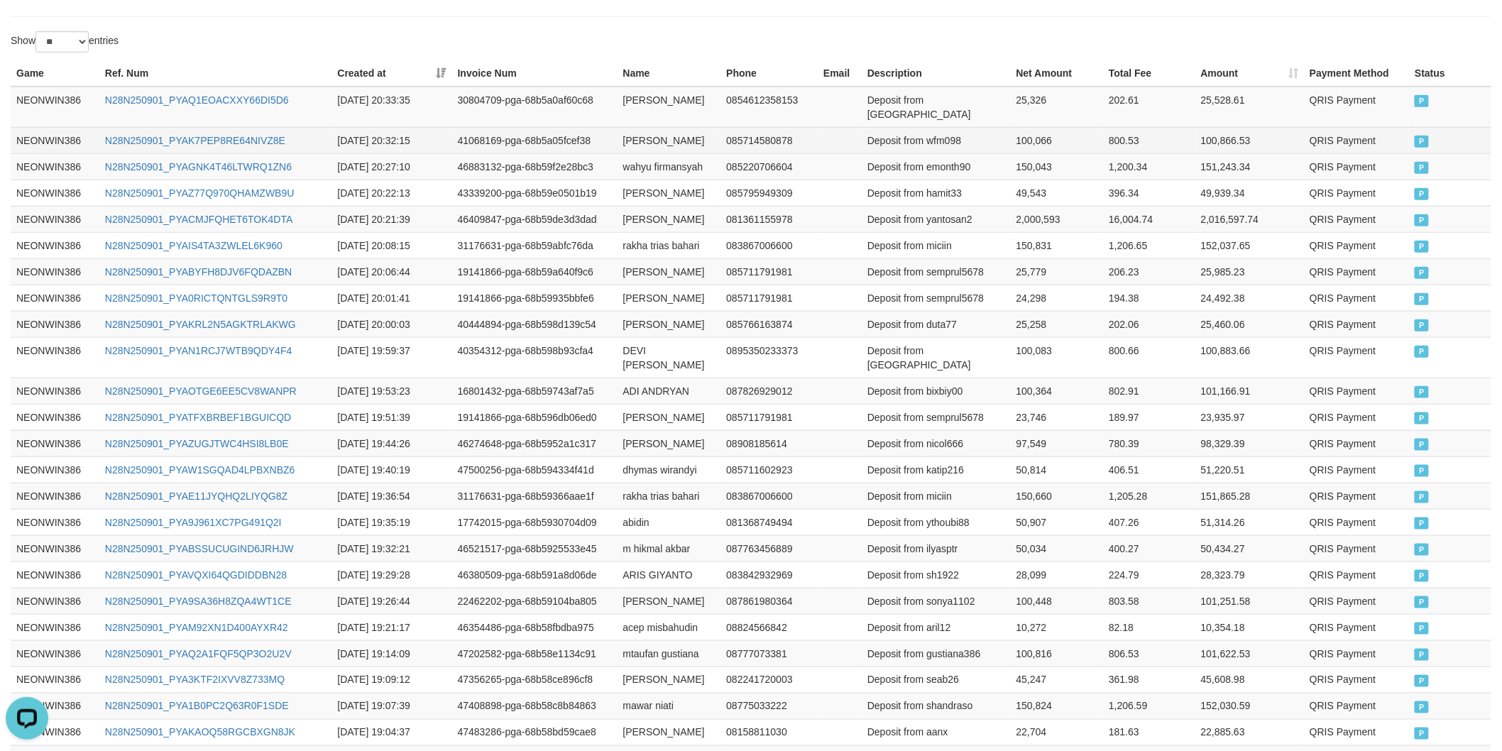
click at [1041, 139] on td "100,066" at bounding box center [1057, 140] width 93 height 26
click at [626, 97] on td "muhammad hamizan" at bounding box center [669, 107] width 104 height 41
drag, startPoint x: 626, startPoint y: 97, endPoint x: 707, endPoint y: 128, distance: 86.5
click at [628, 98] on td "muhammad hamizan" at bounding box center [669, 107] width 104 height 41
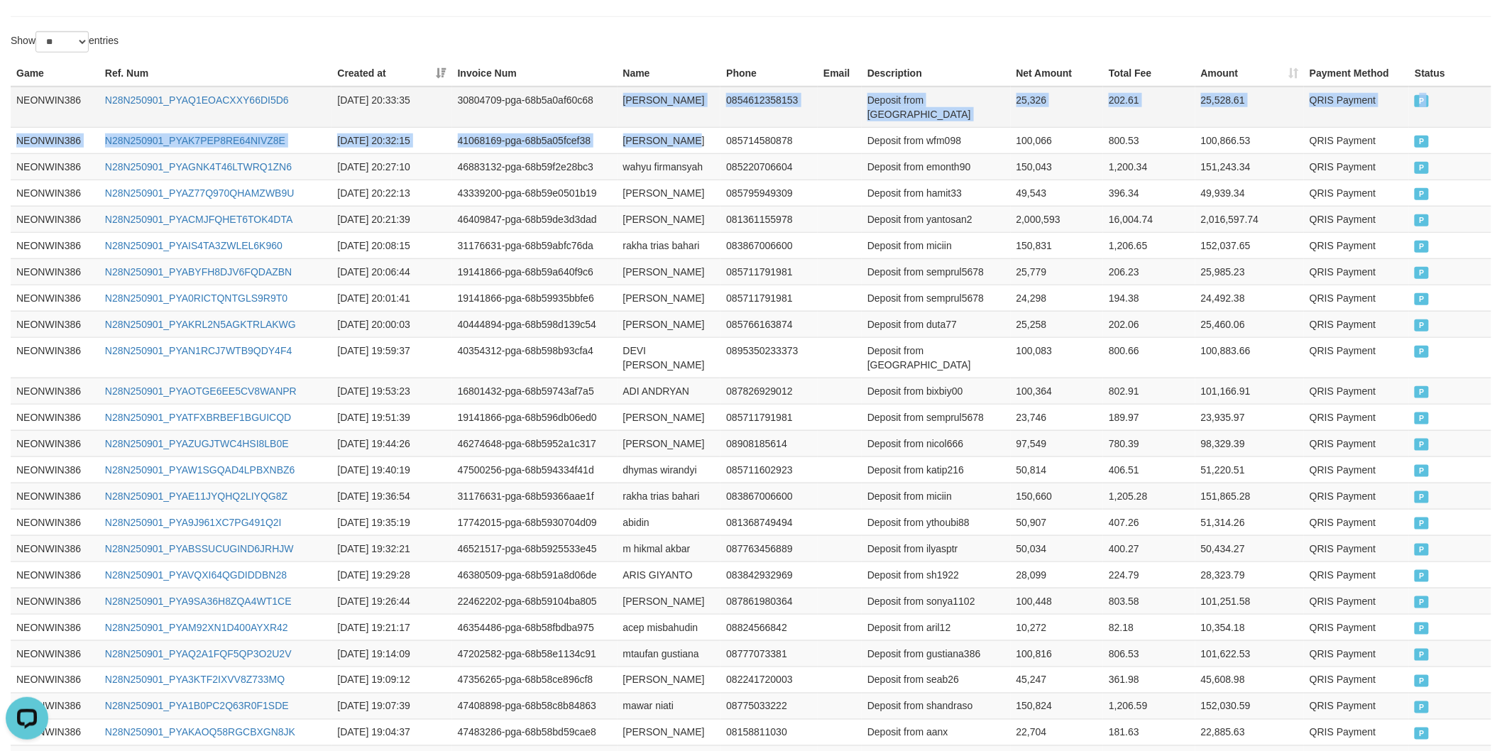
drag, startPoint x: 707, startPoint y: 128, endPoint x: 700, endPoint y: 111, distance: 18.2
click at [707, 127] on td "wildan fahmi" at bounding box center [669, 140] width 104 height 26
click at [700, 109] on td "muhammad hamizan" at bounding box center [669, 107] width 104 height 41
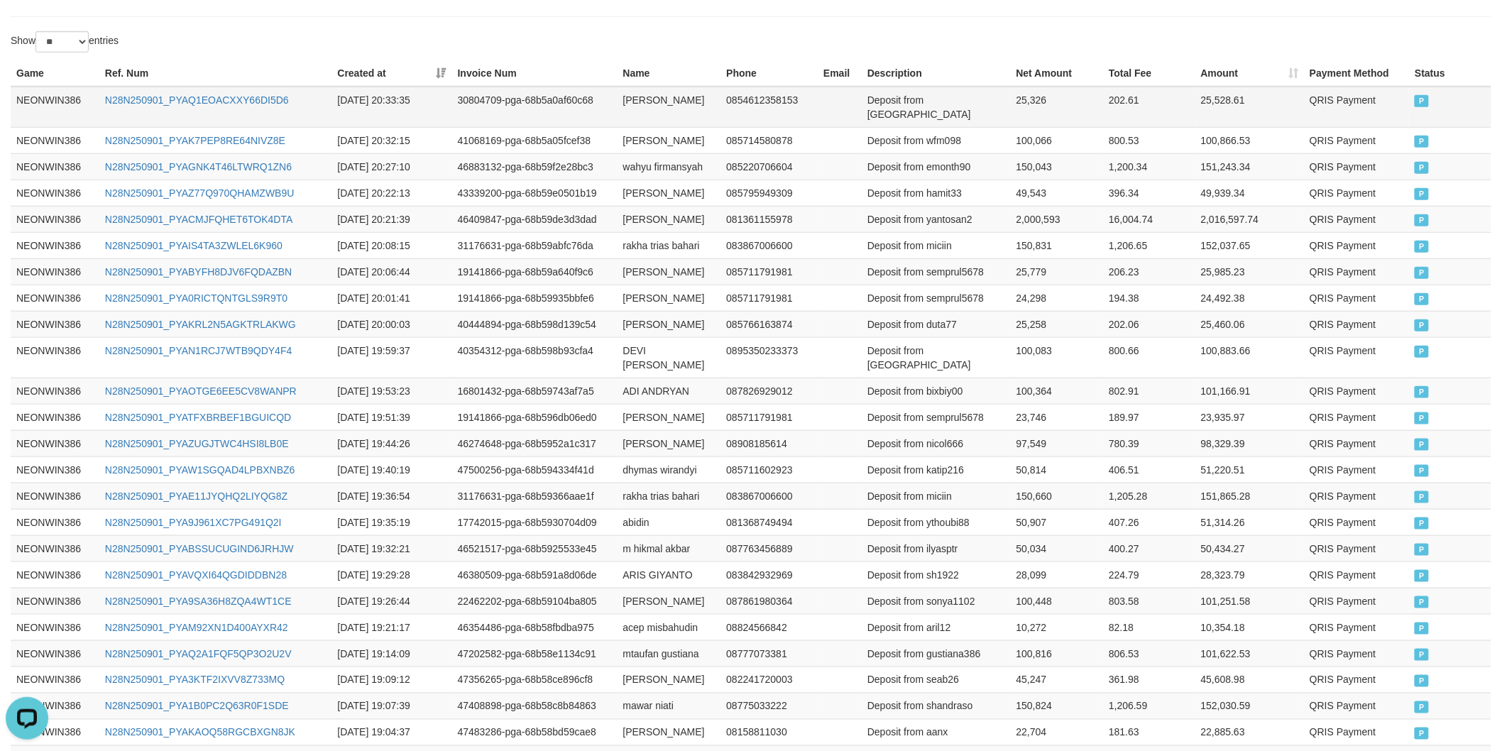
click at [964, 99] on td "Deposit from bagiwdlah" at bounding box center [936, 107] width 149 height 41
click at [1026, 106] on td "25,326" at bounding box center [1057, 107] width 93 height 41
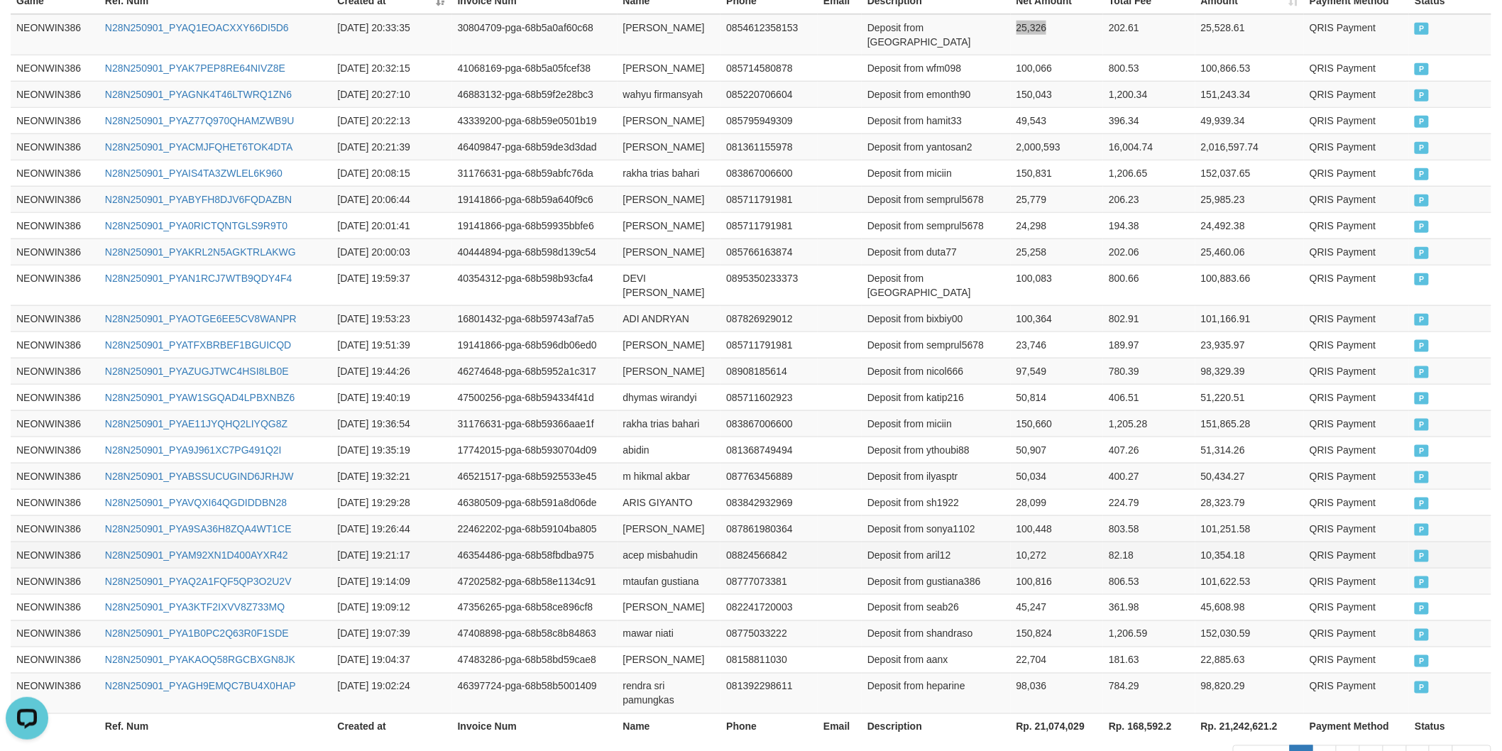
scroll to position [615, 0]
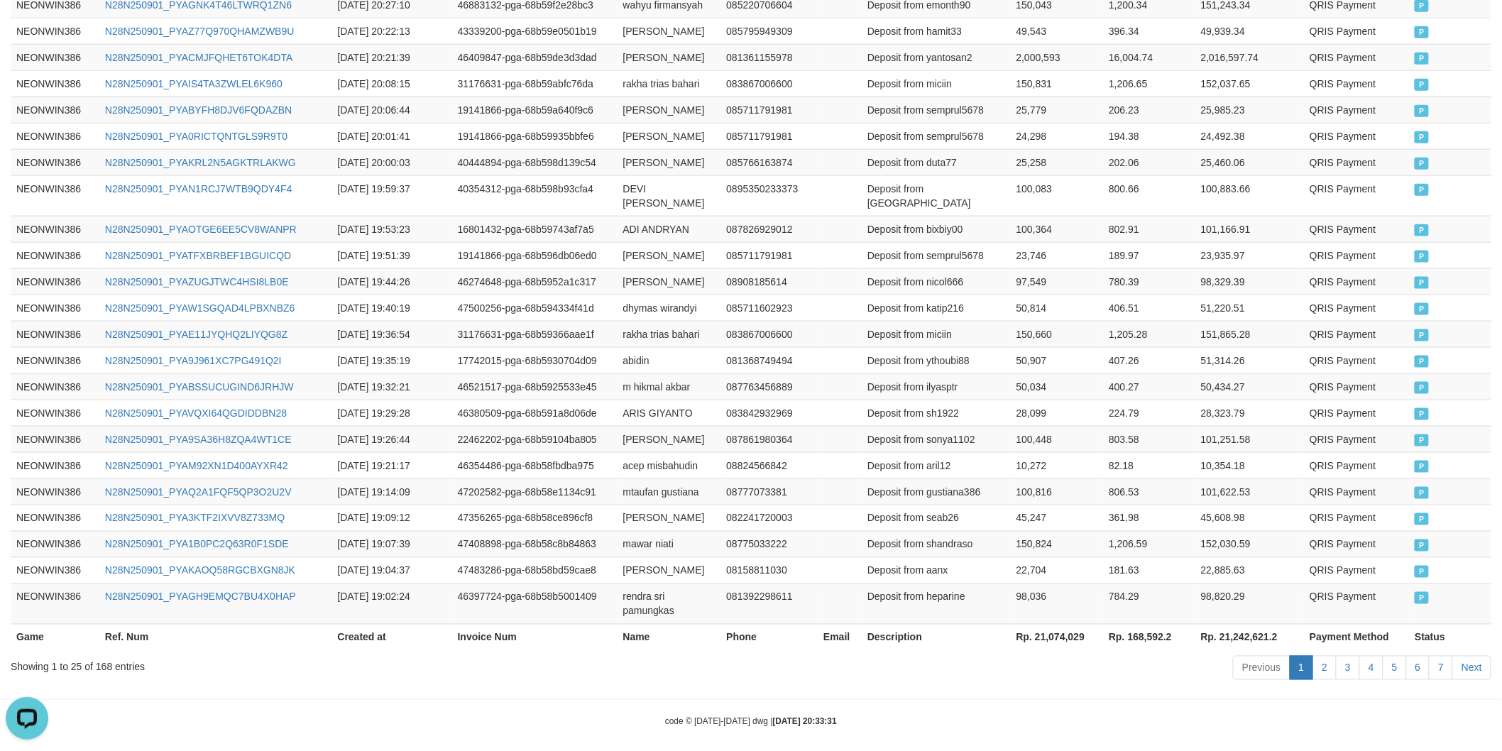
click at [1069, 627] on th "Rp. 21,074,029" at bounding box center [1057, 637] width 93 height 26
